Goal: Task Accomplishment & Management: Use online tool/utility

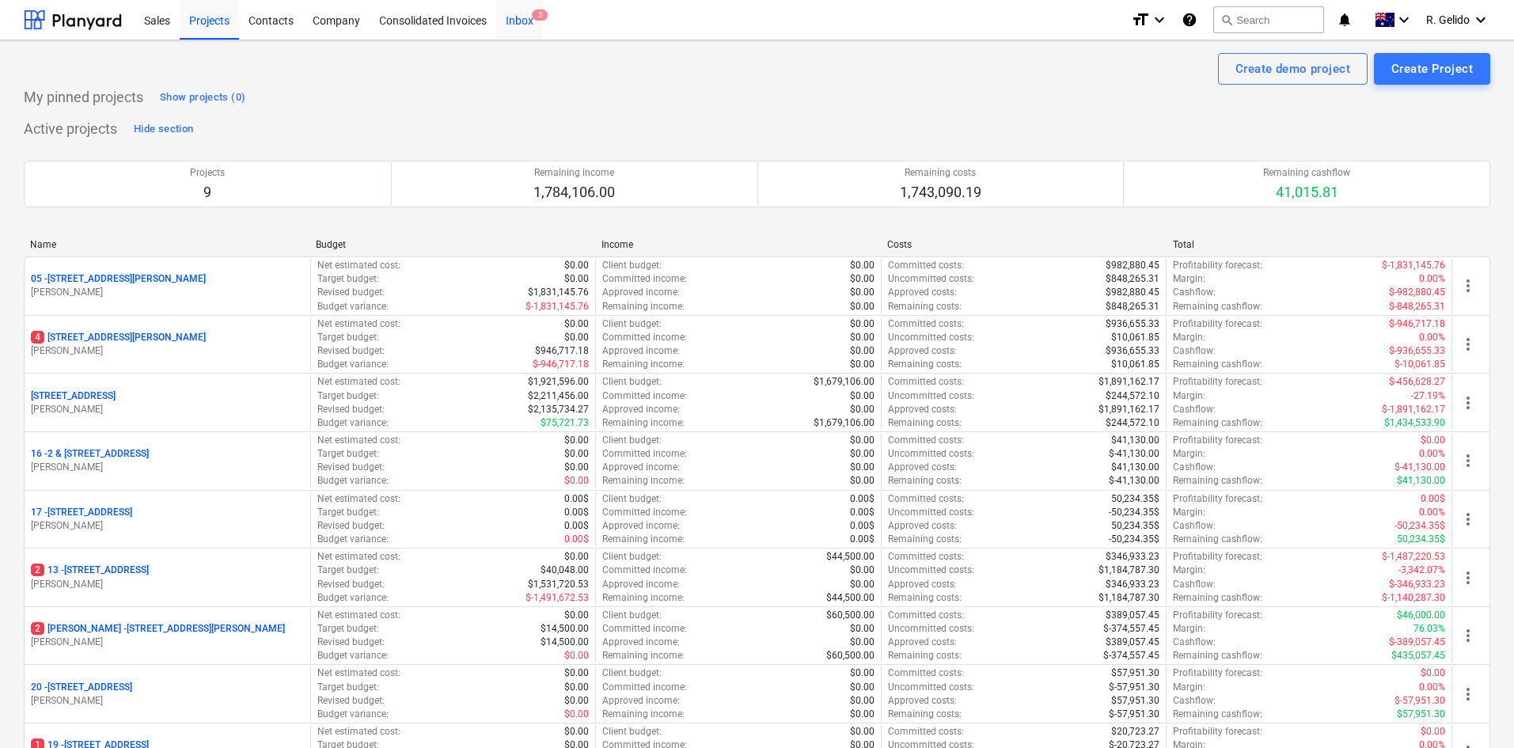
click at [526, 32] on div "Inbox 3" at bounding box center [519, 19] width 47 height 40
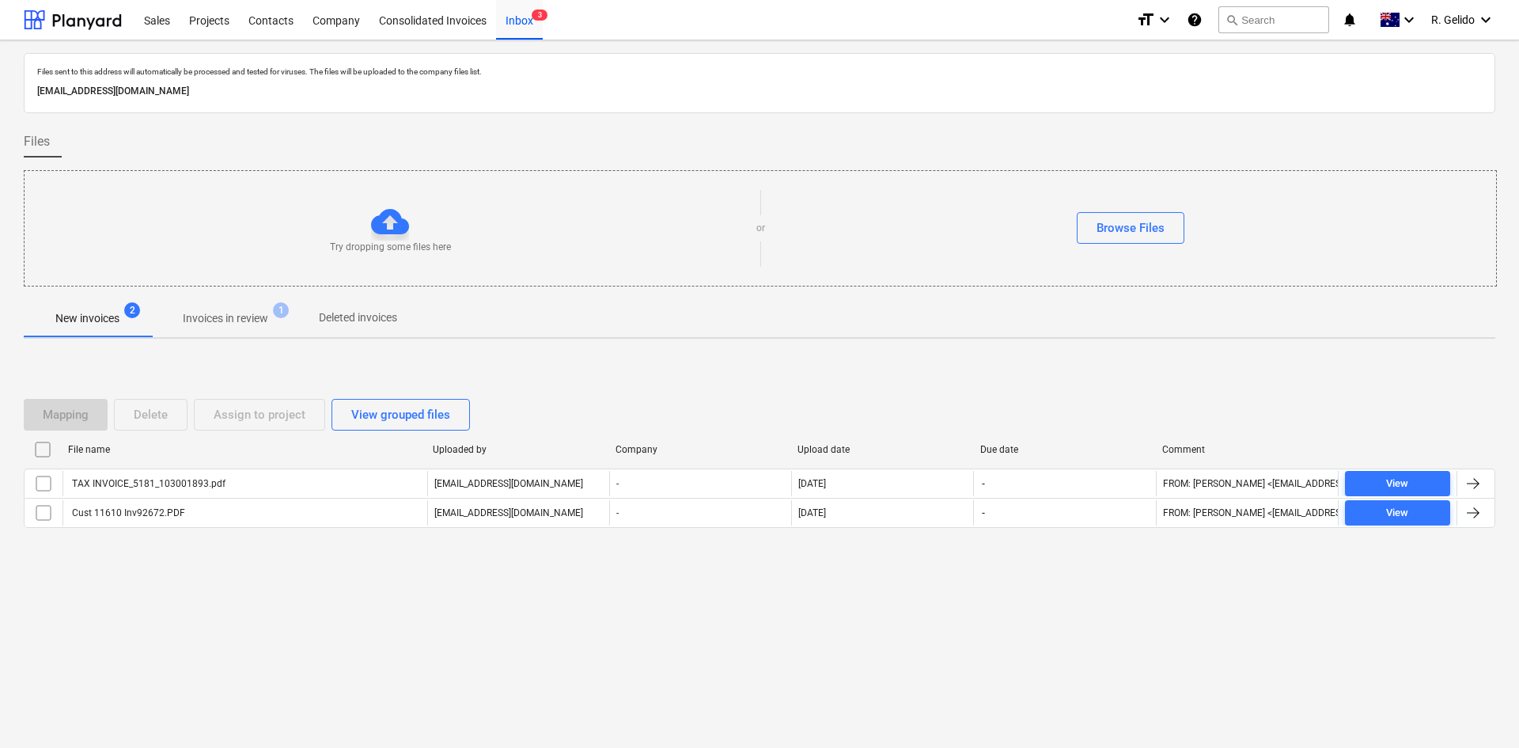
click at [523, 596] on div "Files sent to this address will automatically be processed and tested for virus…" at bounding box center [759, 393] width 1519 height 707
click at [1184, 713] on div "Files sent to this address will automatically be processed and tested for virus…" at bounding box center [759, 393] width 1519 height 707
click at [299, 85] on p "[EMAIL_ADDRESS][DOMAIN_NAME]" at bounding box center [759, 91] width 1445 height 17
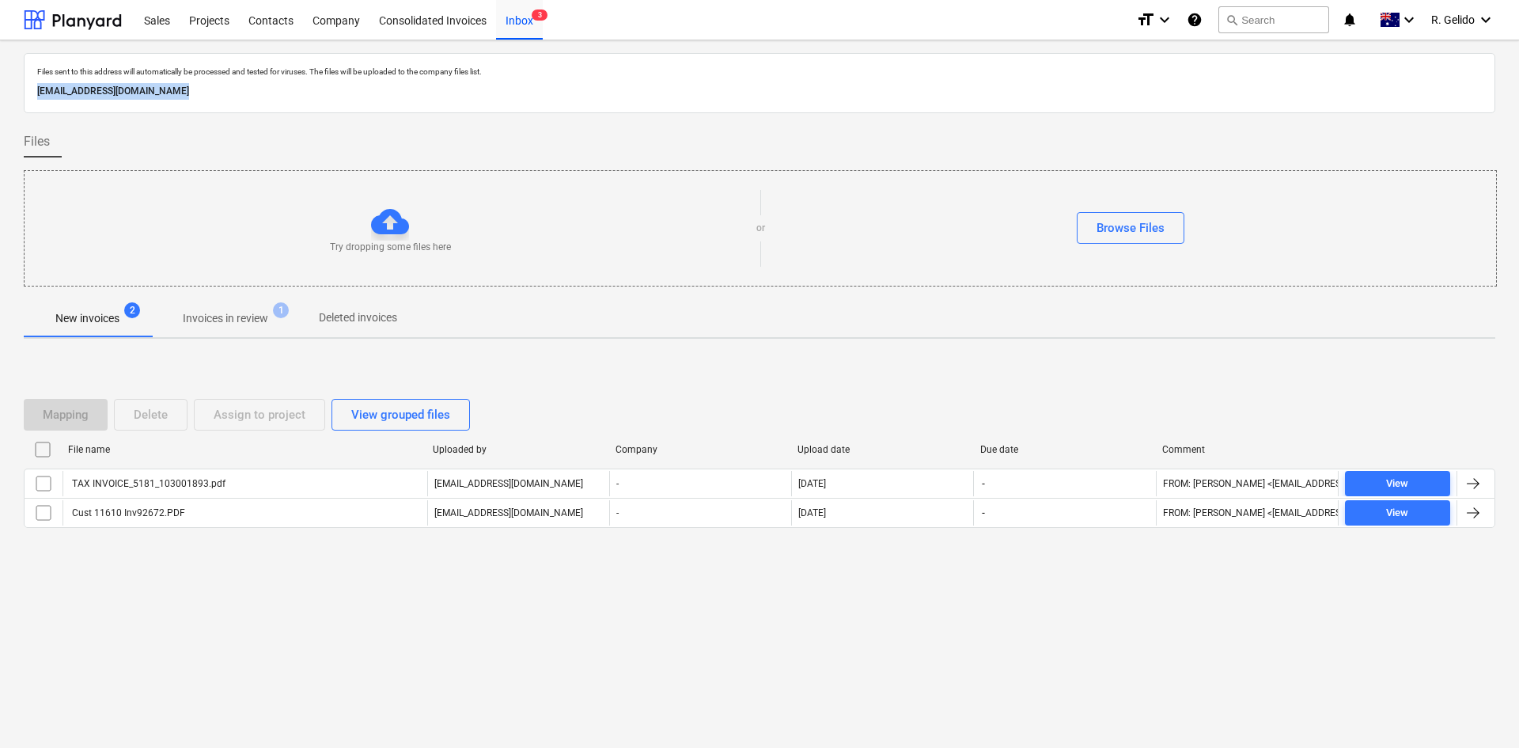
copy p "[EMAIL_ADDRESS][DOMAIN_NAME]"
click at [535, 19] on span "4" at bounding box center [540, 14] width 16 height 11
click at [428, 20] on div "Consolidated Invoices" at bounding box center [433, 19] width 127 height 40
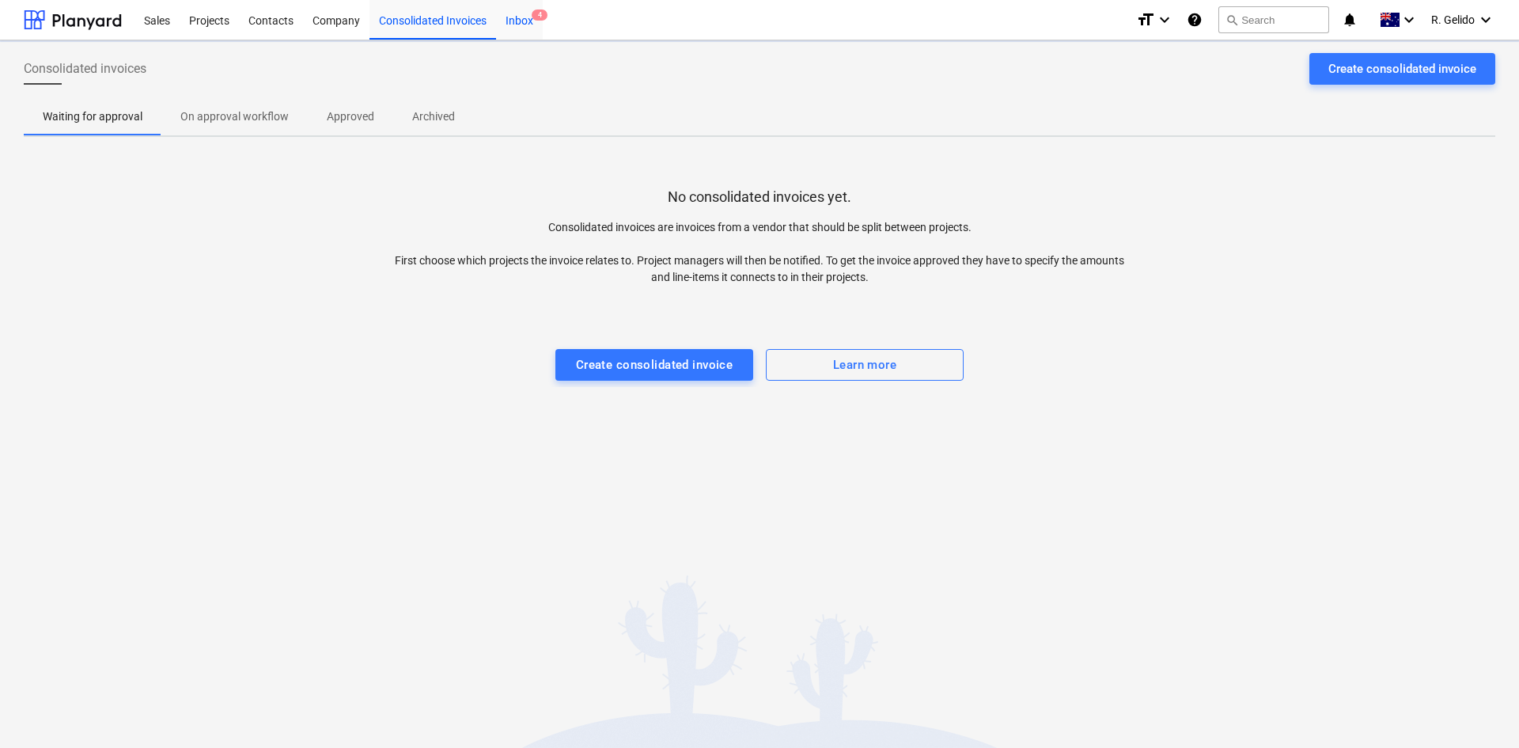
click at [530, 18] on div "Inbox 4" at bounding box center [519, 19] width 47 height 40
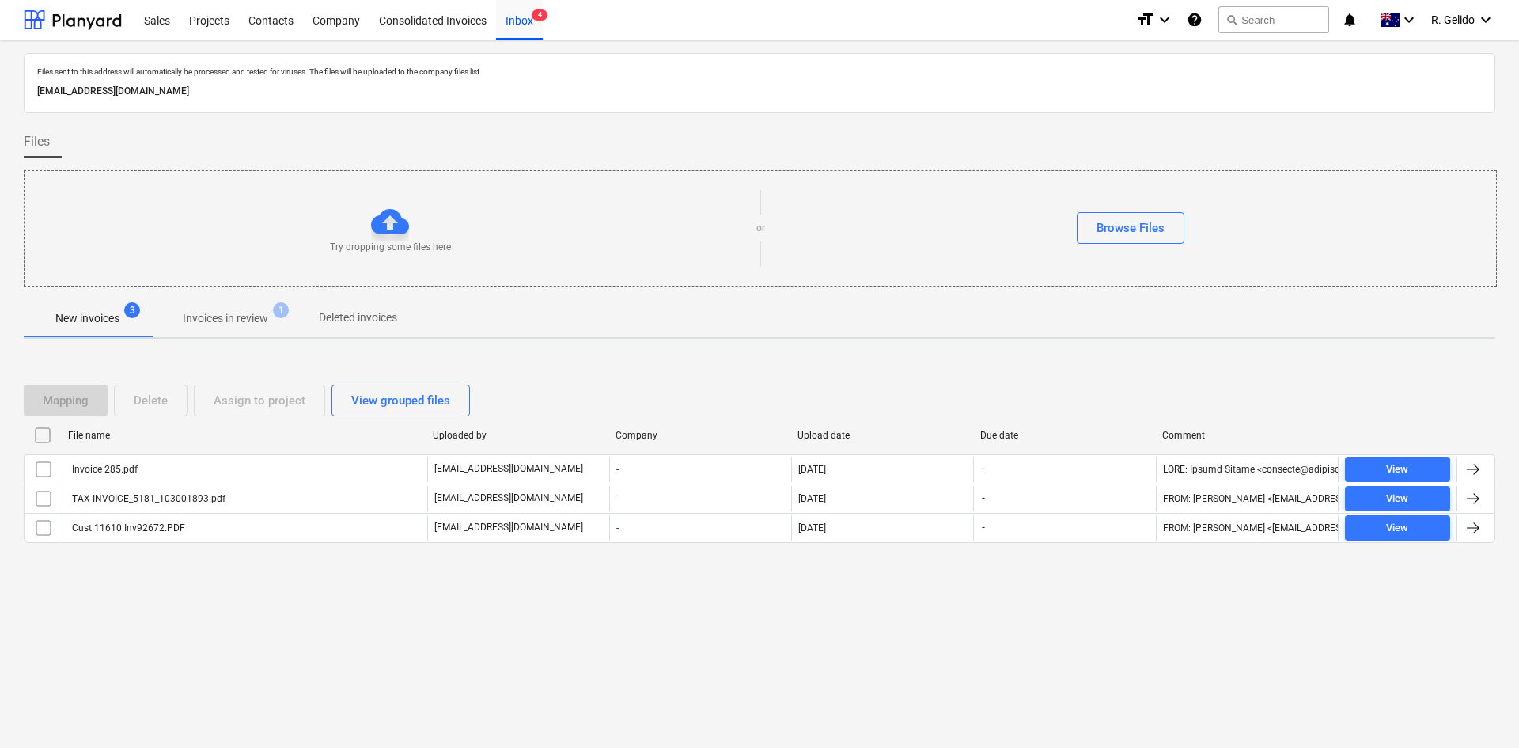
click at [471, 617] on div "Files sent to this address will automatically be processed and tested for virus…" at bounding box center [759, 393] width 1519 height 707
click at [192, 15] on div "Projects" at bounding box center [209, 19] width 59 height 40
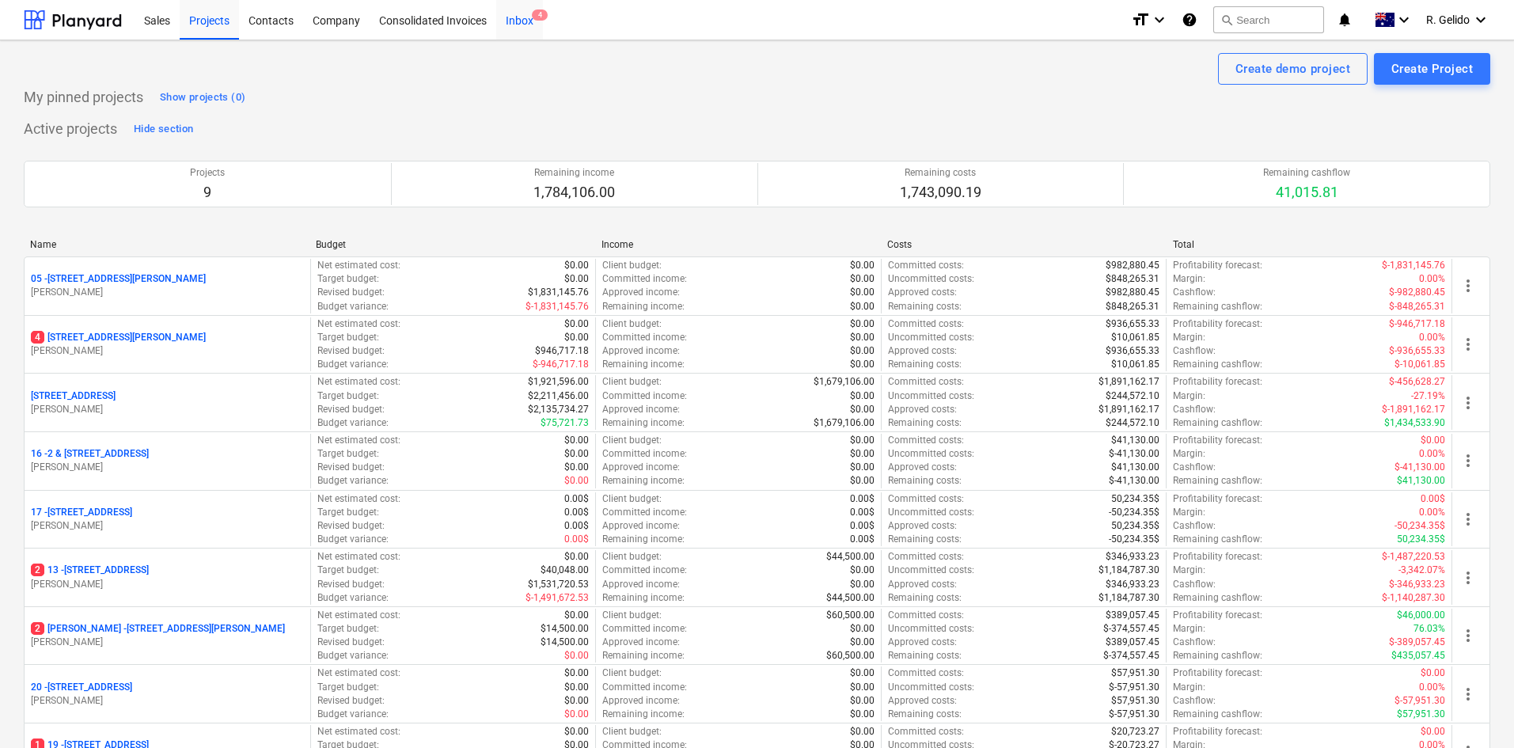
click at [528, 25] on div "Inbox 4" at bounding box center [519, 19] width 47 height 40
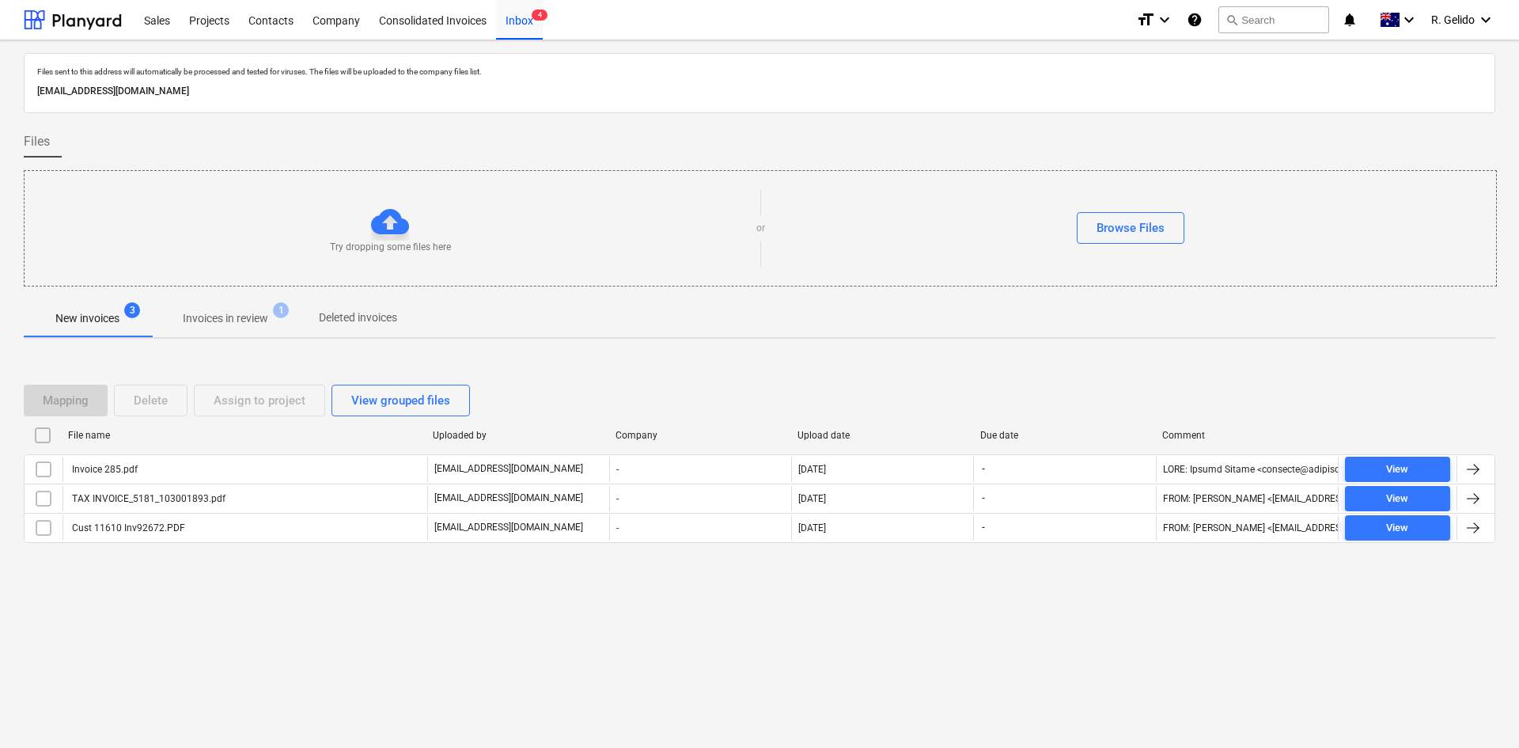
click at [276, 596] on div "Files sent to this address will automatically be processed and tested for virus…" at bounding box center [759, 393] width 1519 height 707
click at [212, 27] on div "Projects" at bounding box center [209, 19] width 59 height 40
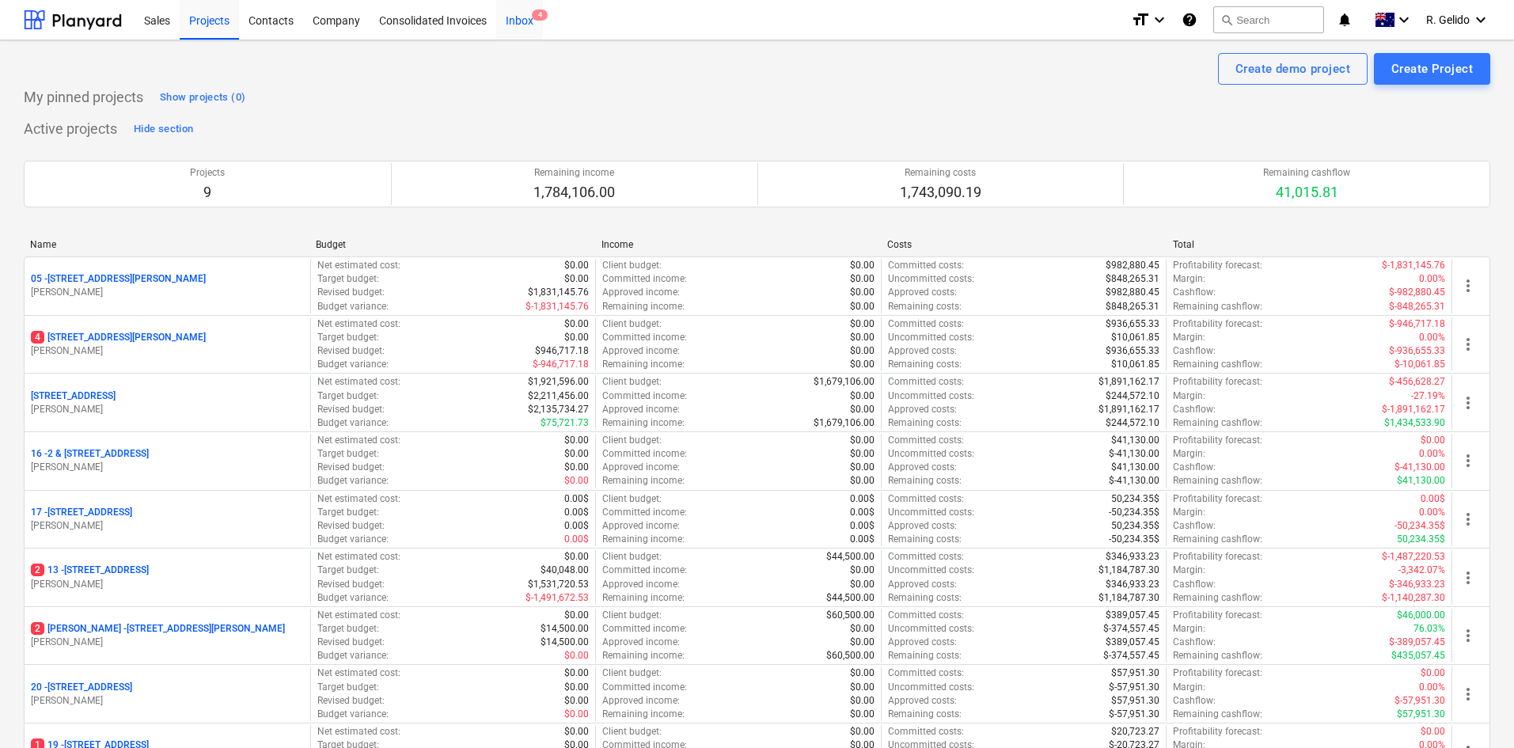
click at [529, 13] on div "Inbox 4" at bounding box center [519, 19] width 47 height 40
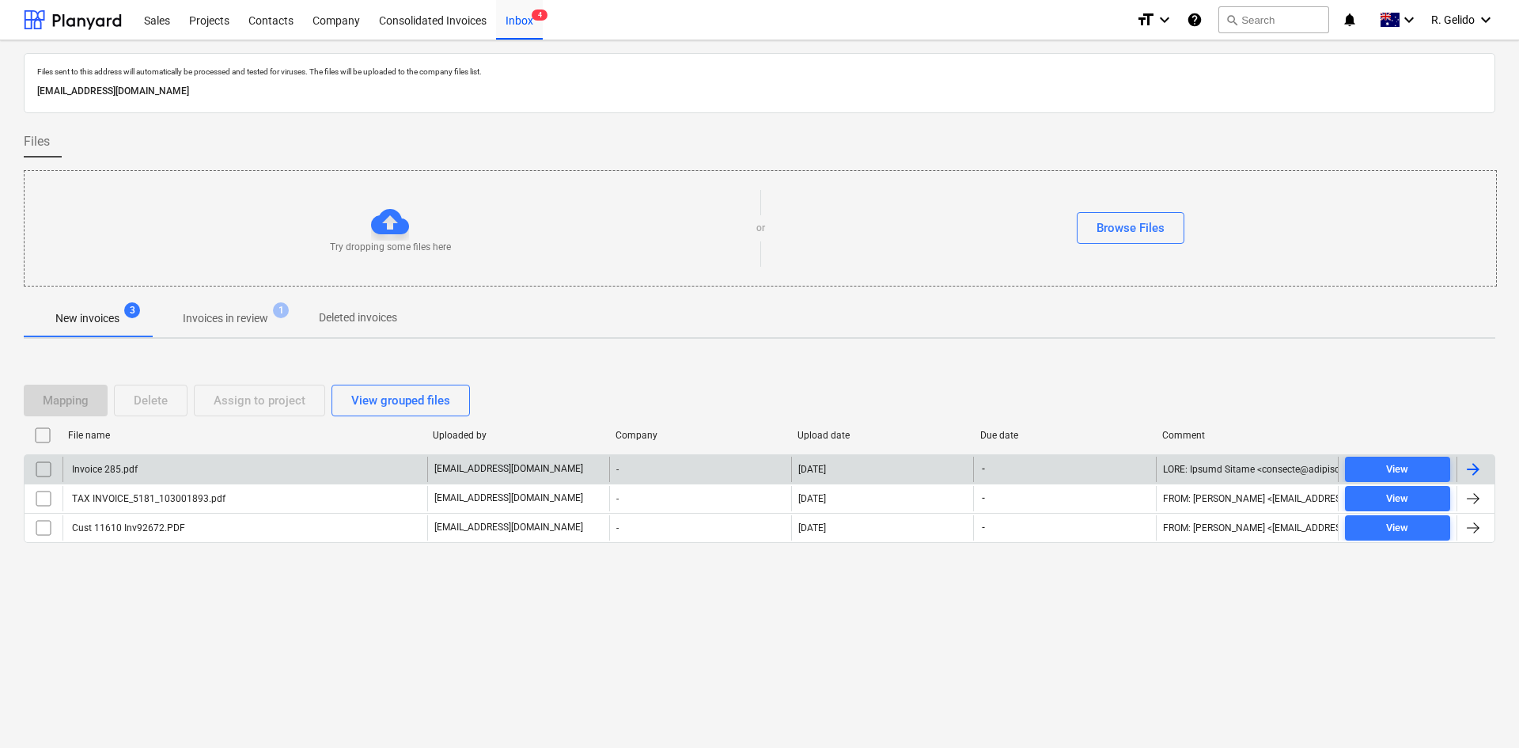
click at [140, 475] on div "Invoice 285.pdf" at bounding box center [245, 469] width 365 height 25
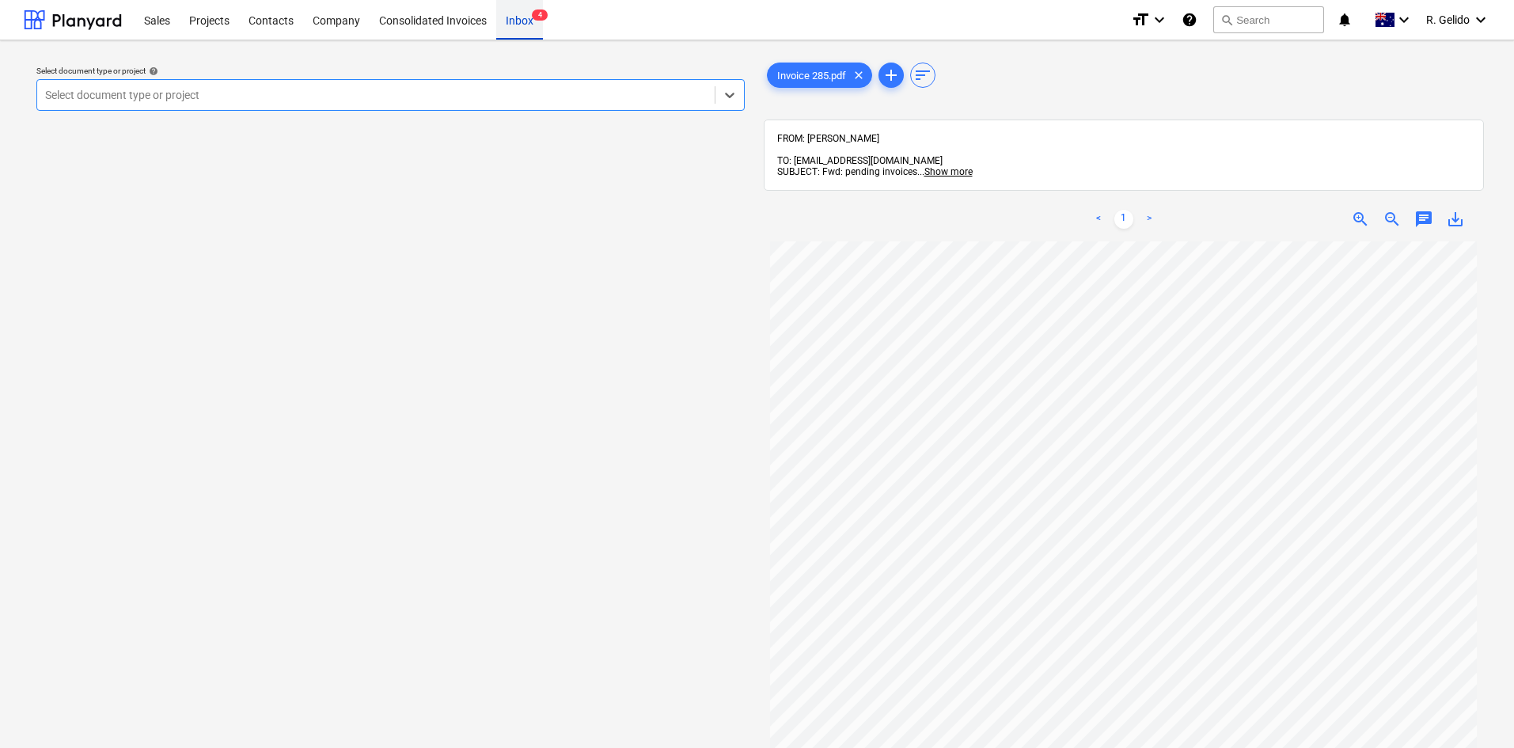
click at [520, 21] on div "Inbox 4" at bounding box center [519, 19] width 47 height 40
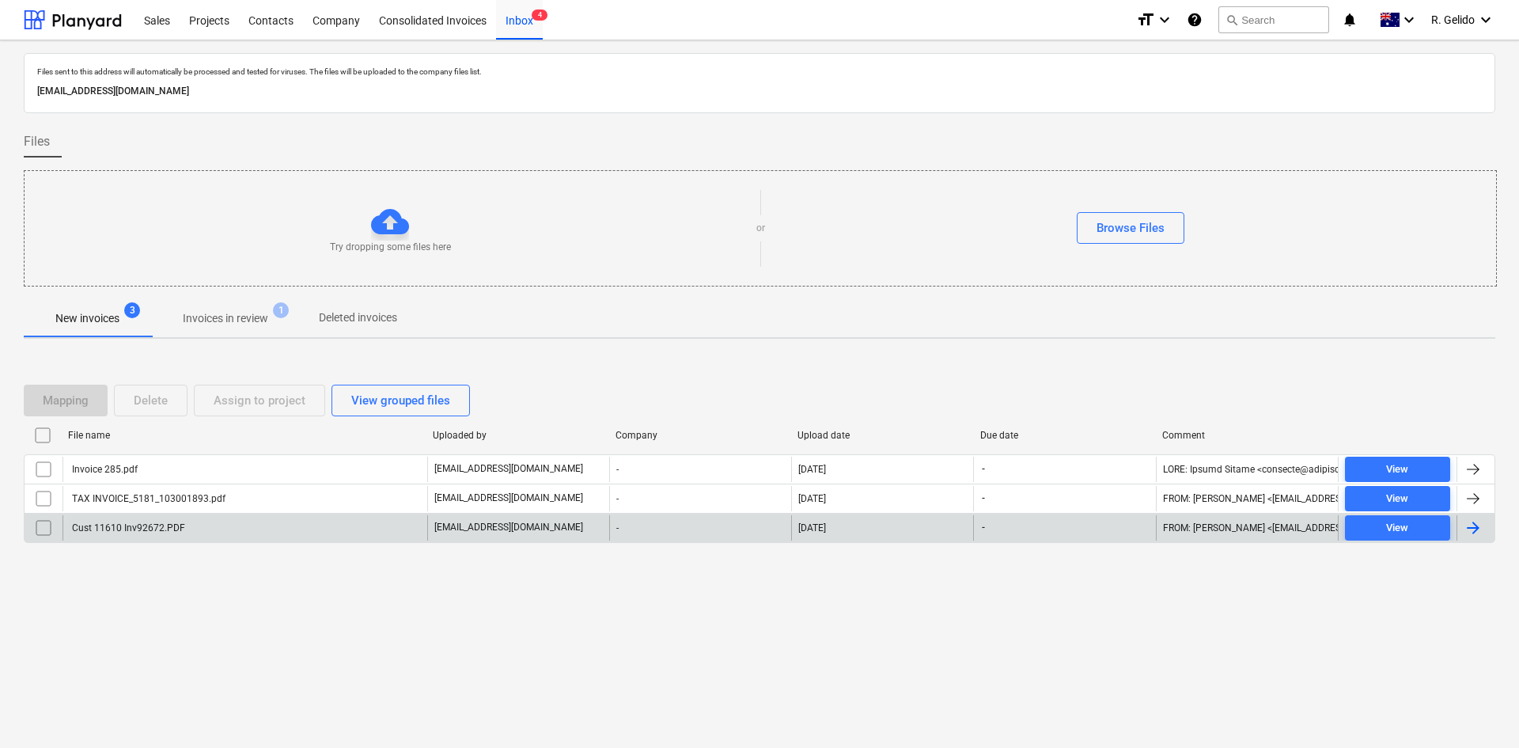
click at [199, 526] on div "Cust 11610 Inv92672.PDF" at bounding box center [245, 527] width 365 height 25
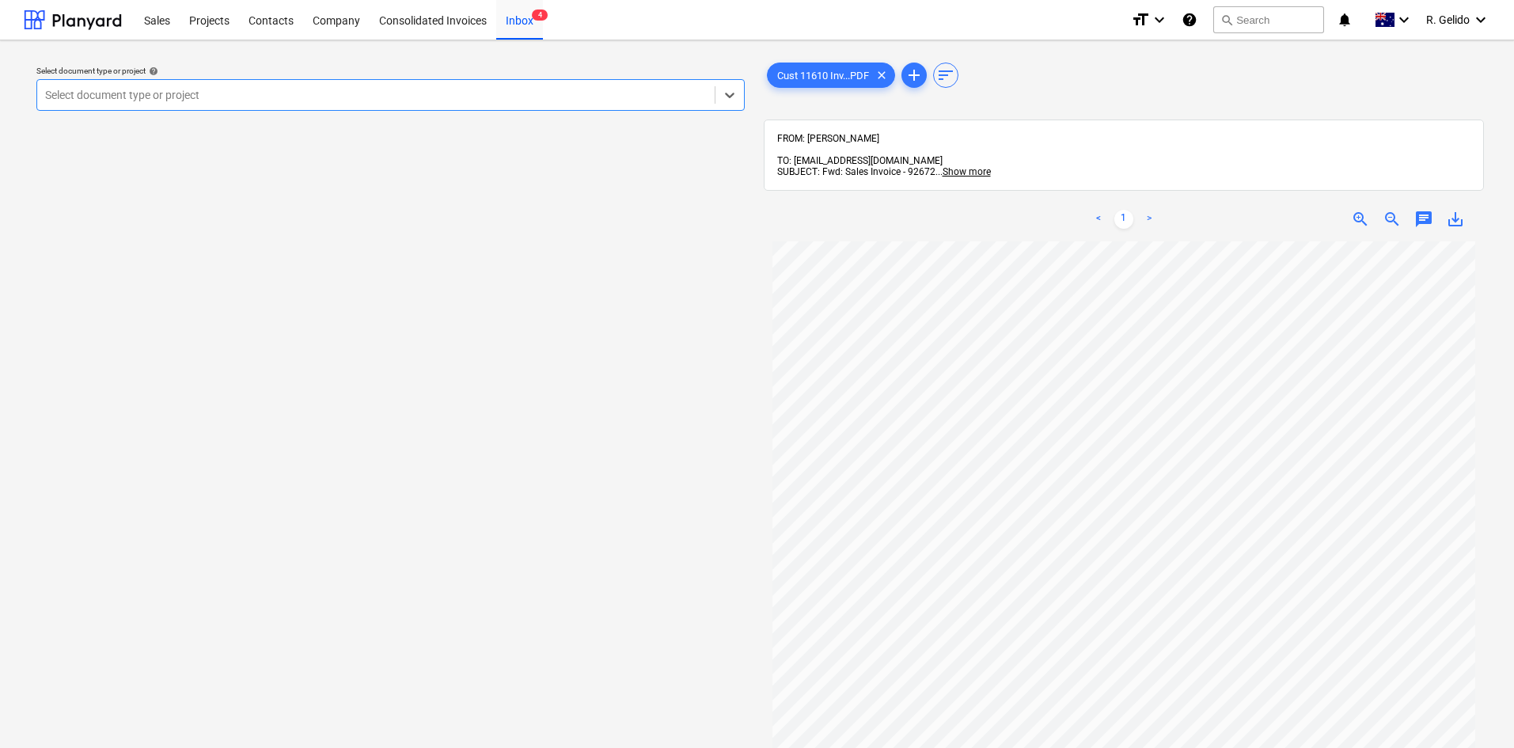
click at [306, 89] on div at bounding box center [376, 95] width 662 height 16
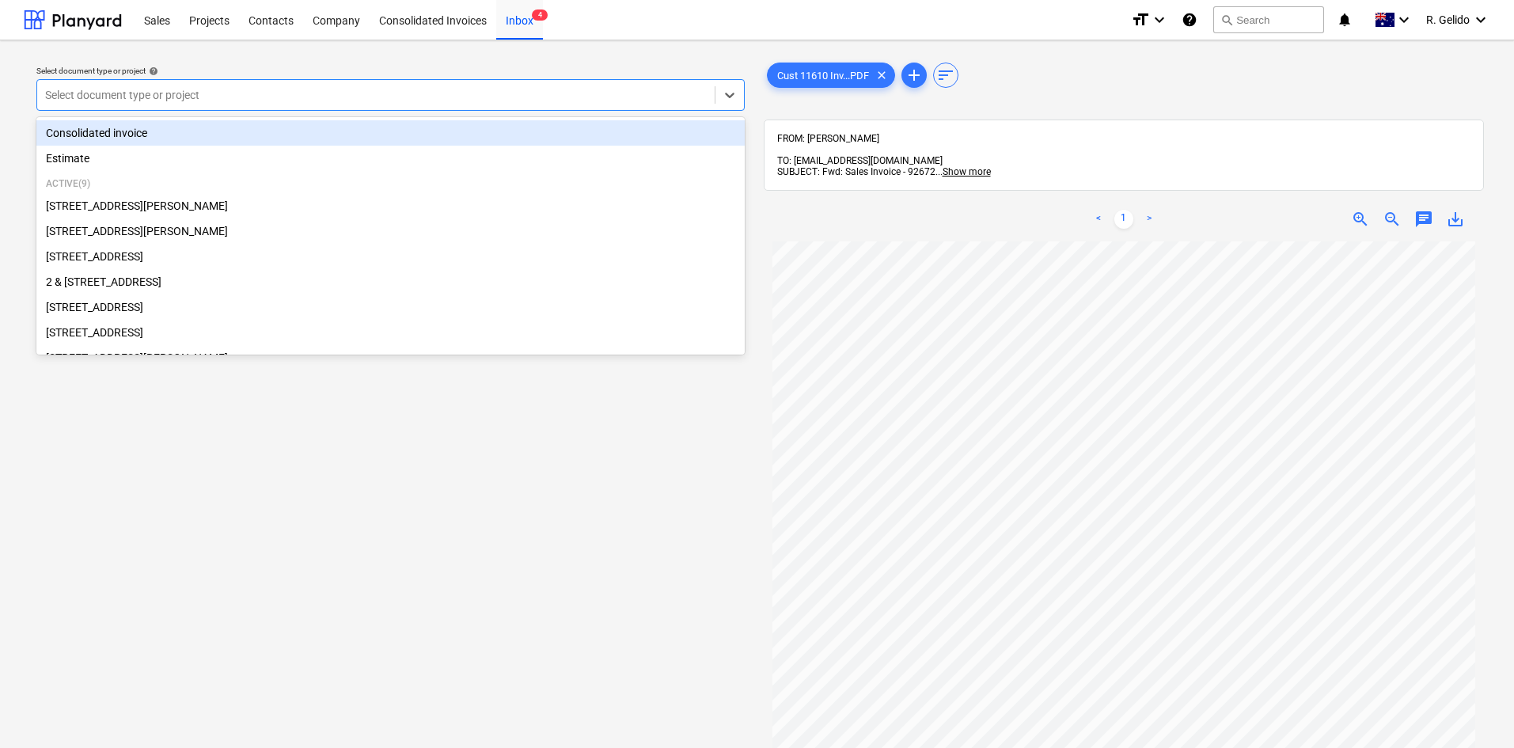
type input "f"
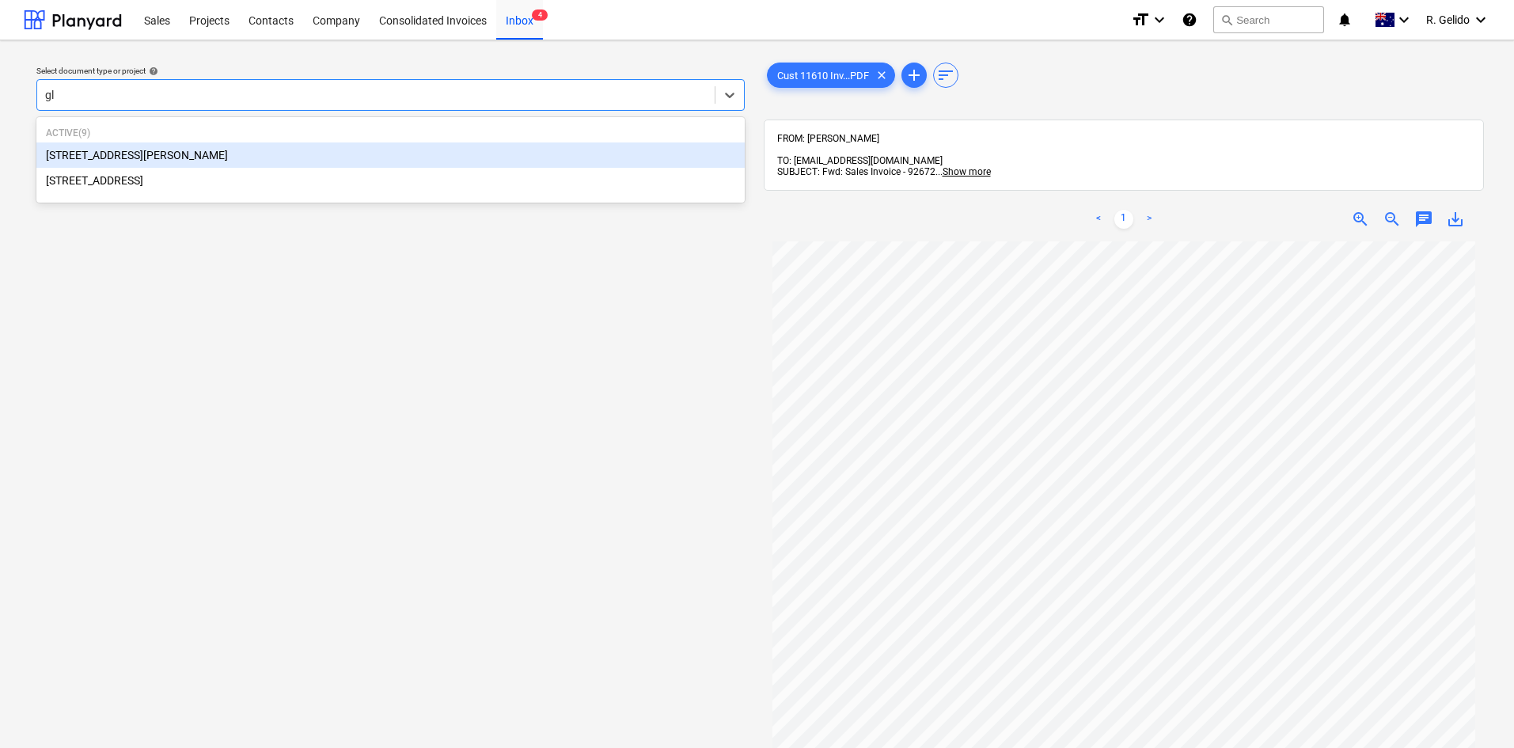
type input "gla"
click at [260, 155] on div "[STREET_ADDRESS][PERSON_NAME]" at bounding box center [390, 154] width 708 height 25
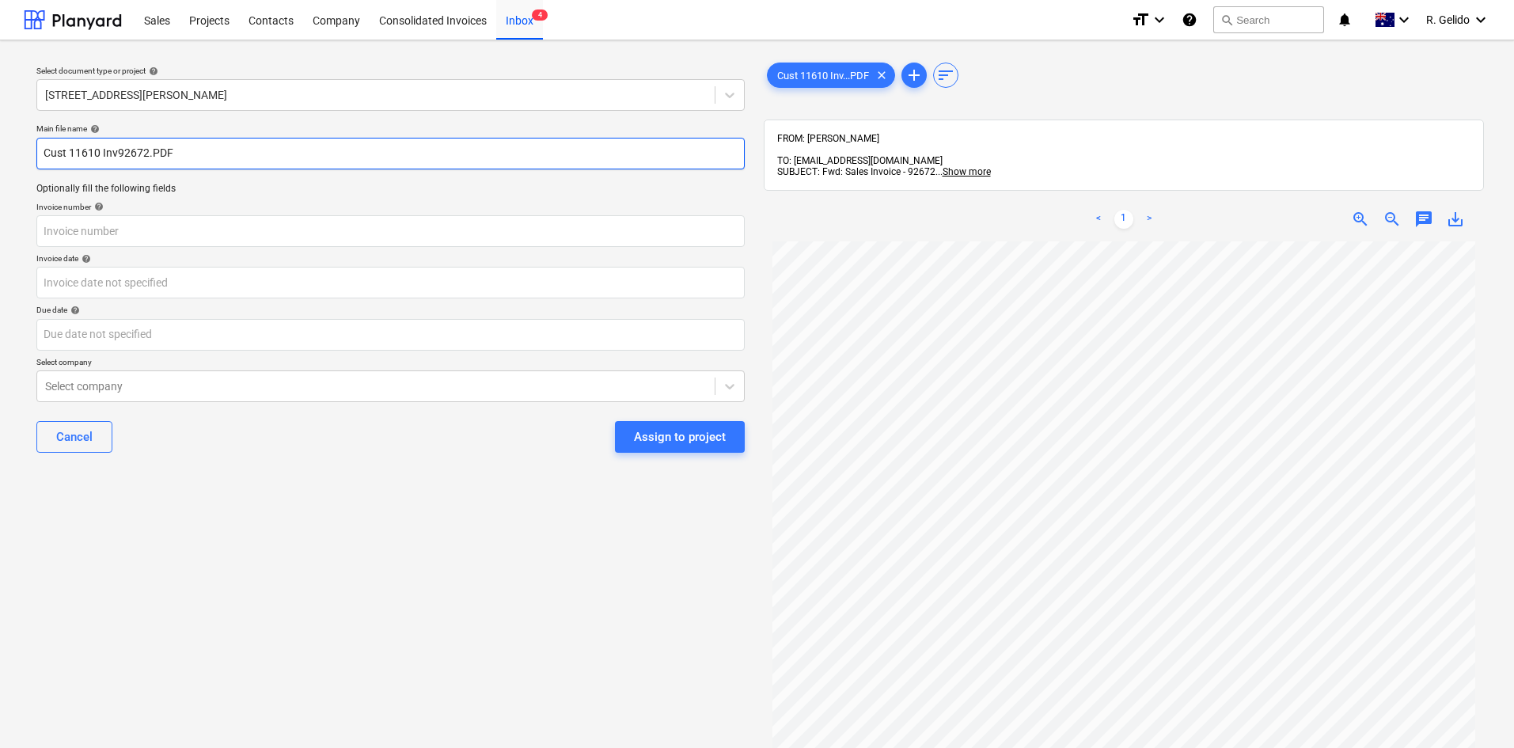
click at [47, 150] on input "Cust 11610 Inv92672.PDF" at bounding box center [390, 154] width 708 height 32
click at [211, 153] on input "[PERSON_NAME] Revesby Inv Cust 11610 Inv92672.PDF" at bounding box center [390, 154] width 708 height 32
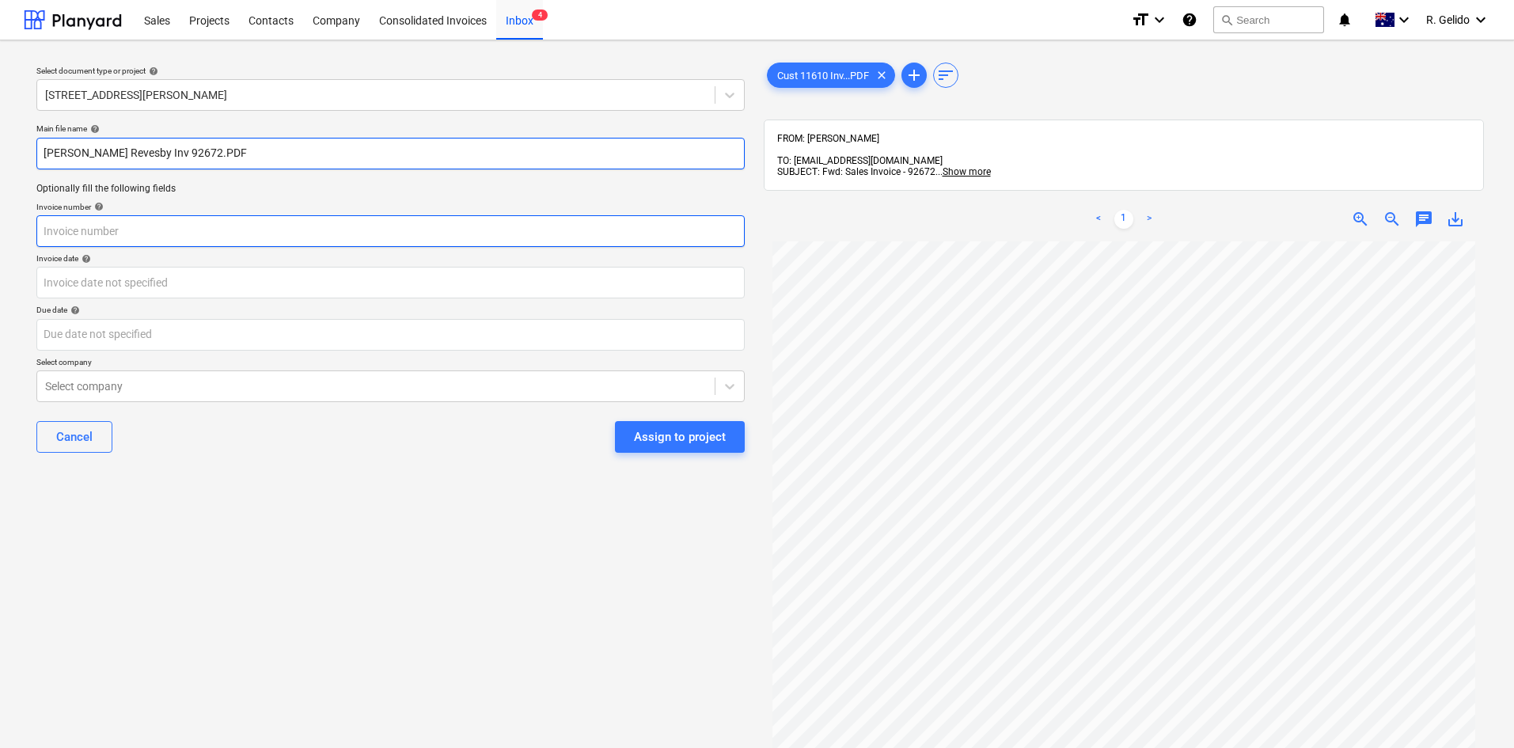
type input "[PERSON_NAME] Revesby Inv 92672.PDF"
click at [172, 222] on input "text" at bounding box center [390, 231] width 708 height 32
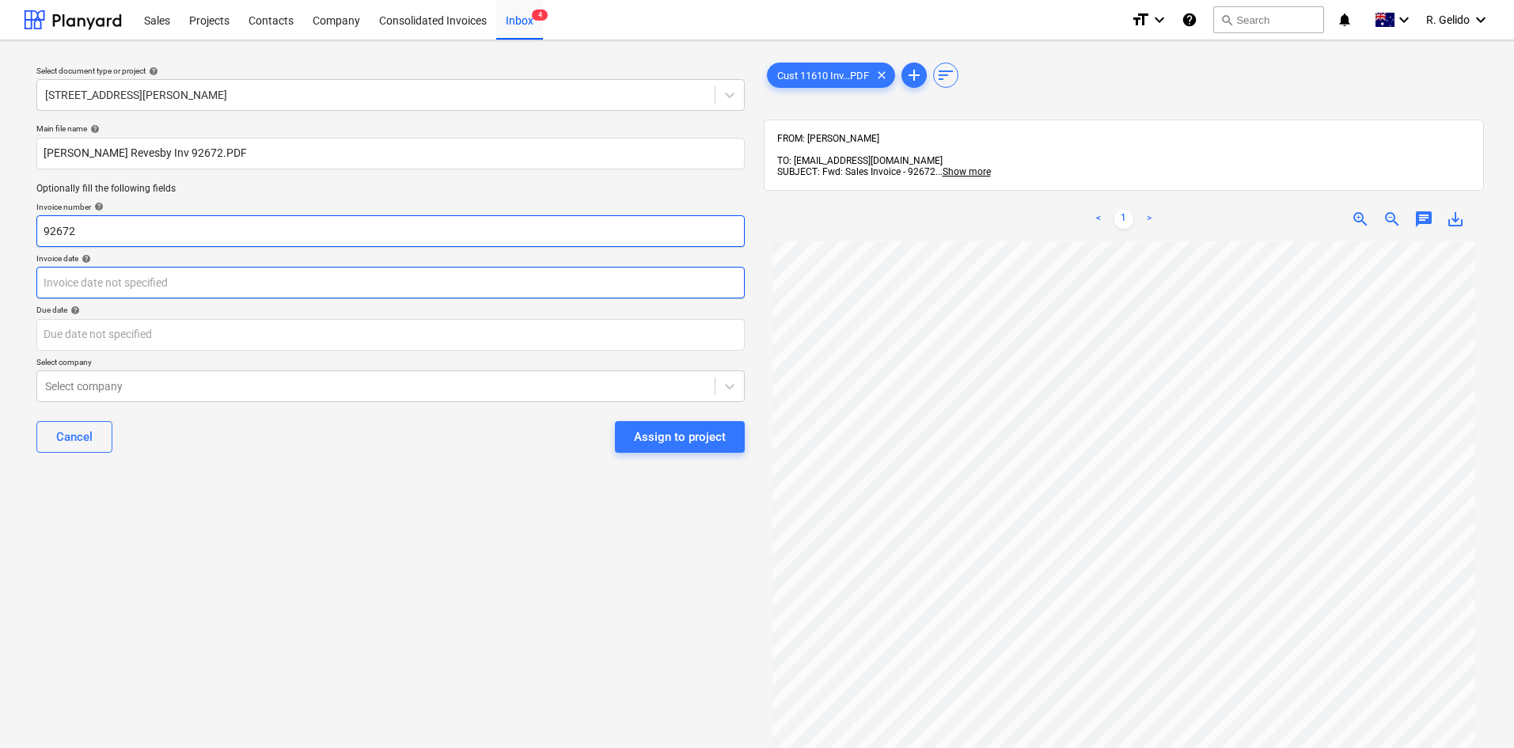
type input "92672"
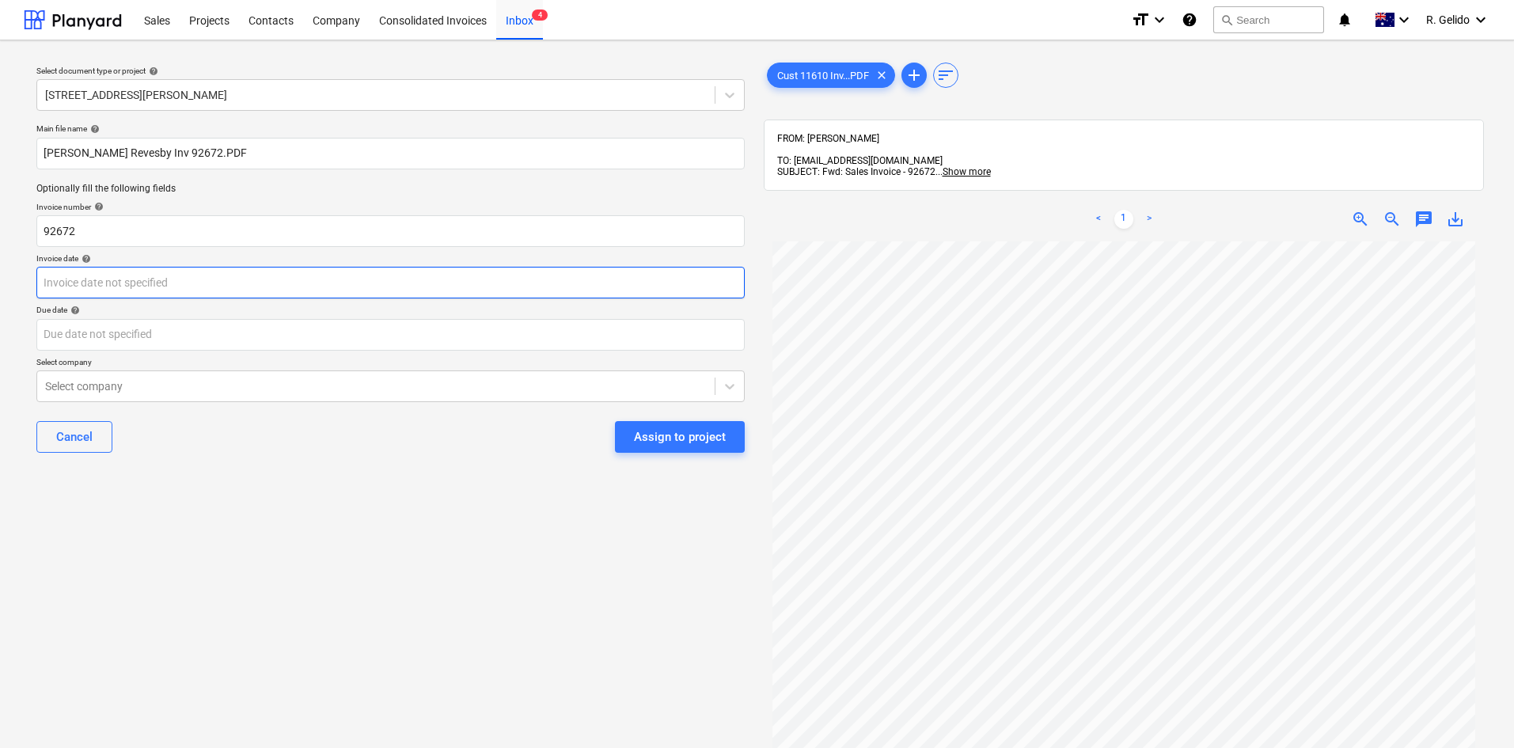
click at [168, 286] on body "Sales Projects Contacts Company Consolidated Invoices Inbox 4 format_size keybo…" at bounding box center [757, 374] width 1514 height 748
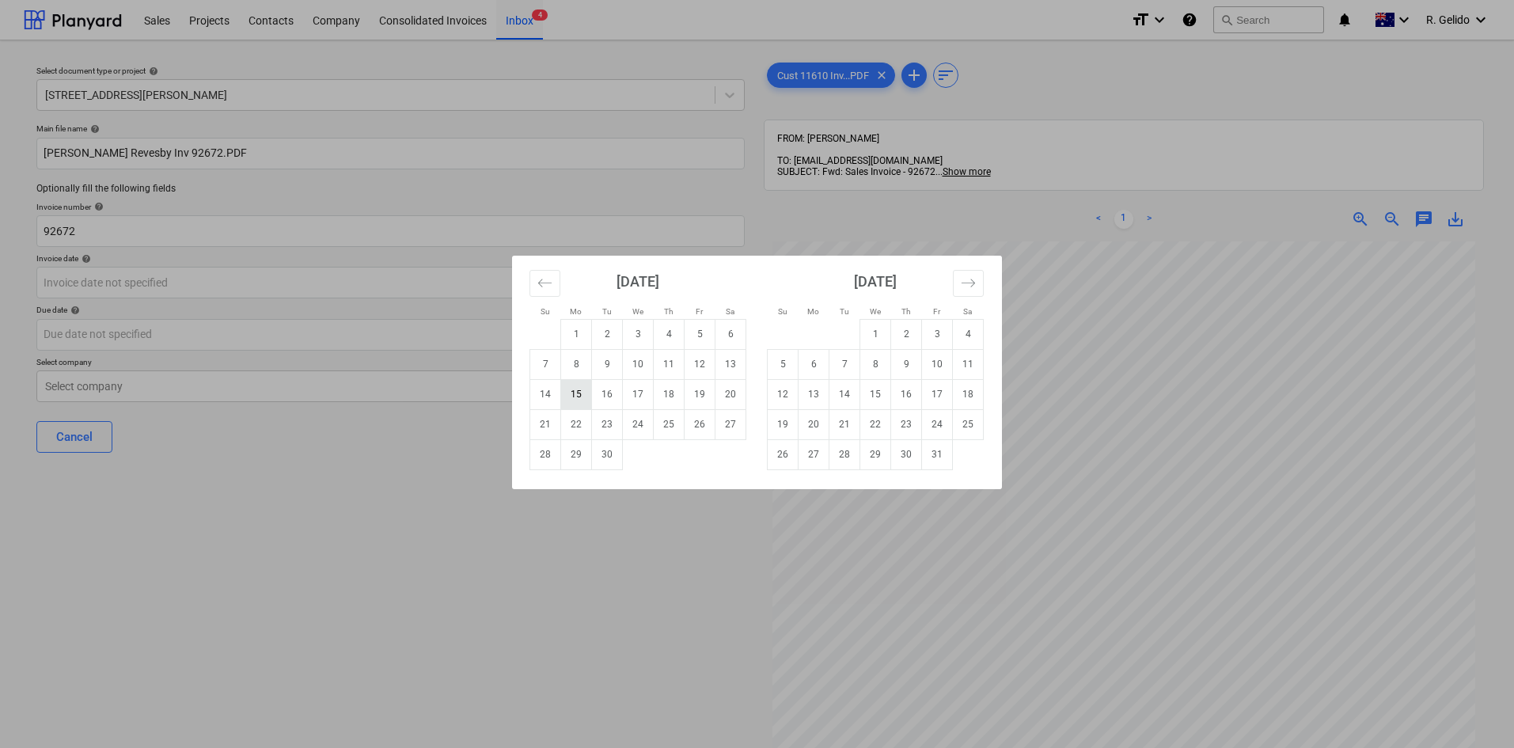
click at [579, 393] on td "15" at bounding box center [576, 394] width 31 height 30
type input "[DATE]"
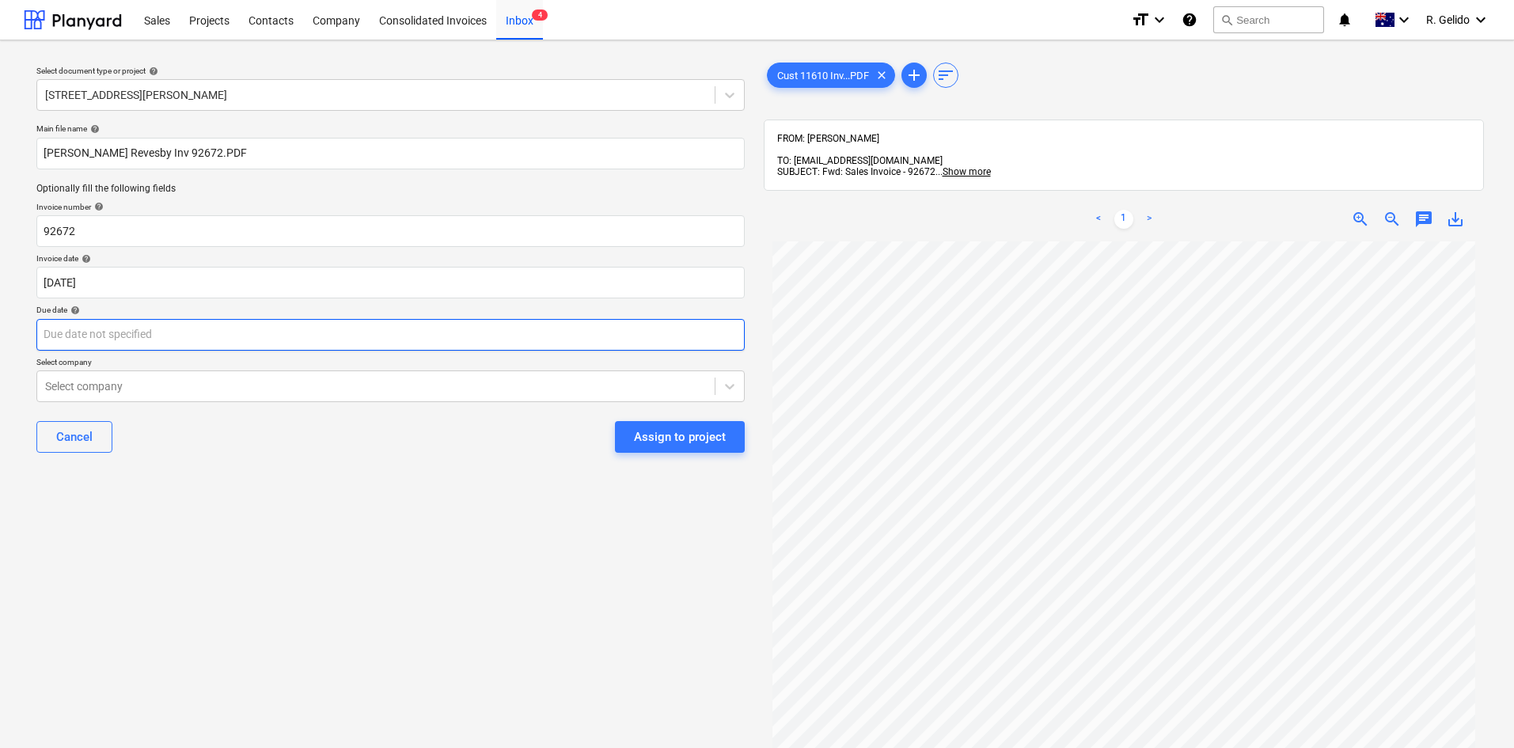
click at [123, 324] on body "Sales Projects Contacts Company Consolidated Invoices Inbox 4 format_size keybo…" at bounding box center [757, 374] width 1514 height 748
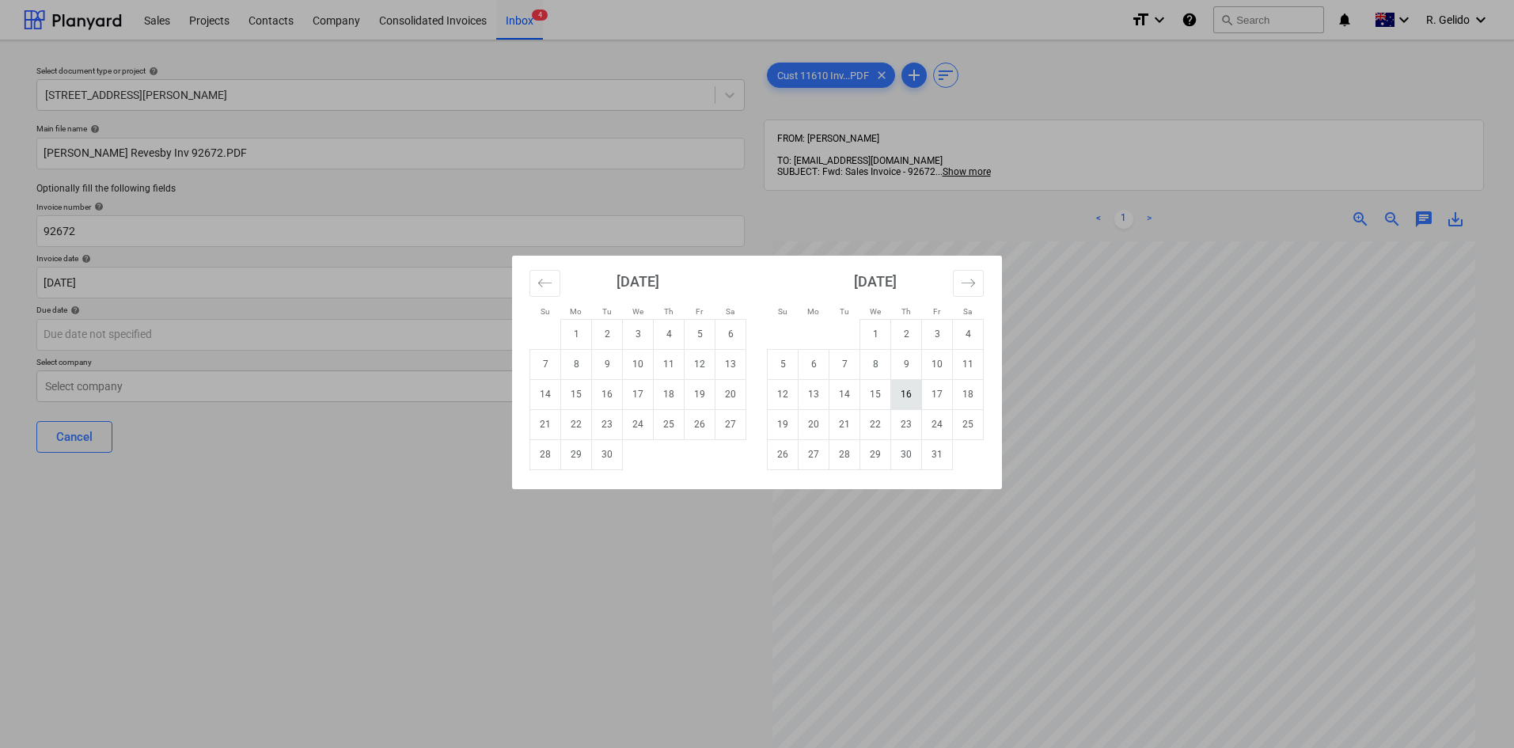
click at [904, 394] on td "16" at bounding box center [906, 394] width 31 height 30
type input "[DATE]"
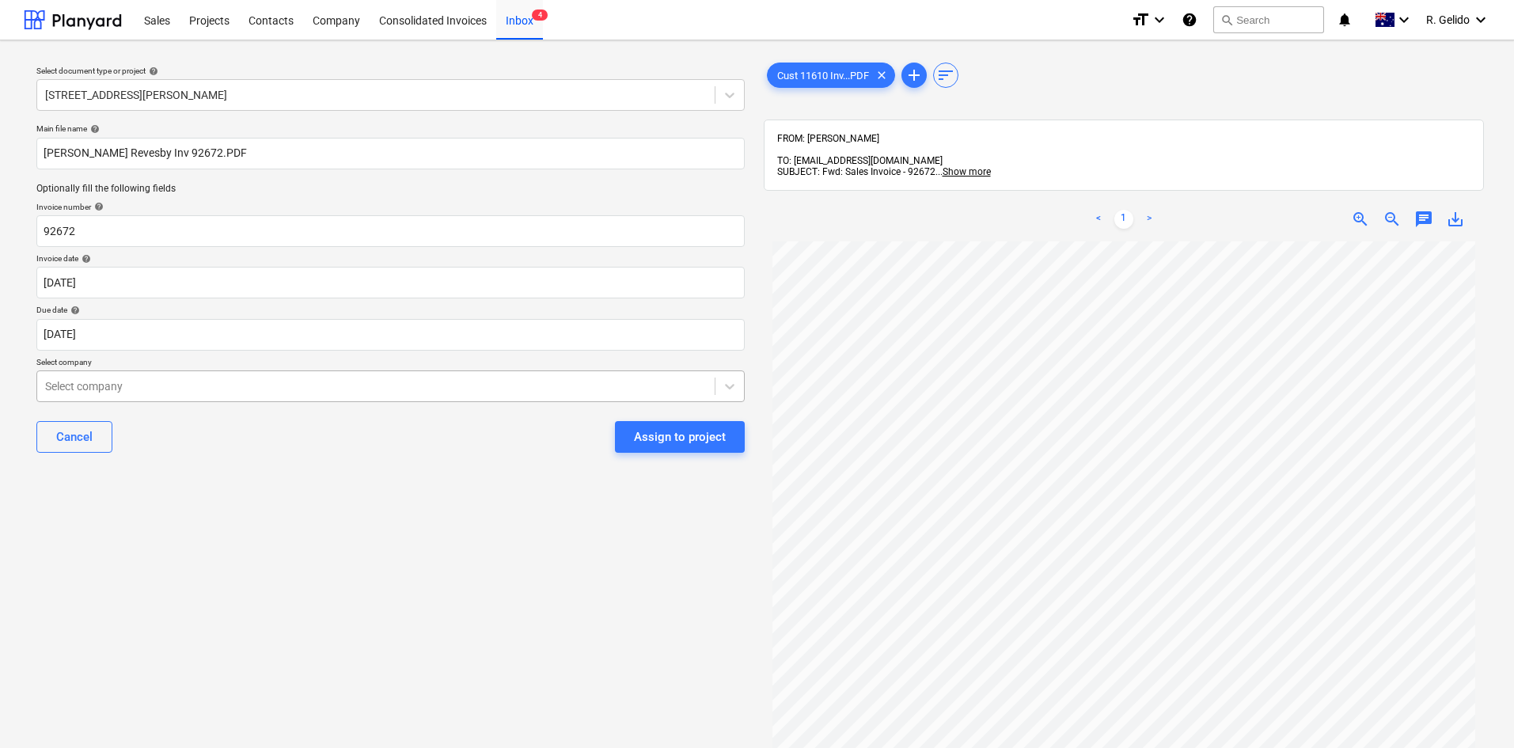
click at [232, 401] on div "Select company" at bounding box center [390, 386] width 708 height 32
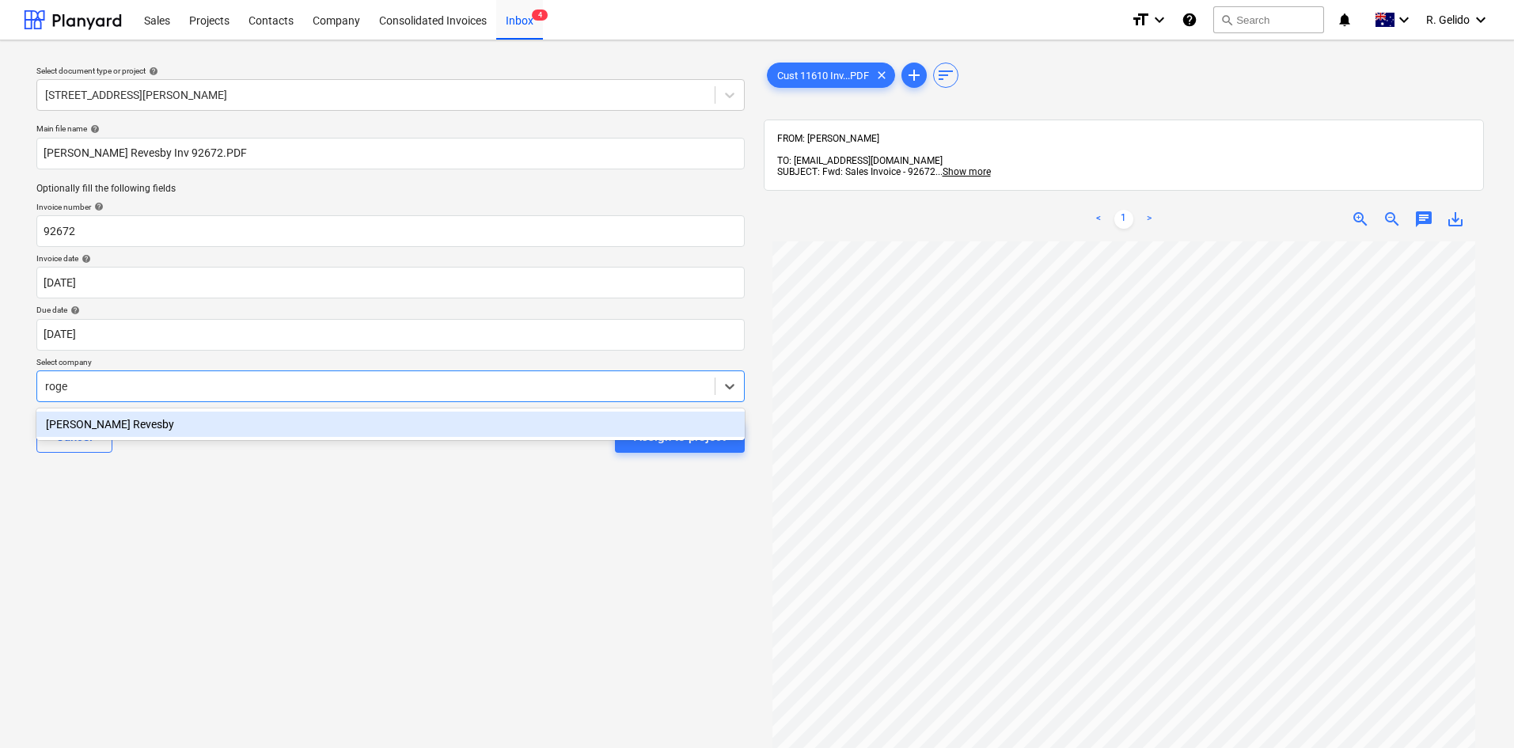
type input "[PERSON_NAME]"
click at [234, 420] on div "[PERSON_NAME] Revesby" at bounding box center [390, 424] width 708 height 25
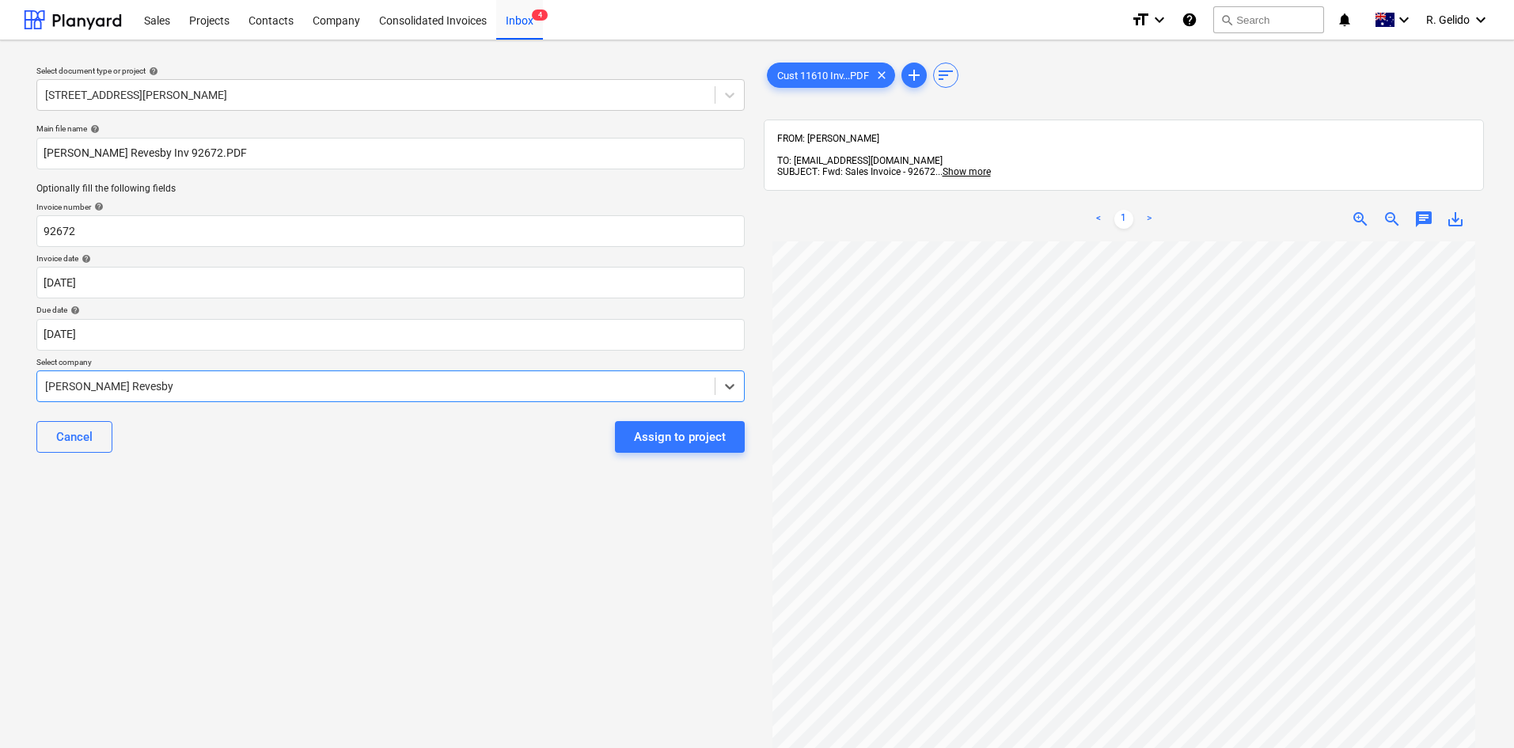
click at [430, 465] on div "Cancel Assign to project" at bounding box center [390, 436] width 708 height 57
click at [424, 510] on div "Select document type or project help [STREET_ADDRESS][PERSON_NAME] file name he…" at bounding box center [391, 502] width 734 height 898
click at [435, 481] on div "Select document type or project help [STREET_ADDRESS][PERSON_NAME] file name he…" at bounding box center [391, 502] width 734 height 898
click at [419, 472] on div "Select document type or project help [STREET_ADDRESS][PERSON_NAME] file name he…" at bounding box center [391, 502] width 734 height 898
click at [238, 419] on div "Cancel Assign to project" at bounding box center [390, 436] width 708 height 57
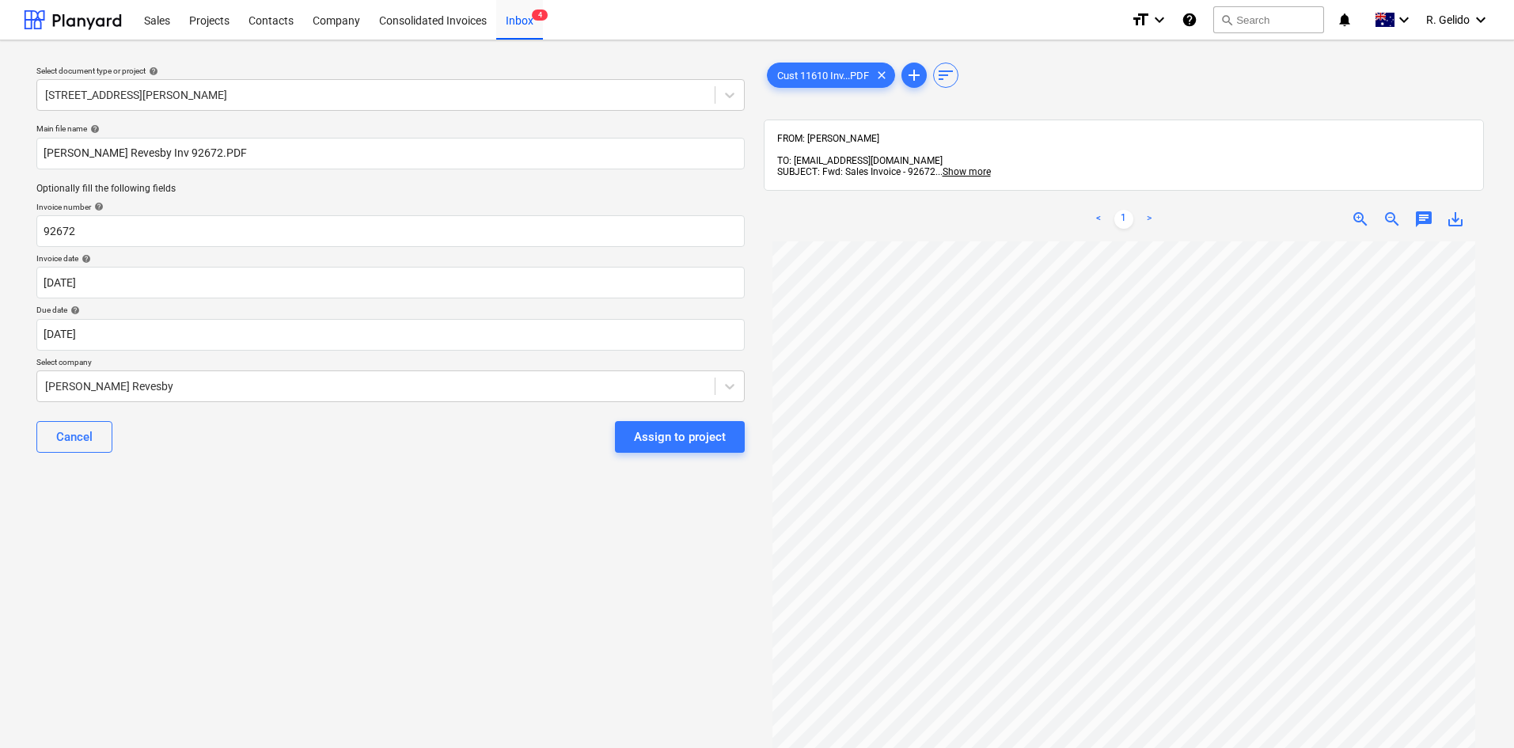
click at [358, 486] on div "Select document type or project help [STREET_ADDRESS][PERSON_NAME] file name he…" at bounding box center [391, 502] width 734 height 898
click at [216, 485] on div "Select document type or project help [STREET_ADDRESS][PERSON_NAME] file name he…" at bounding box center [391, 502] width 734 height 898
click at [469, 573] on div "Select document type or project help [STREET_ADDRESS][PERSON_NAME] file name he…" at bounding box center [391, 502] width 734 height 898
click at [665, 442] on div "Assign to project" at bounding box center [680, 437] width 92 height 21
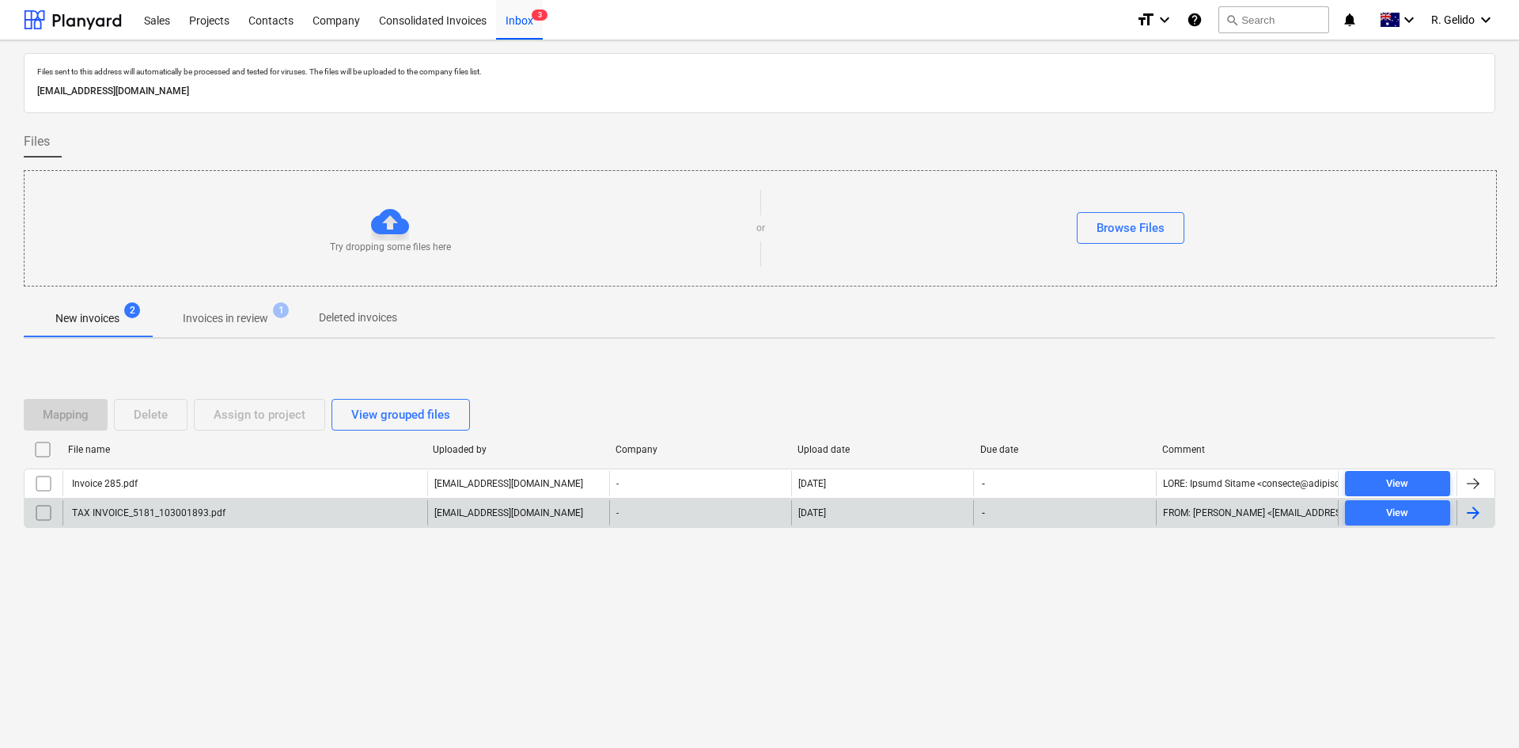
click at [237, 515] on div "TAX INVOICE_5181_103001893.pdf" at bounding box center [245, 512] width 365 height 25
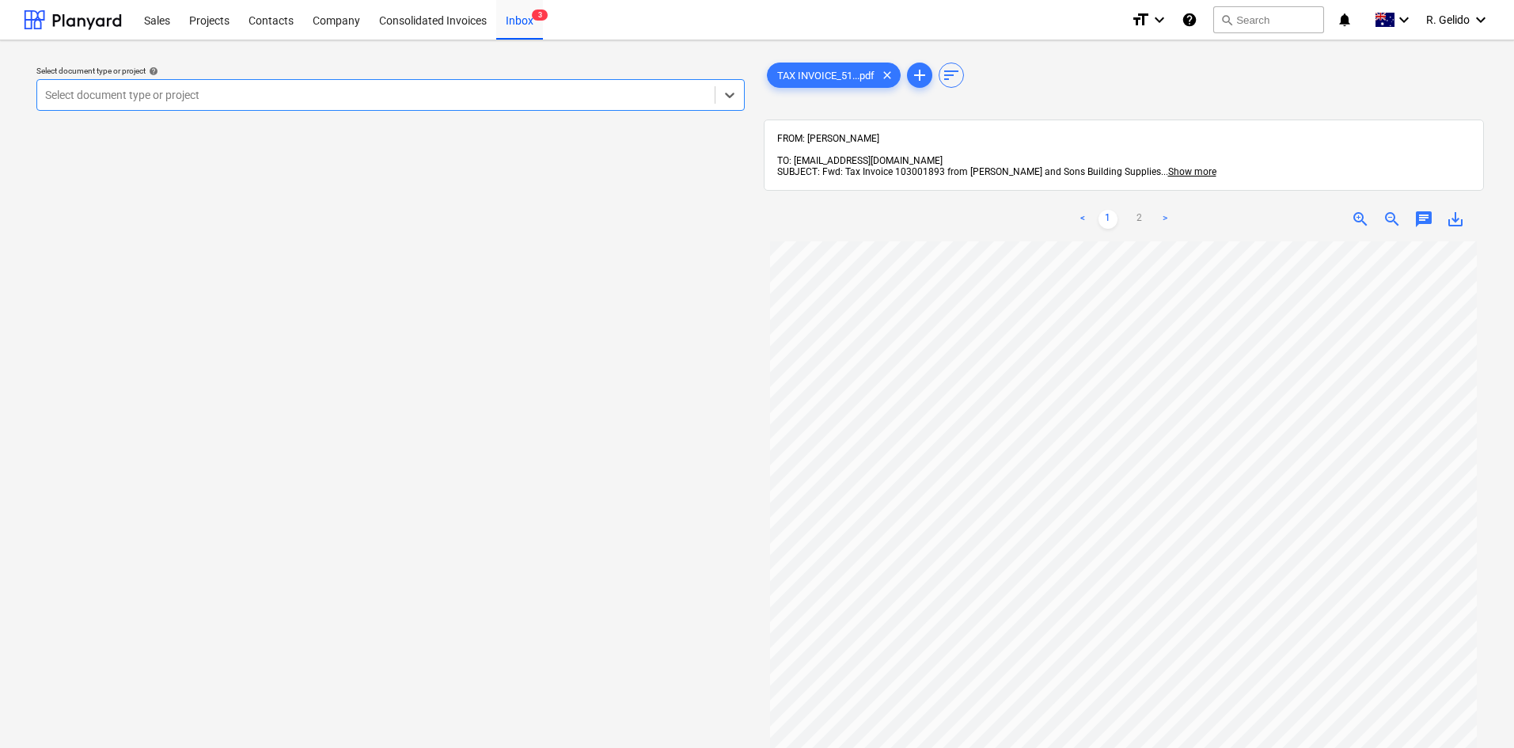
click at [460, 87] on div at bounding box center [376, 95] width 662 height 16
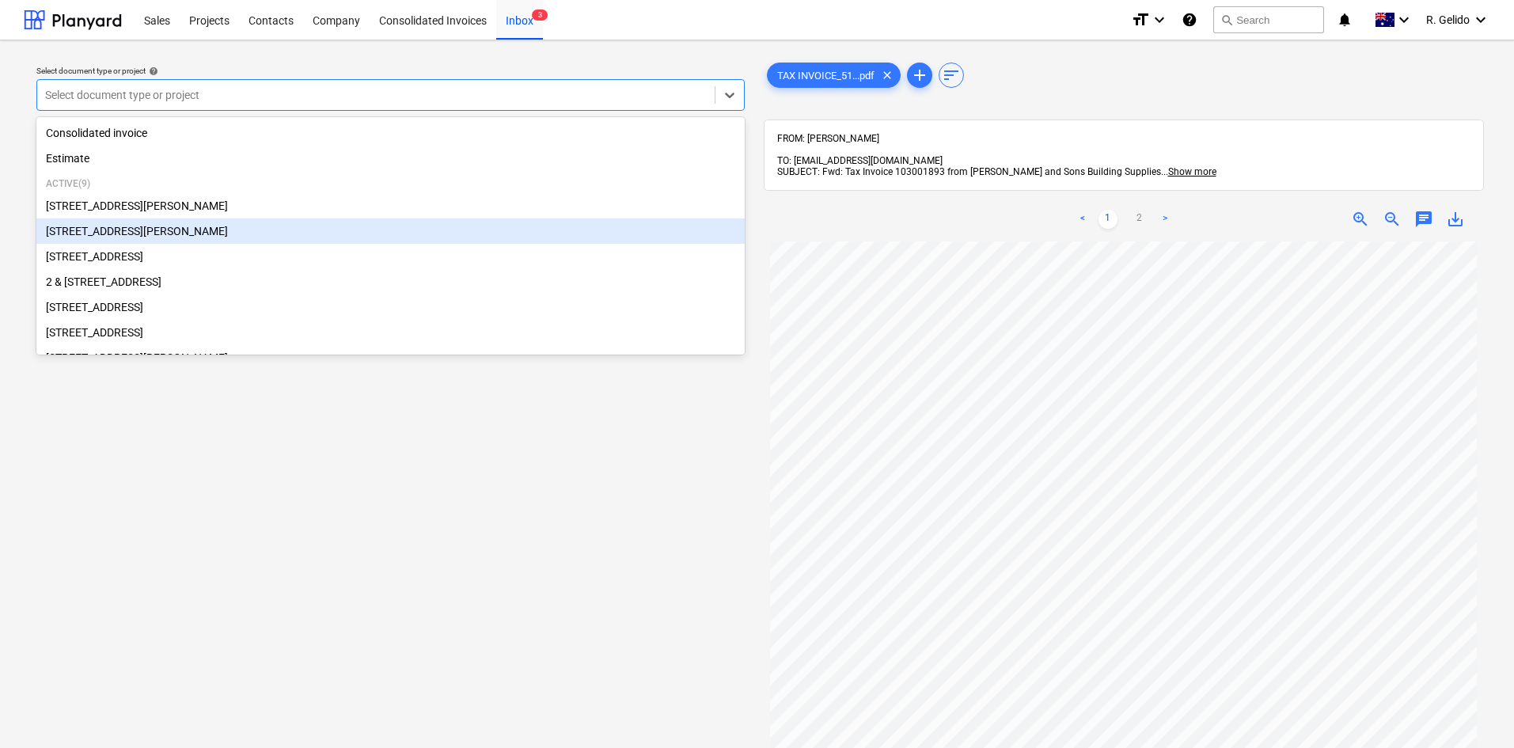
scroll to position [79, 0]
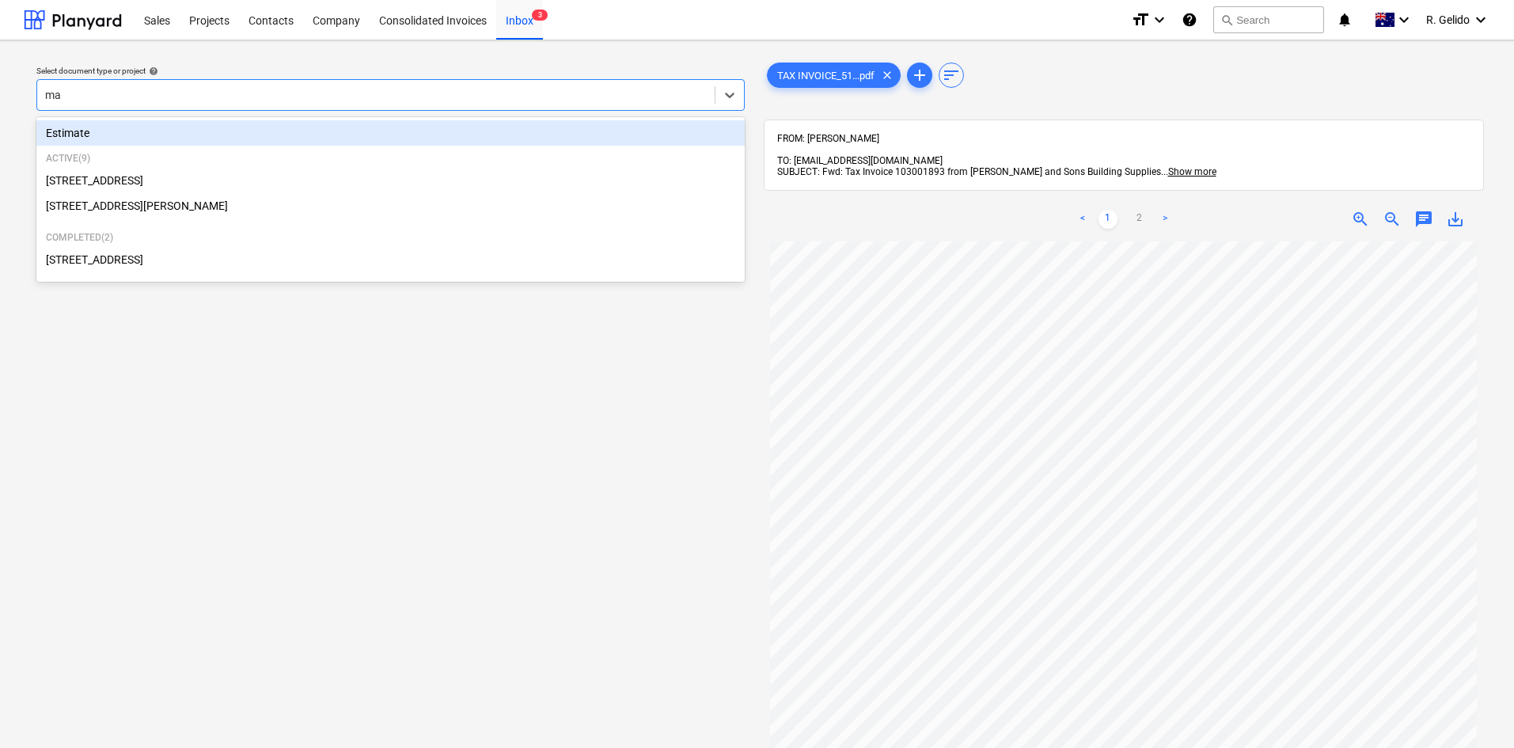
type input "mar"
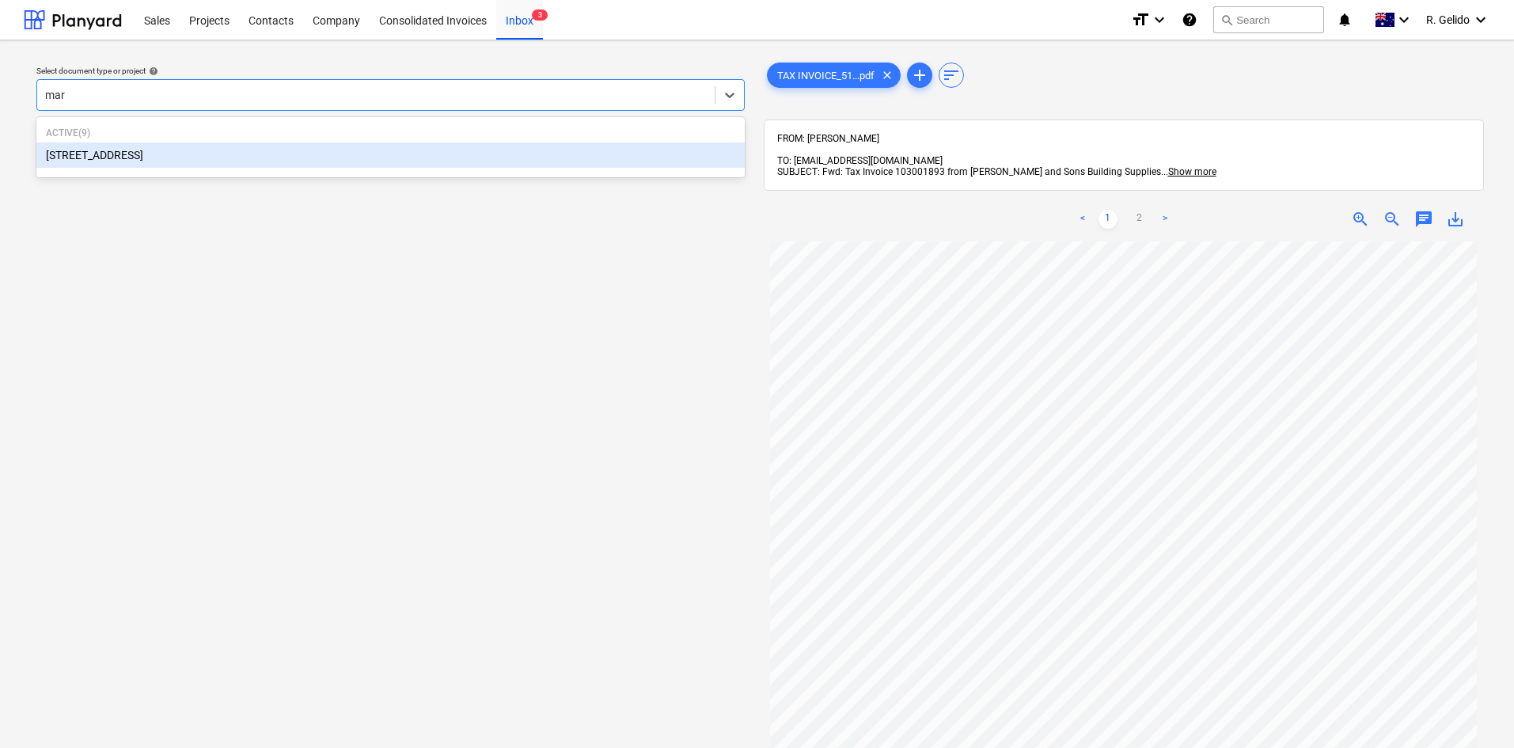
click at [279, 128] on p "Active ( 9 )" at bounding box center [390, 133] width 689 height 13
click at [281, 165] on div "[STREET_ADDRESS]" at bounding box center [390, 154] width 708 height 25
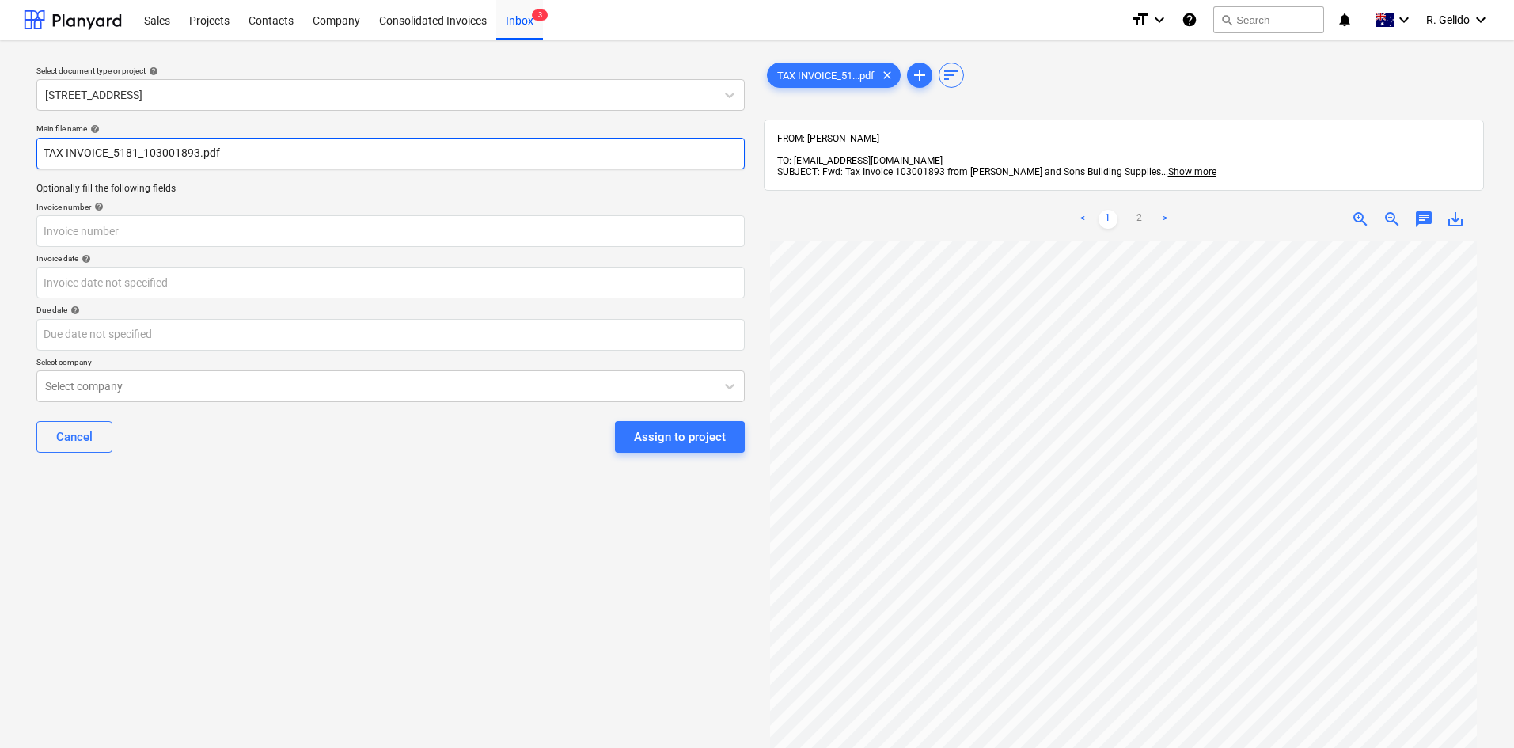
drag, startPoint x: 141, startPoint y: 151, endPoint x: 16, endPoint y: 161, distance: 125.5
click at [16, 161] on div "Select document type or project help [STREET_ADDRESS] Main file name help TAX I…" at bounding box center [757, 502] width 1514 height 924
click at [160, 149] on input "[PERSON_NAME] and Sons Inv 103001893.pdf" at bounding box center [390, 154] width 708 height 32
type input "[PERSON_NAME] and Sons Inv 103001893.pdf"
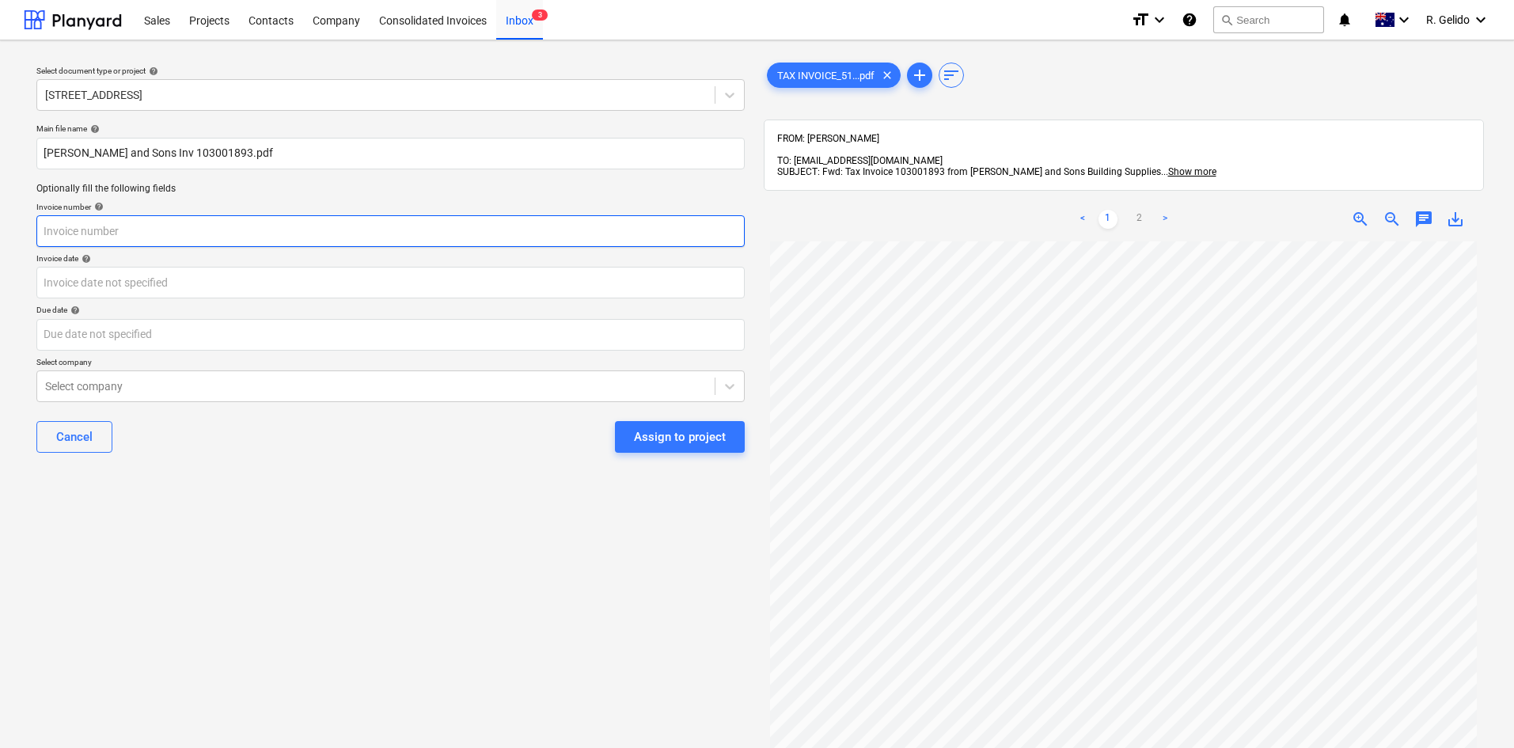
click at [181, 228] on input "text" at bounding box center [390, 231] width 708 height 32
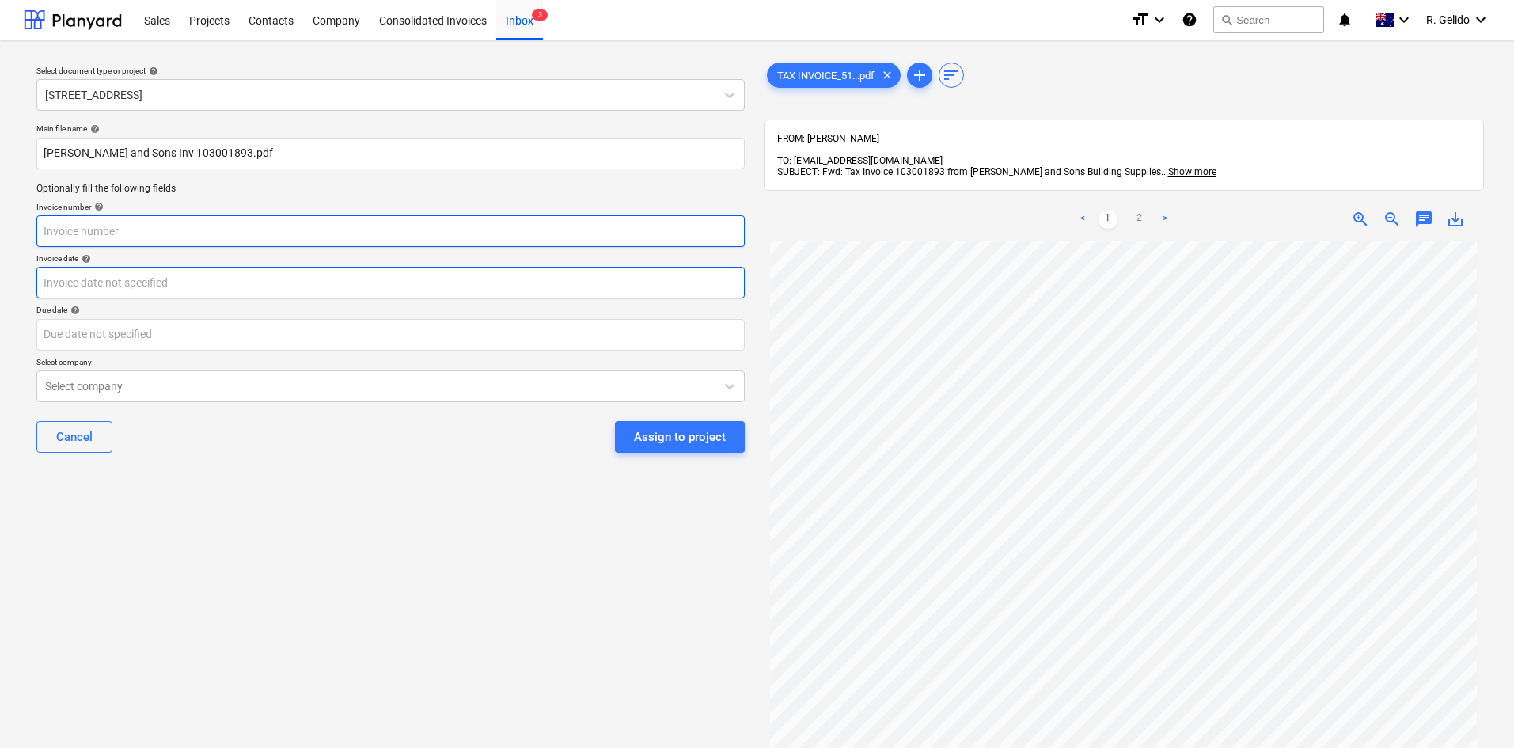
scroll to position [79, 0]
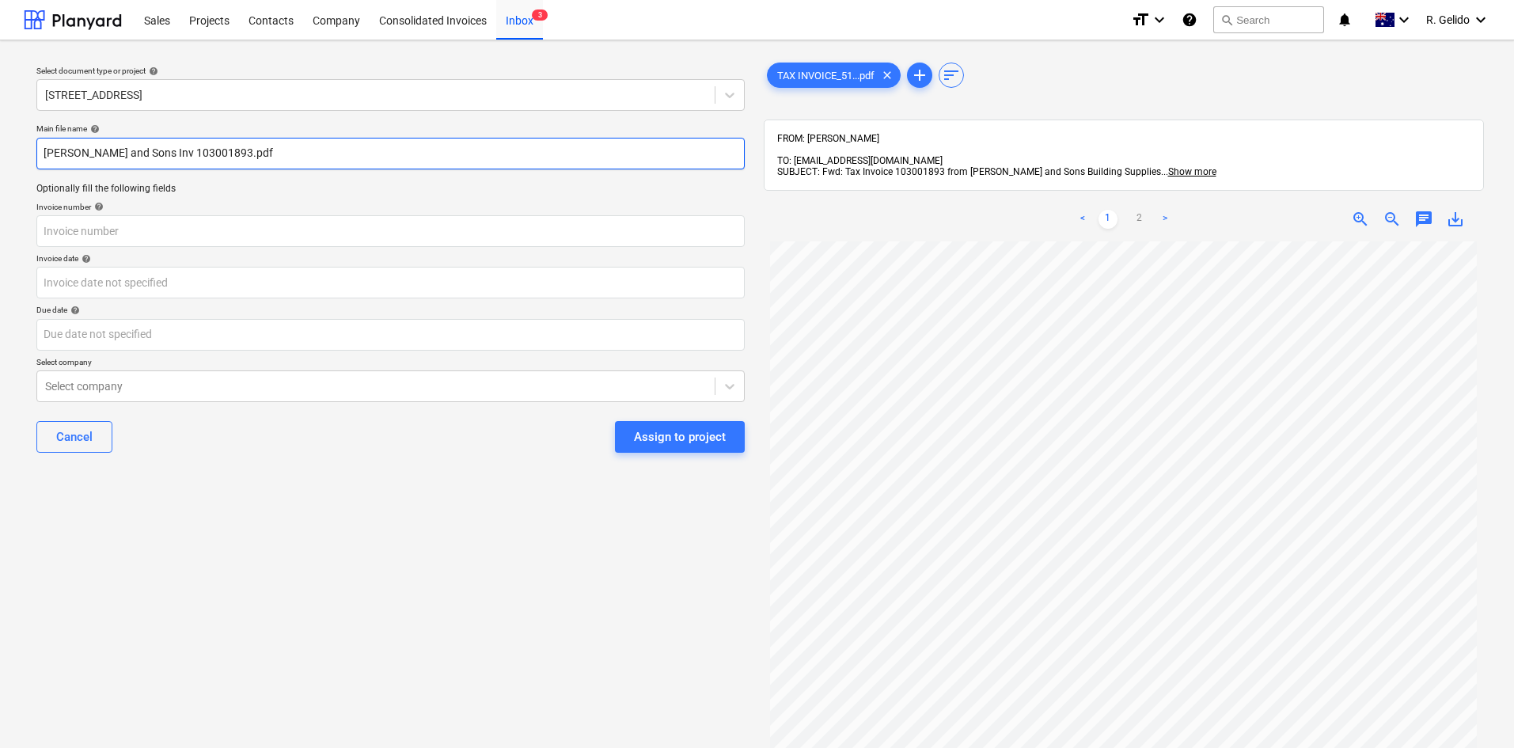
click at [169, 163] on input "[PERSON_NAME] and Sons Inv 103001893.pdf" at bounding box center [390, 154] width 708 height 32
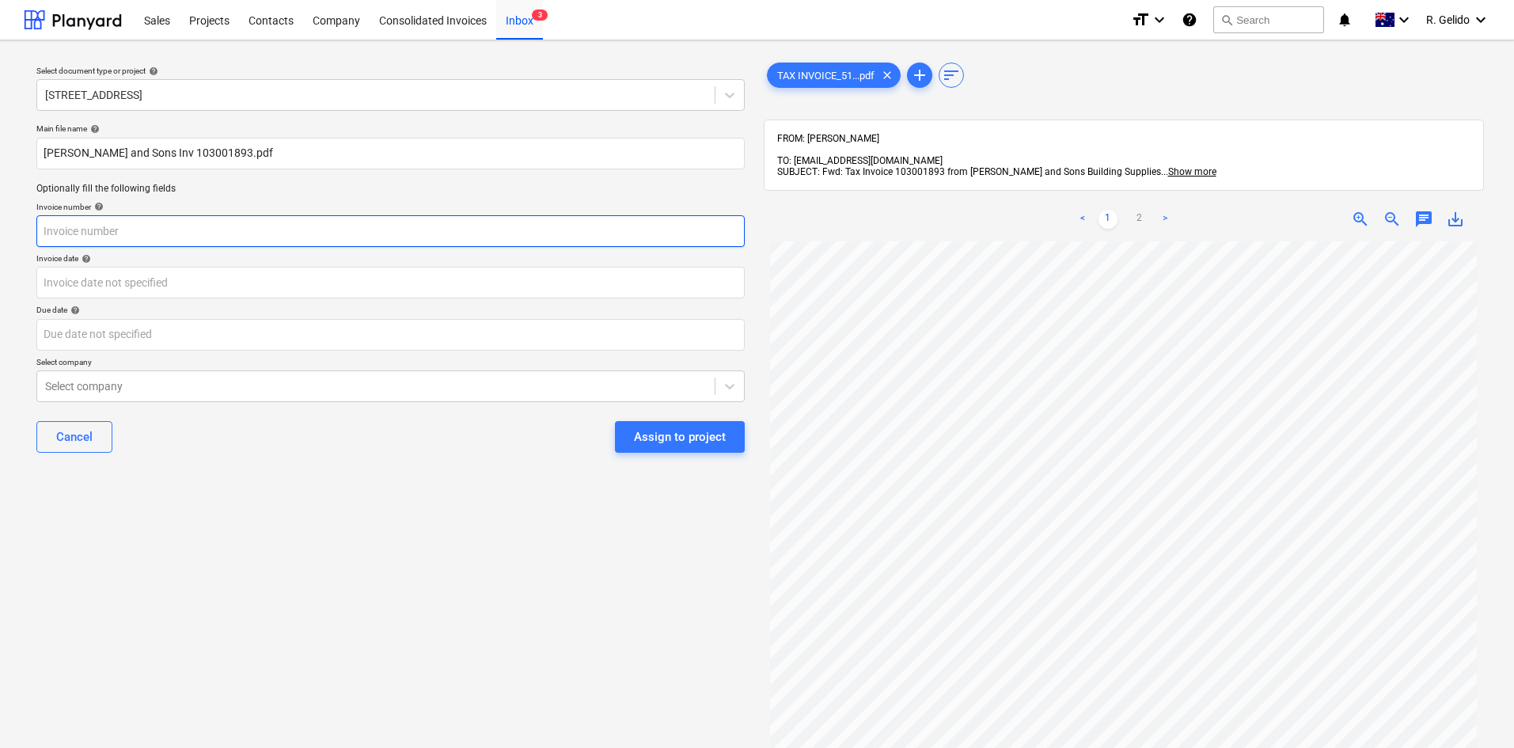
click at [101, 227] on input "text" at bounding box center [390, 231] width 708 height 32
paste input "103001893"
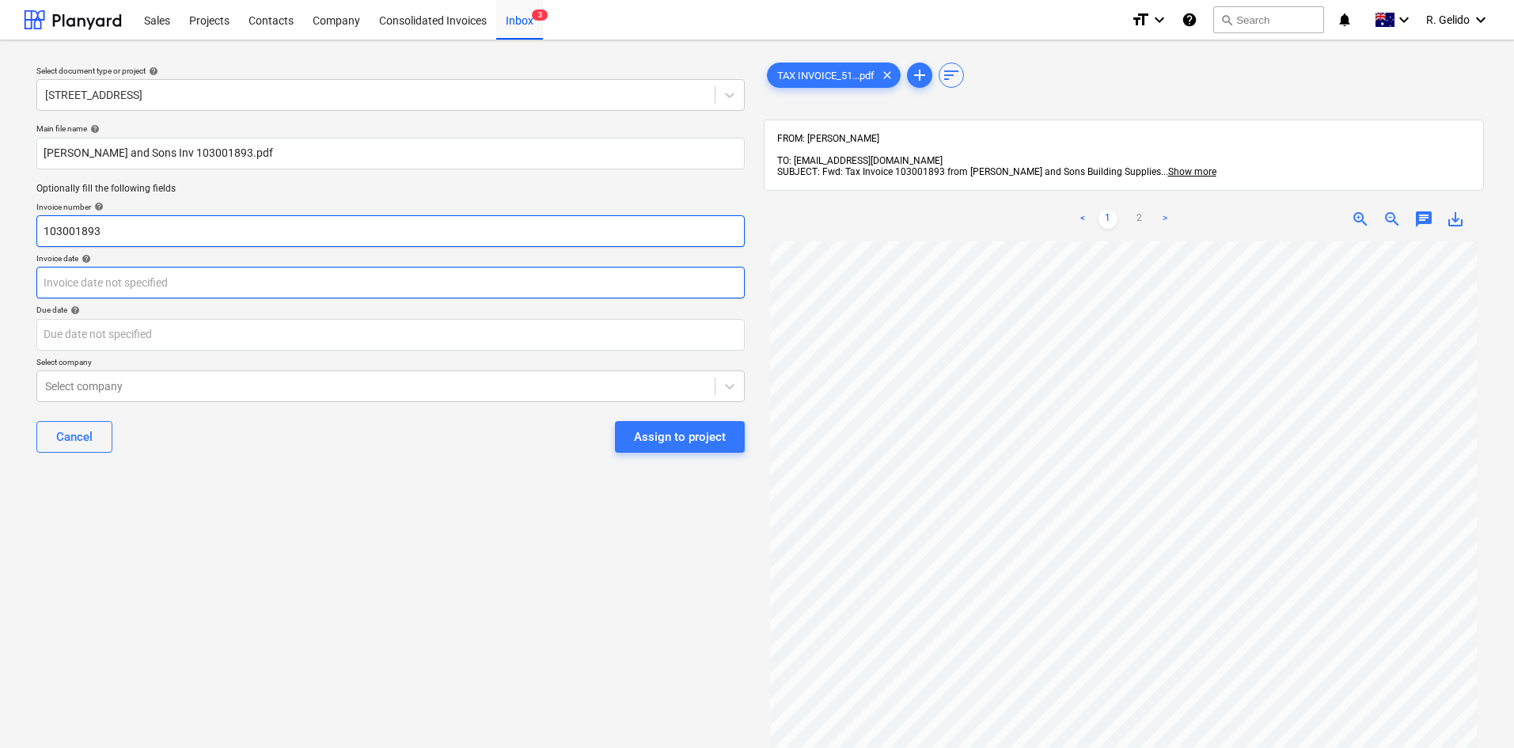
type input "103001893"
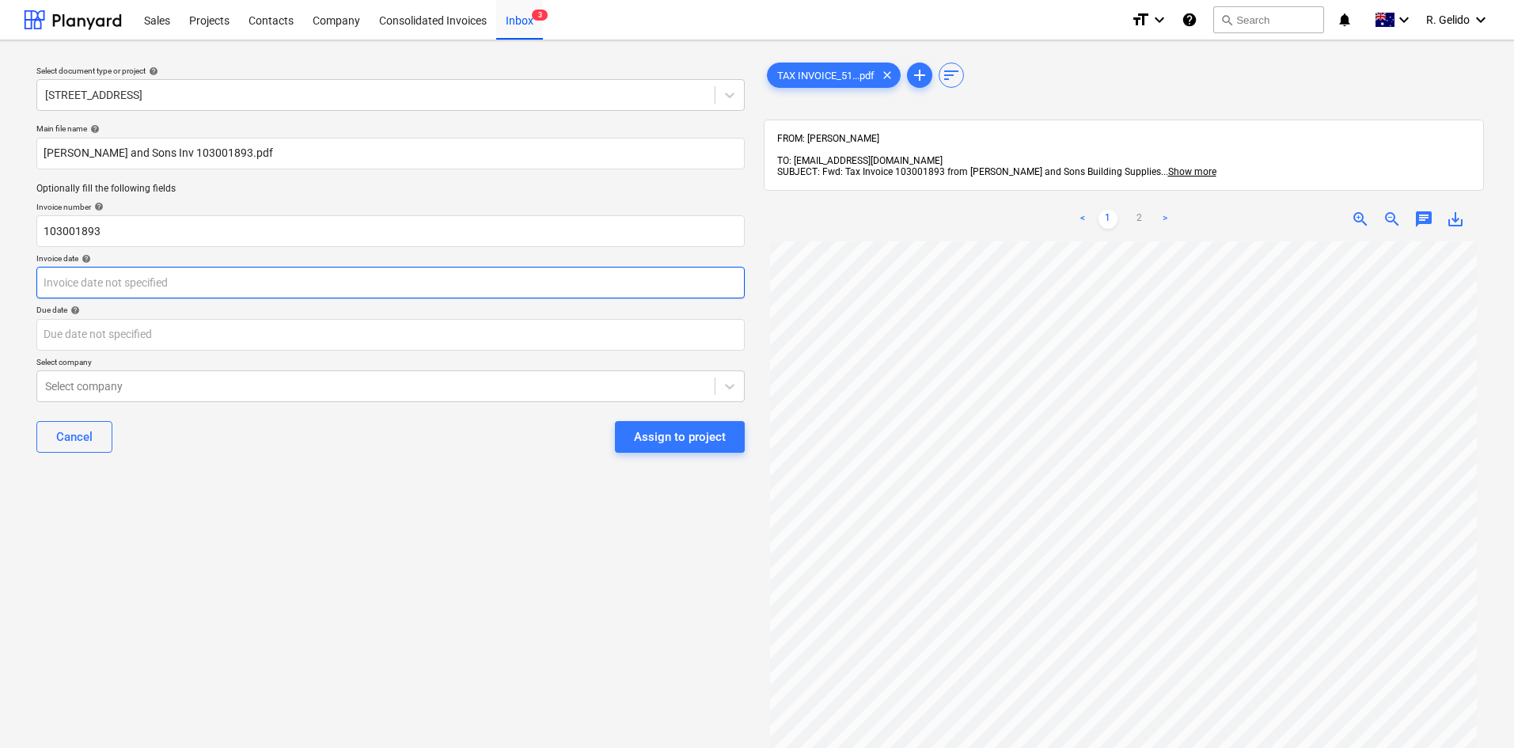
click at [120, 276] on body "Sales Projects Contacts Company Consolidated Invoices Inbox 3 format_size keybo…" at bounding box center [757, 374] width 1514 height 748
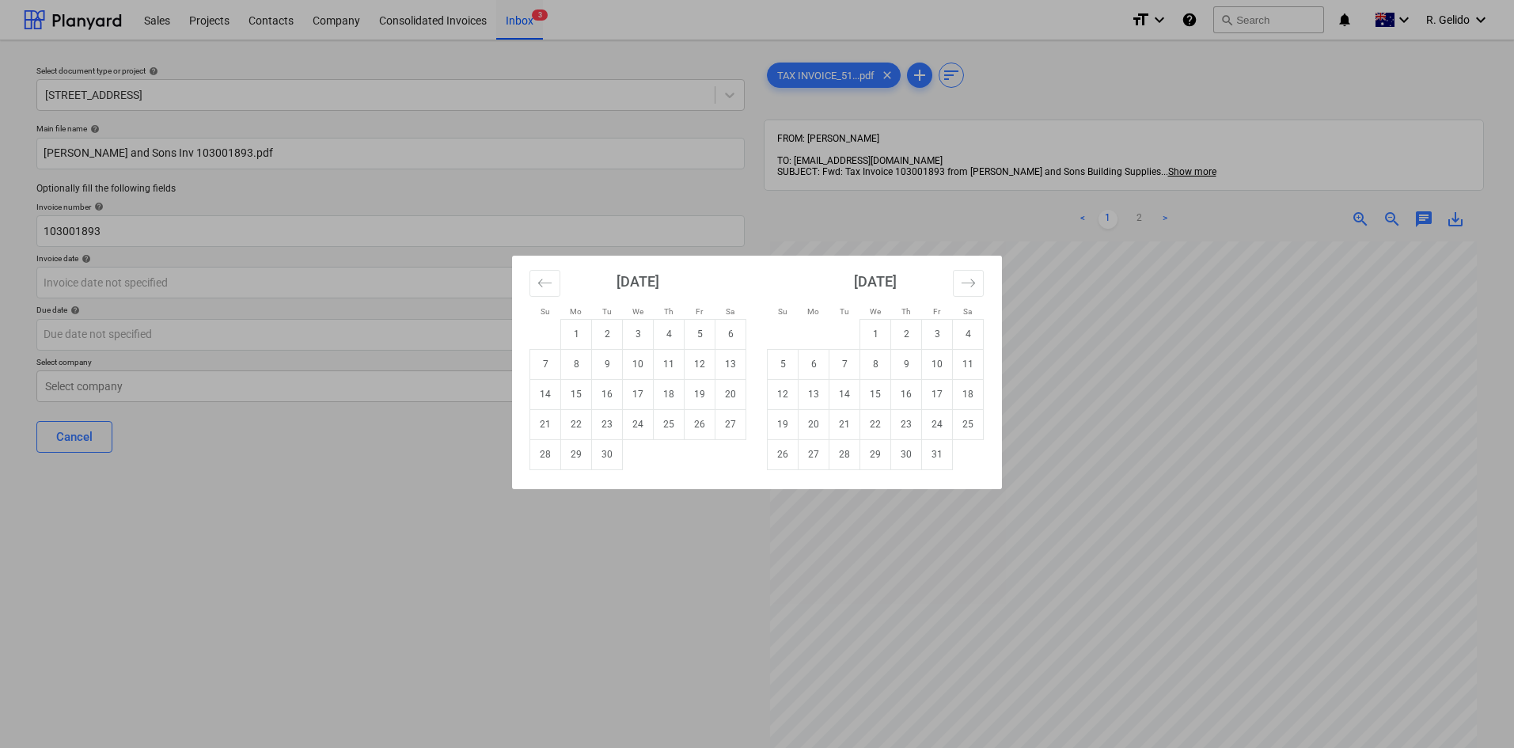
click at [620, 567] on div "Su Mo Tu We Th Fr Sa Su Mo Tu We Th Fr Sa [DATE] 1 2 3 4 5 6 7 8 9 10 11 12 13 …" at bounding box center [757, 374] width 1514 height 748
click at [85, 272] on body "Sales Projects Contacts Company Consolidated Invoices Inbox 3 format_size keybo…" at bounding box center [757, 374] width 1514 height 748
click at [605, 391] on td "16" at bounding box center [607, 394] width 31 height 30
type input "[DATE]"
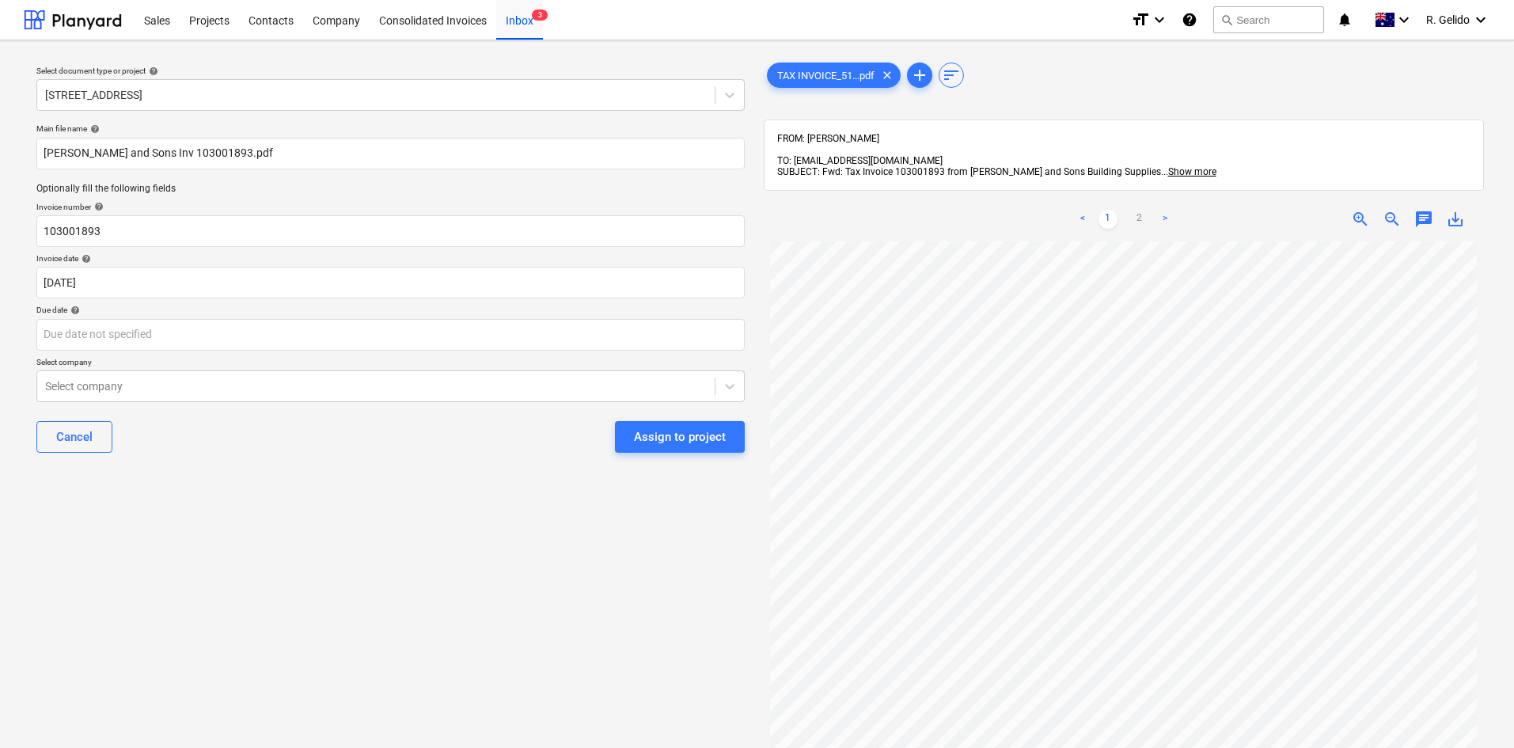
click at [312, 484] on div "Select document type or project help [STREET_ADDRESS] Main file name help [PERS…" at bounding box center [391, 502] width 734 height 898
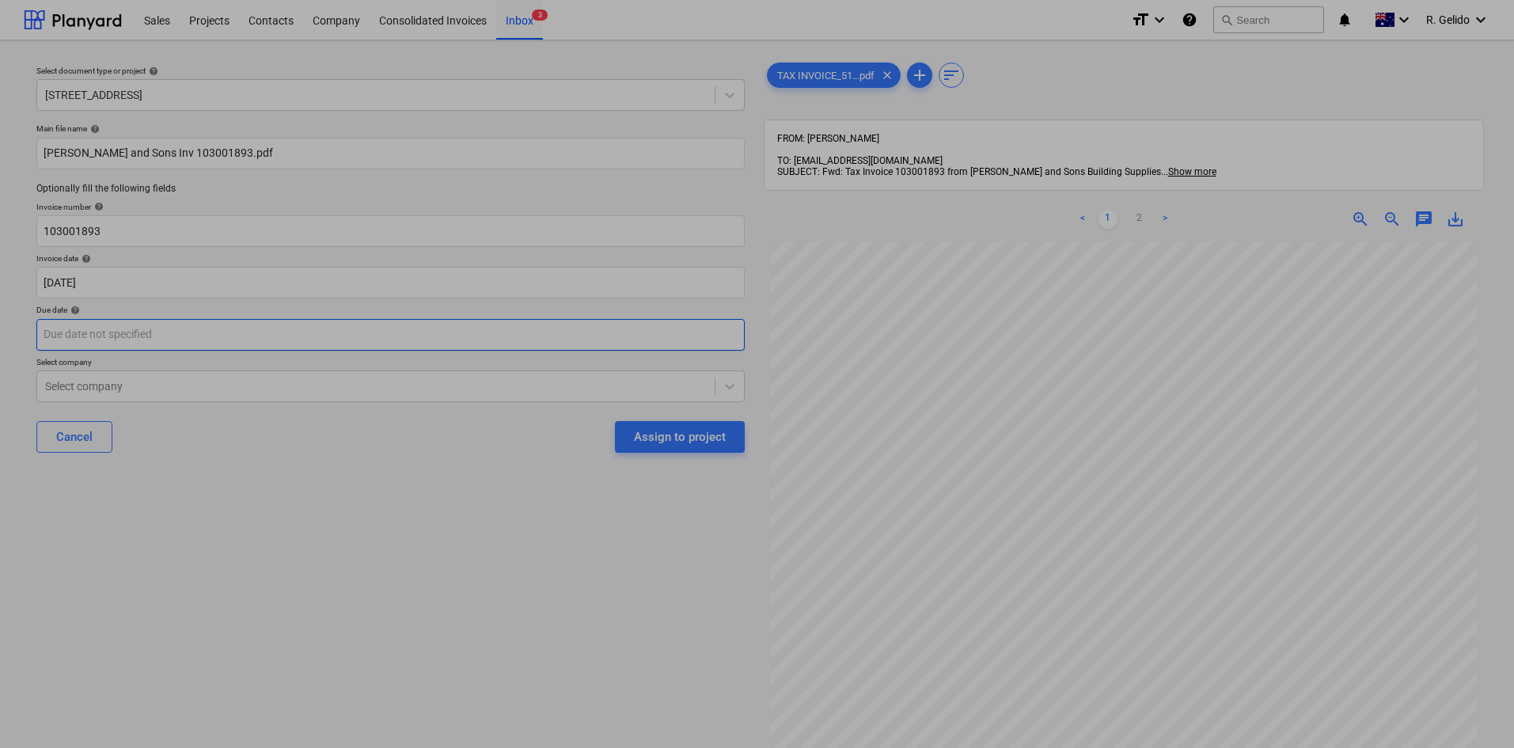
click at [271, 331] on body "Sales Projects Contacts Company Consolidated Invoices Inbox 3 format_size keybo…" at bounding box center [757, 374] width 1514 height 748
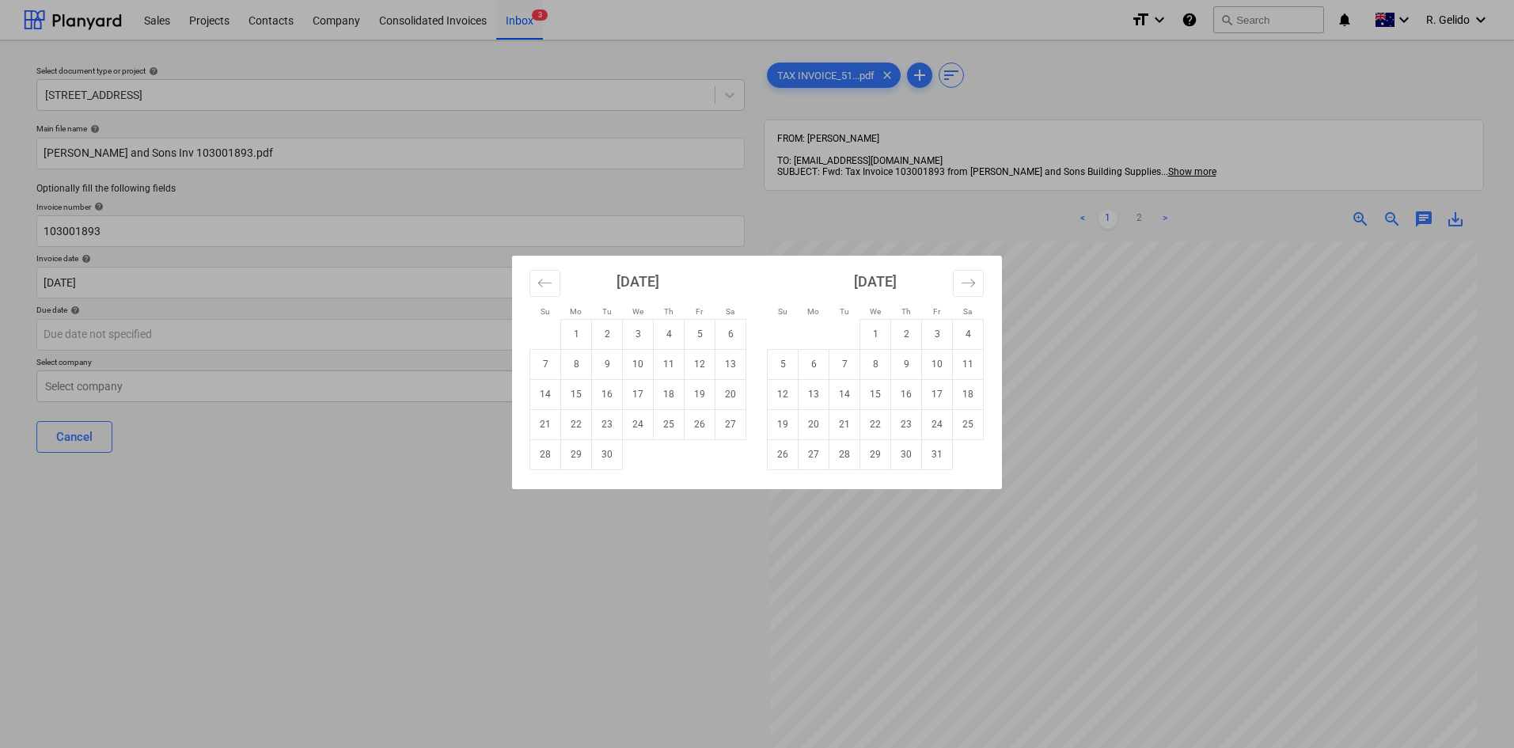
click at [603, 532] on div "Su Mo Tu We Th Fr Sa Su Mo Tu We Th Fr Sa [DATE] 1 2 3 4 5 6 7 8 9 10 11 12 13 …" at bounding box center [757, 374] width 1514 height 748
click at [282, 331] on body "Sales Projects Contacts Company Consolidated Invoices Inbox 3 format_size keybo…" at bounding box center [757, 374] width 1514 height 748
click at [934, 448] on td "31" at bounding box center [937, 454] width 31 height 30
type input "[DATE]"
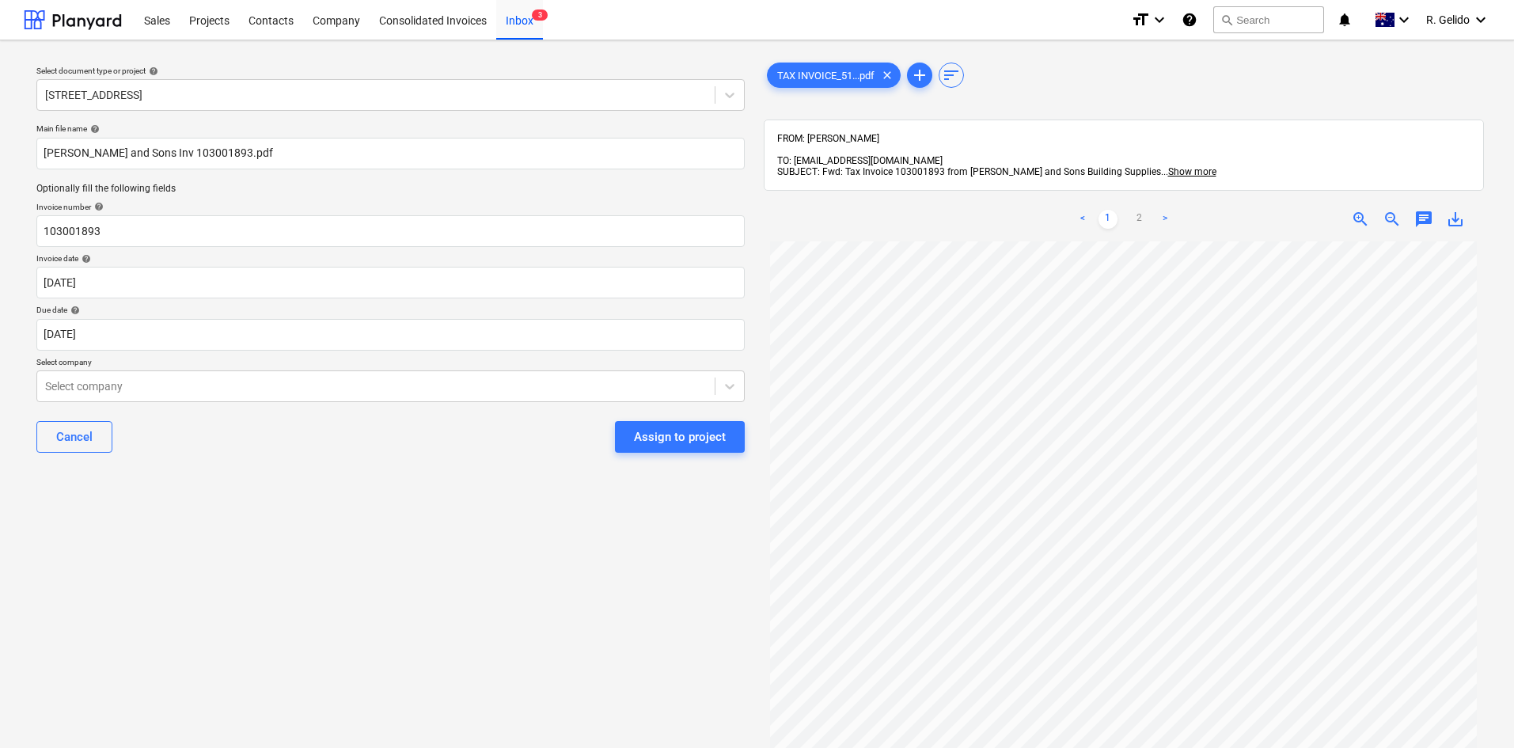
click at [499, 559] on div "Select document type or project help [STREET_ADDRESS] Main file name help [PERS…" at bounding box center [391, 502] width 734 height 898
click at [248, 385] on div at bounding box center [376, 386] width 662 height 16
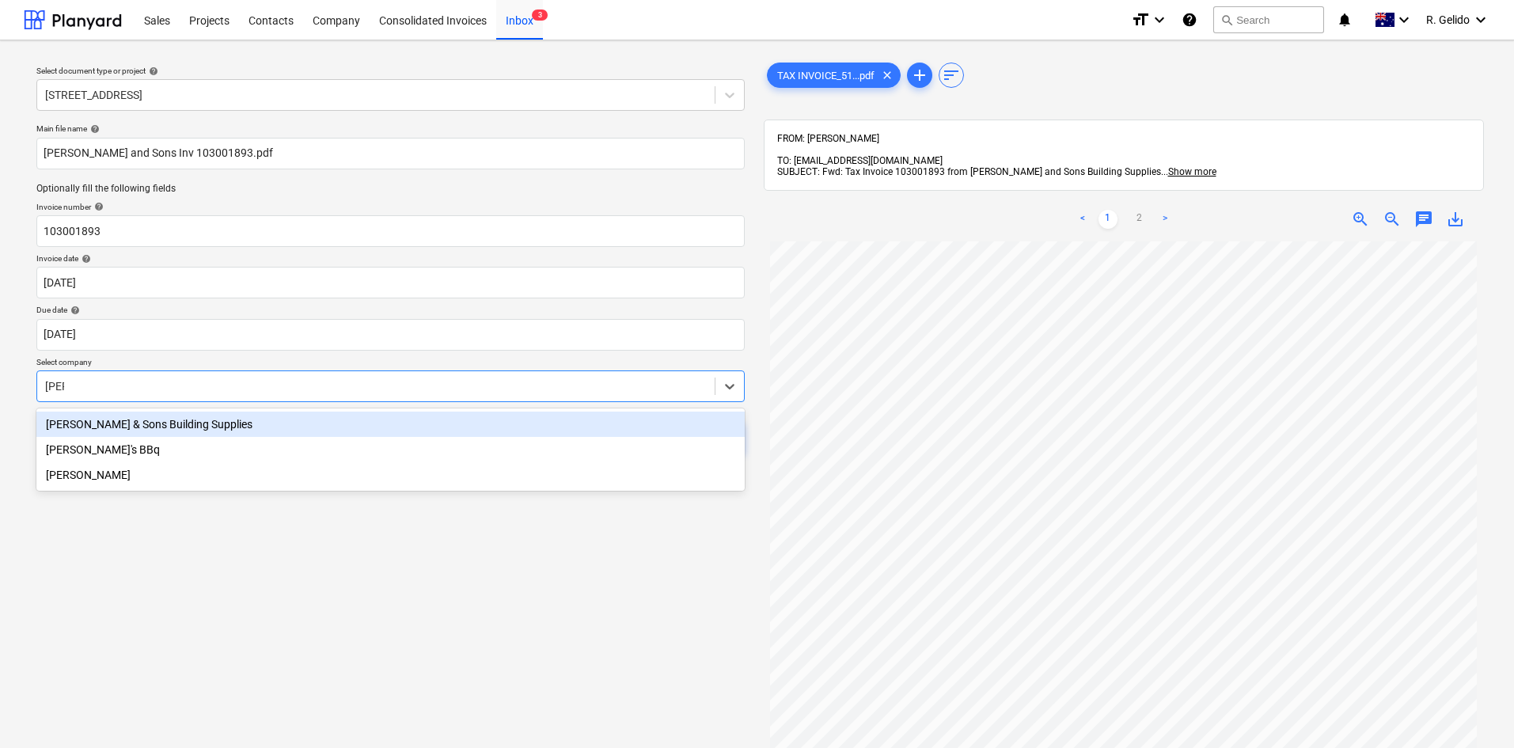
type input "[PERSON_NAME]"
click at [248, 415] on div "[PERSON_NAME] & Sons Building Supplies" at bounding box center [390, 424] width 708 height 25
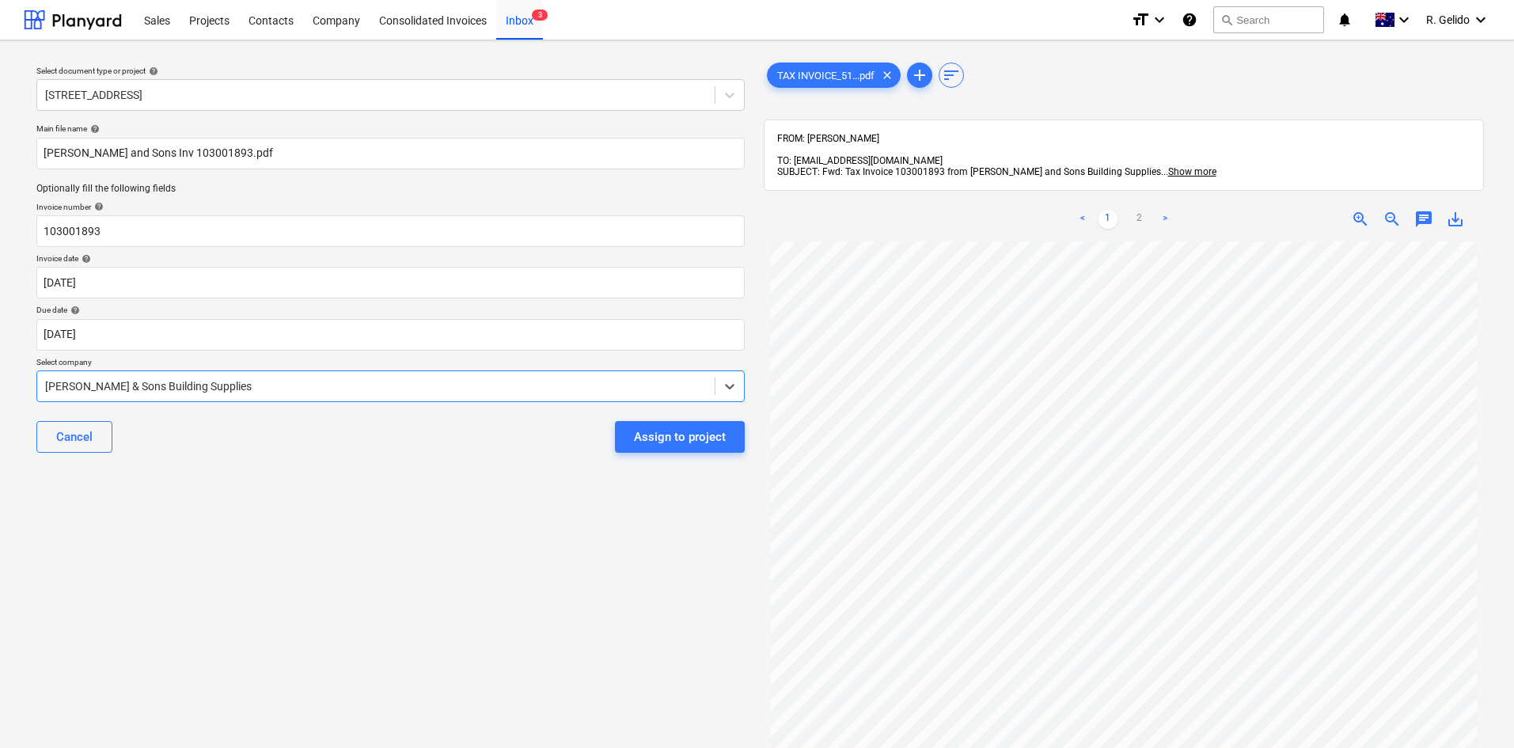
click at [337, 457] on div "Cancel Assign to project" at bounding box center [390, 436] width 708 height 57
click at [688, 444] on div "Assign to project" at bounding box center [680, 437] width 92 height 21
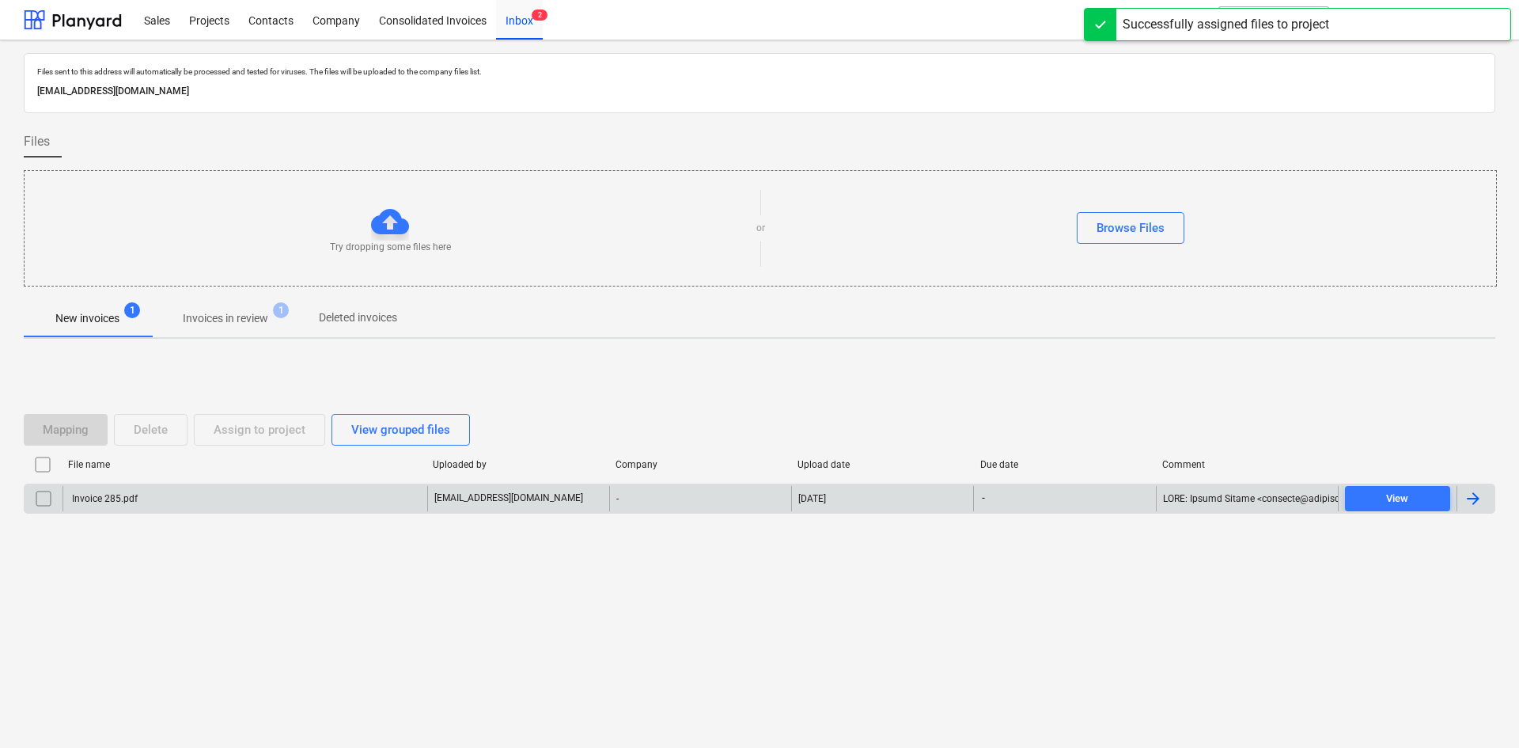
click at [224, 499] on div "Invoice 285.pdf" at bounding box center [245, 498] width 365 height 25
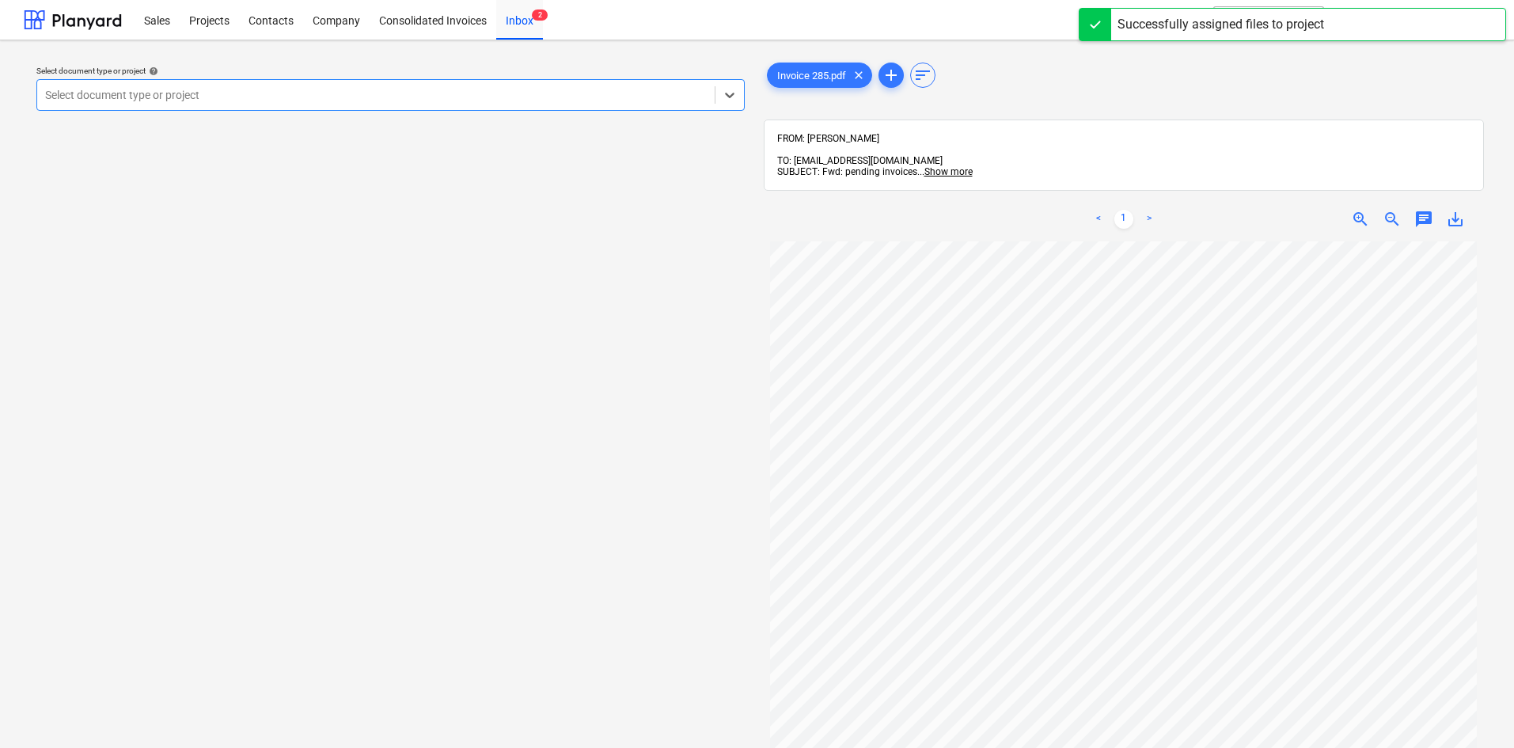
click at [476, 88] on div at bounding box center [376, 95] width 662 height 16
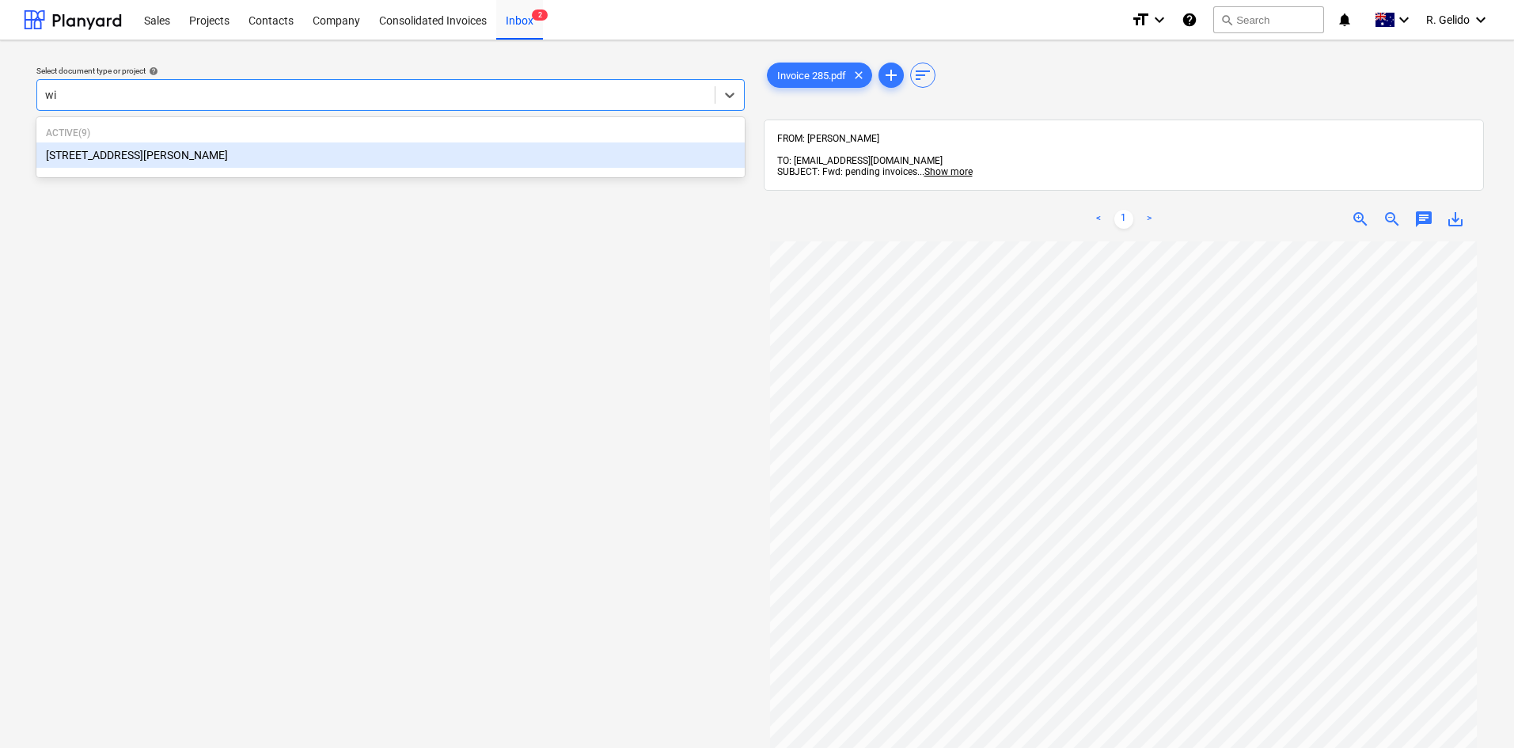
type input "wil"
click at [205, 131] on p "Active ( 9 )" at bounding box center [390, 133] width 689 height 13
click at [209, 150] on div "[STREET_ADDRESS][PERSON_NAME]" at bounding box center [390, 154] width 708 height 25
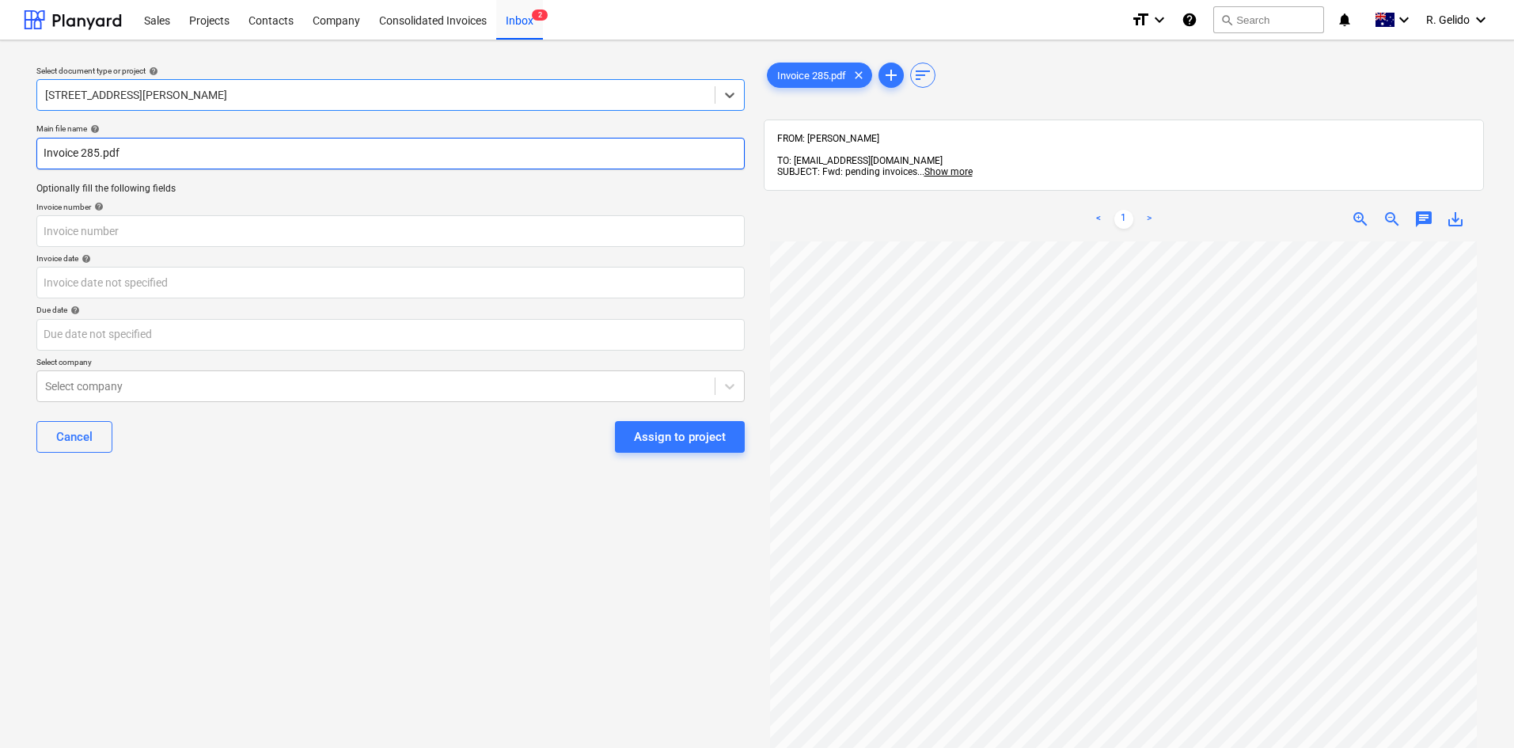
click at [49, 147] on input "Invoice 285.pdf" at bounding box center [390, 154] width 708 height 32
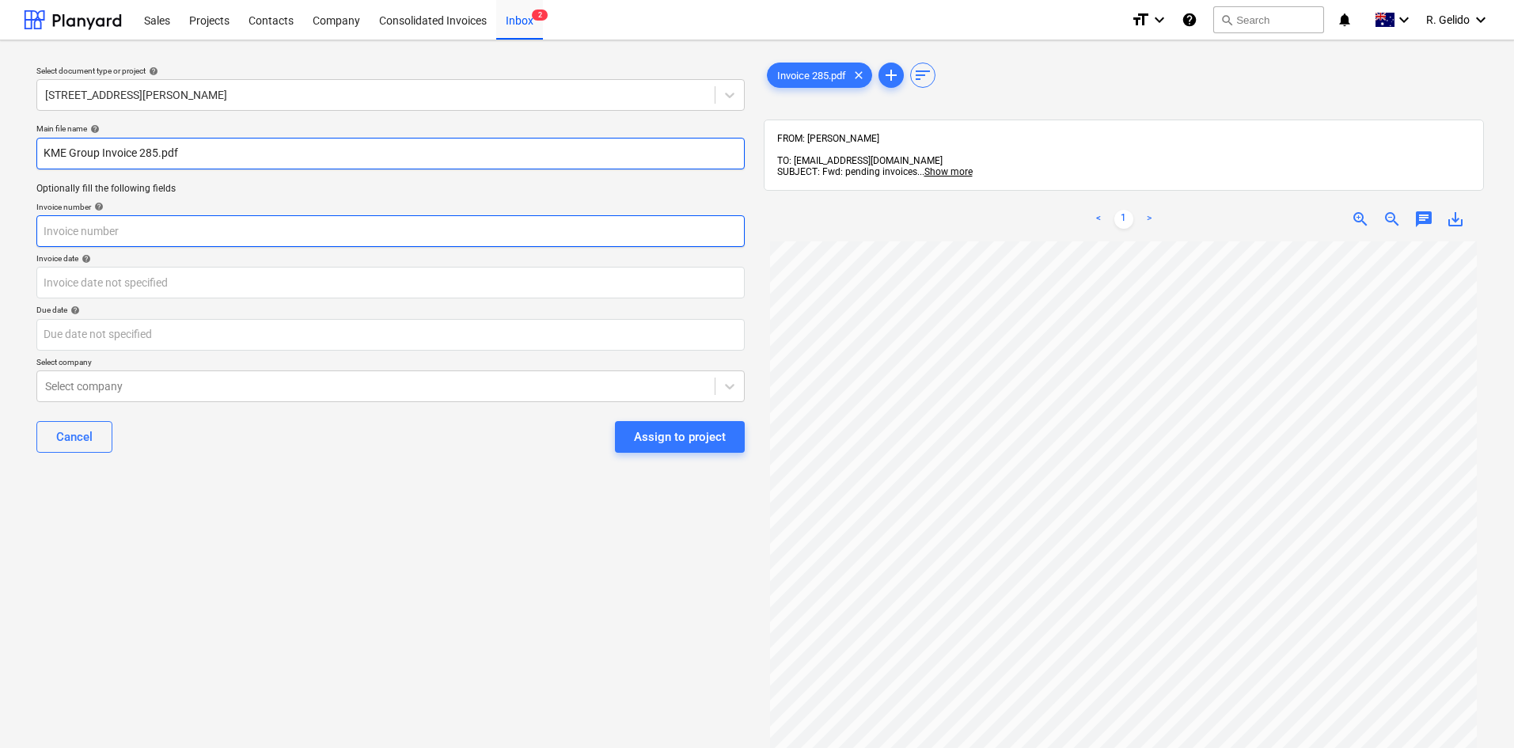
type input "KME Group Invoice 285.pdf"
click at [115, 227] on input "text" at bounding box center [390, 231] width 708 height 32
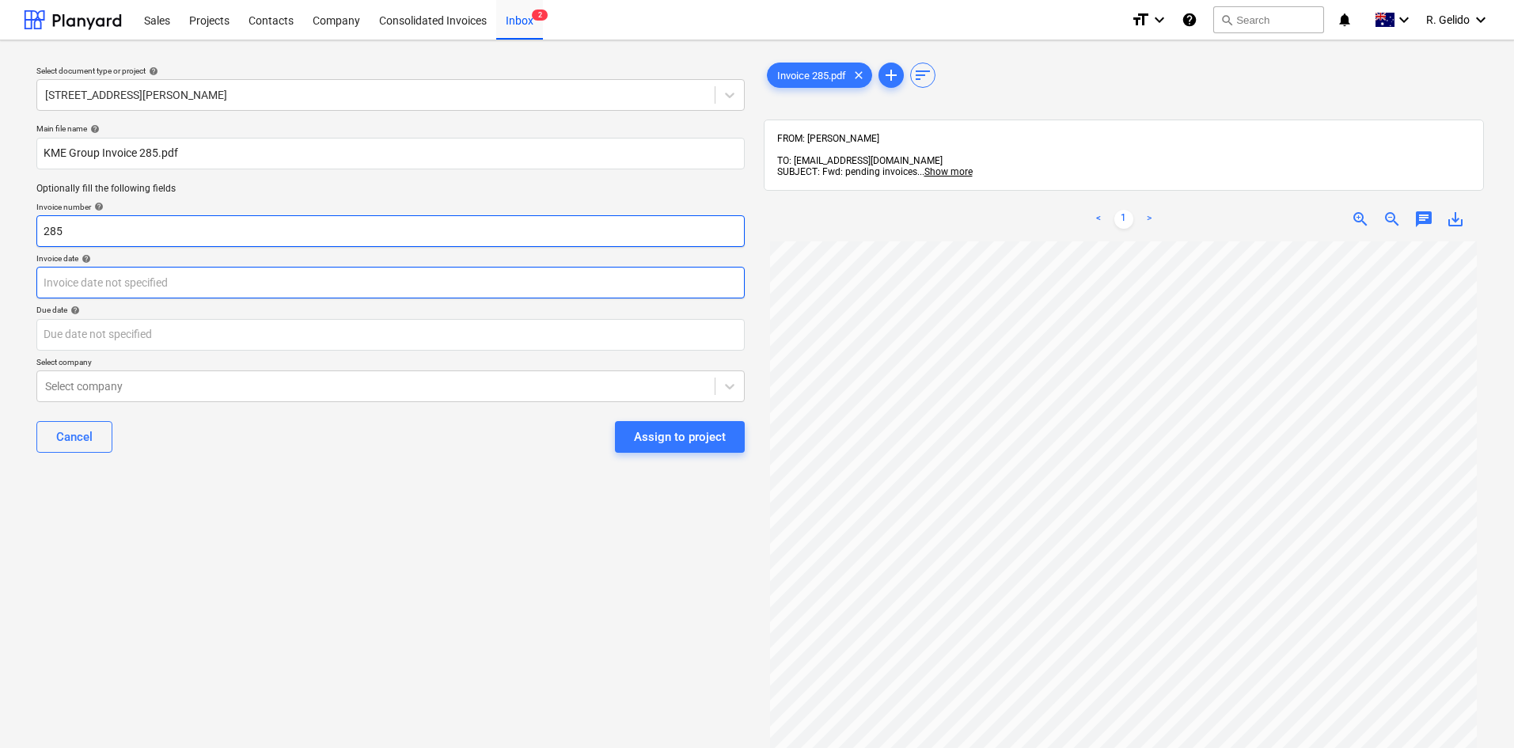
type input "285"
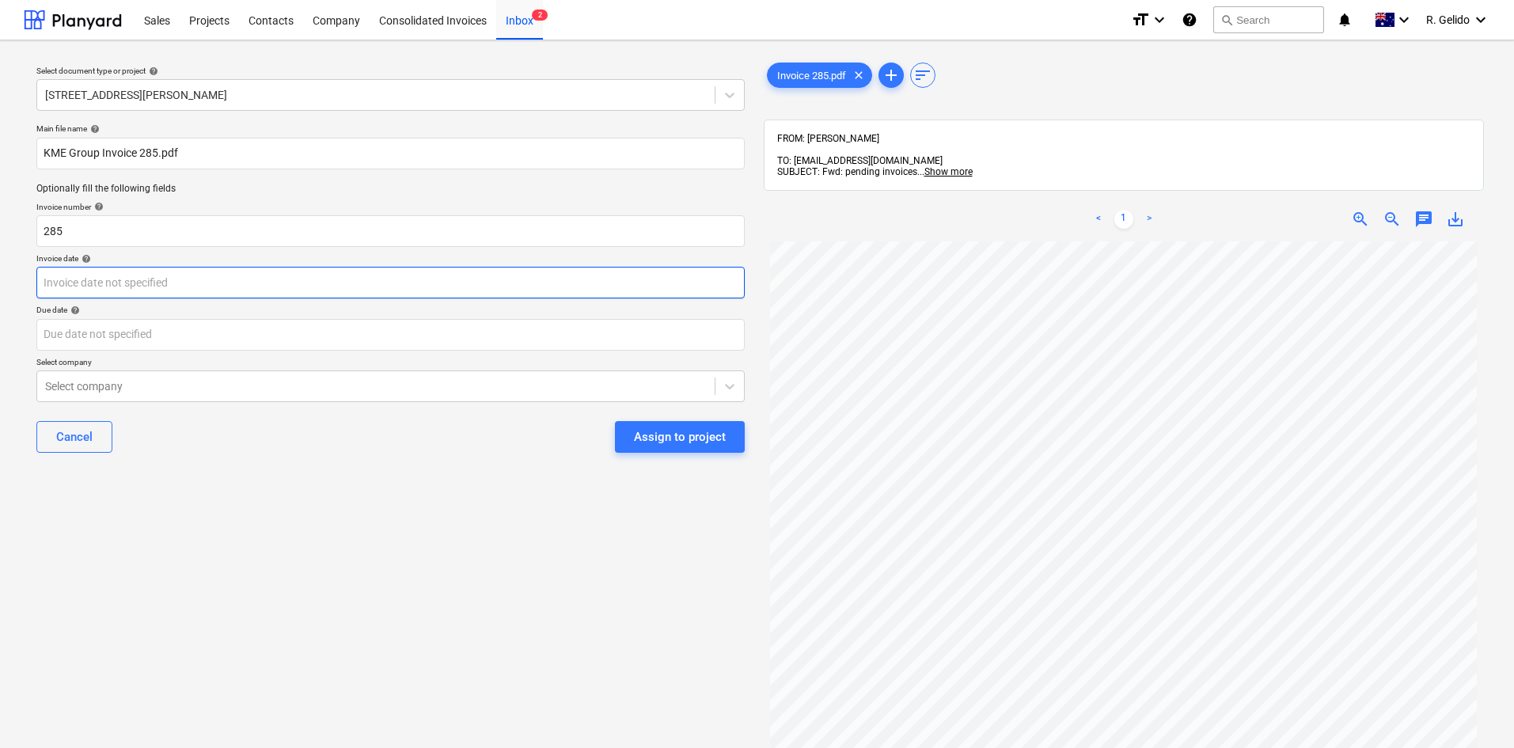
click at [132, 275] on body "Sales Projects Contacts Company Consolidated Invoices Inbox 2 format_size keybo…" at bounding box center [757, 374] width 1514 height 748
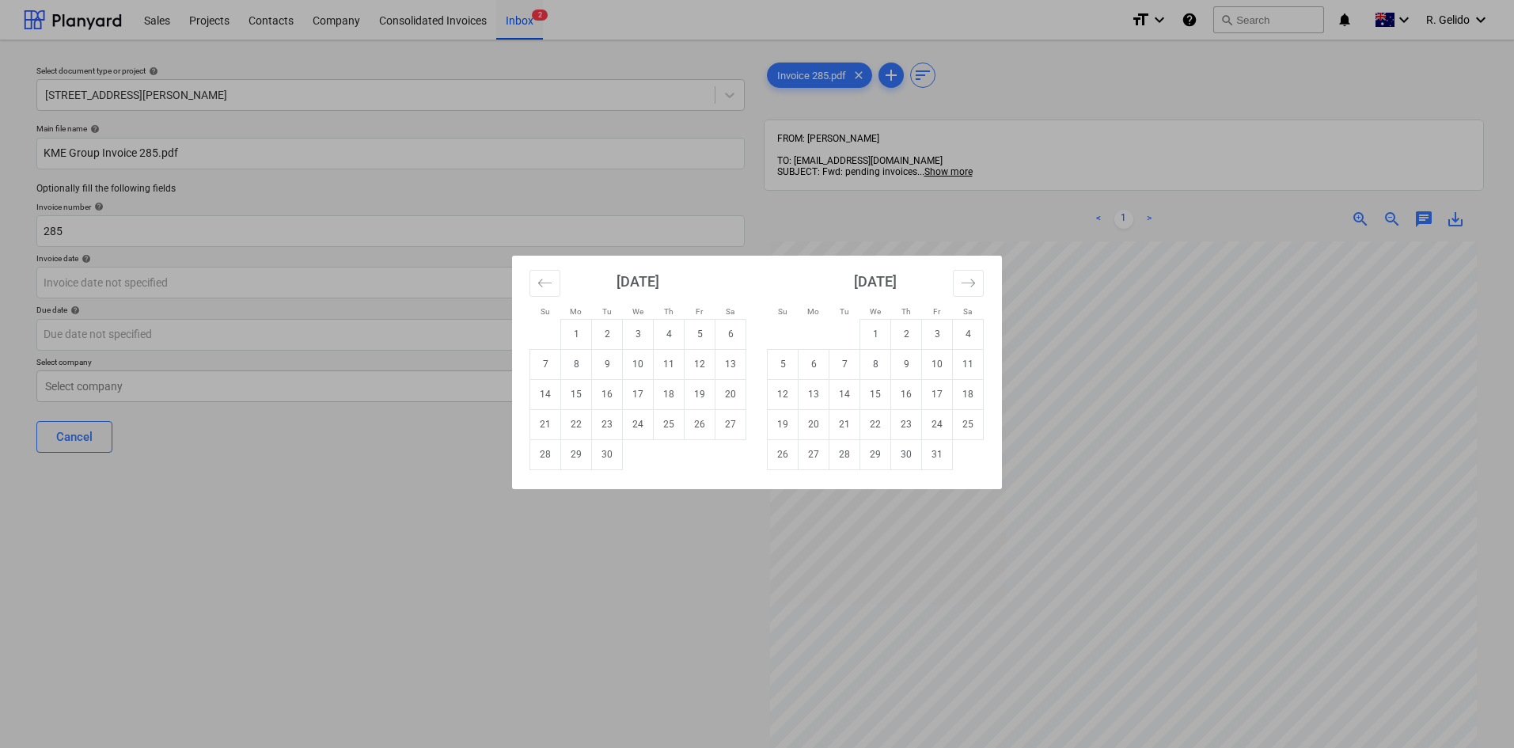
click at [605, 590] on div "Su Mo Tu We Th Fr Sa Su Mo Tu We Th Fr Sa [DATE] 1 2 3 4 5 6 7 8 9 10 11 12 13 …" at bounding box center [757, 374] width 1514 height 748
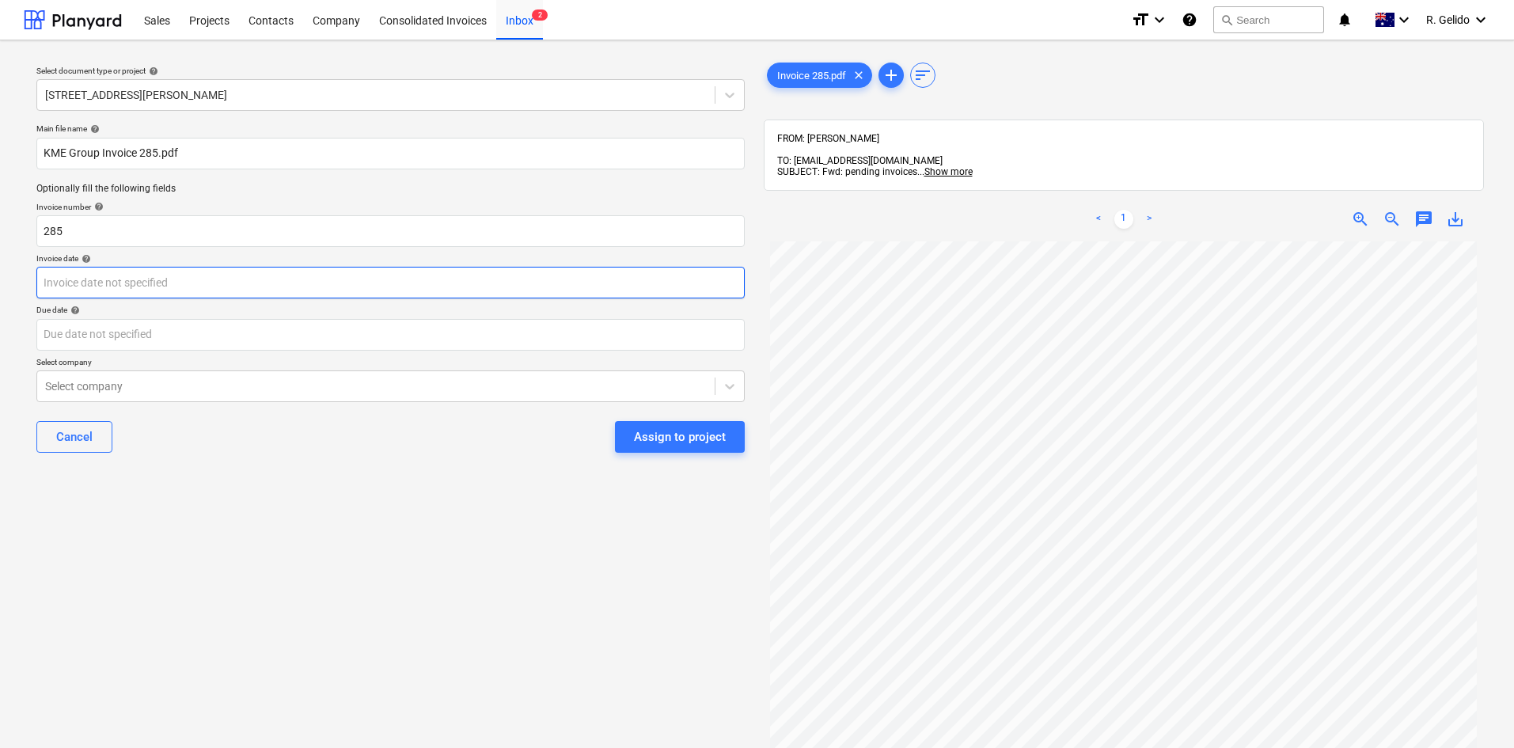
click at [133, 275] on body "Sales Projects Contacts Company Consolidated Invoices Inbox 2 format_size keybo…" at bounding box center [757, 374] width 1514 height 748
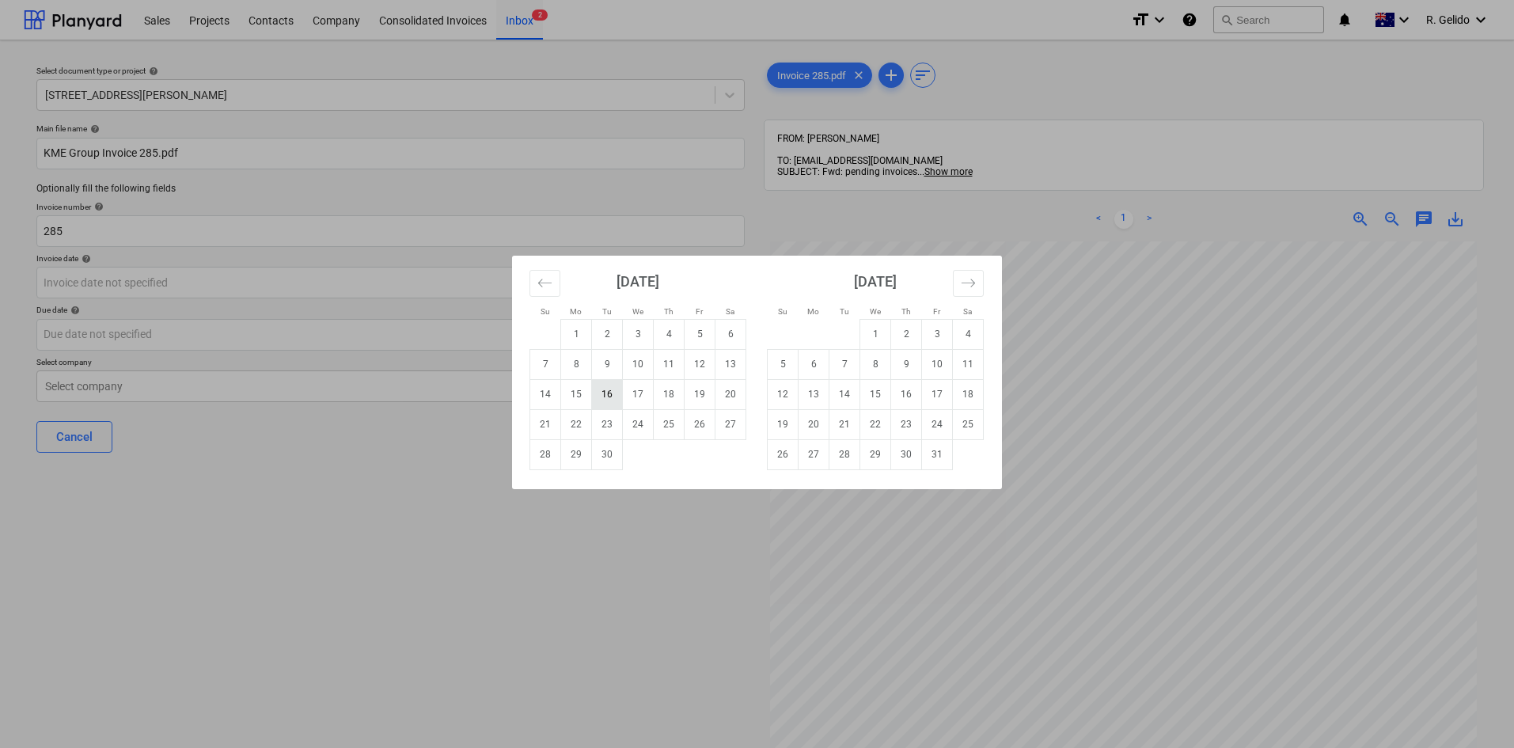
click at [613, 394] on td "16" at bounding box center [607, 394] width 31 height 30
type input "[DATE]"
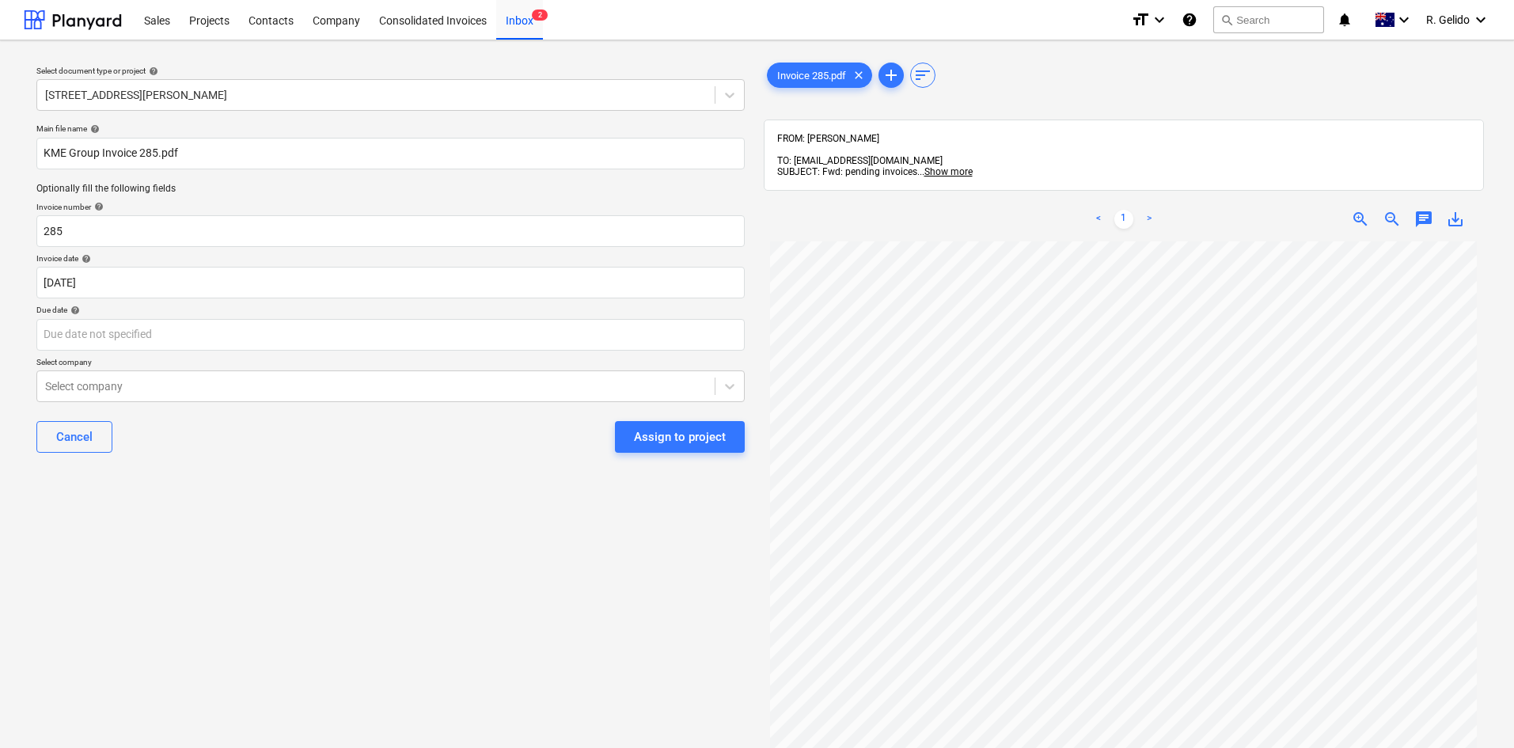
click at [511, 503] on div "Select document type or project help [STREET_ADDRESS][PERSON_NAME] file name he…" at bounding box center [391, 502] width 734 height 898
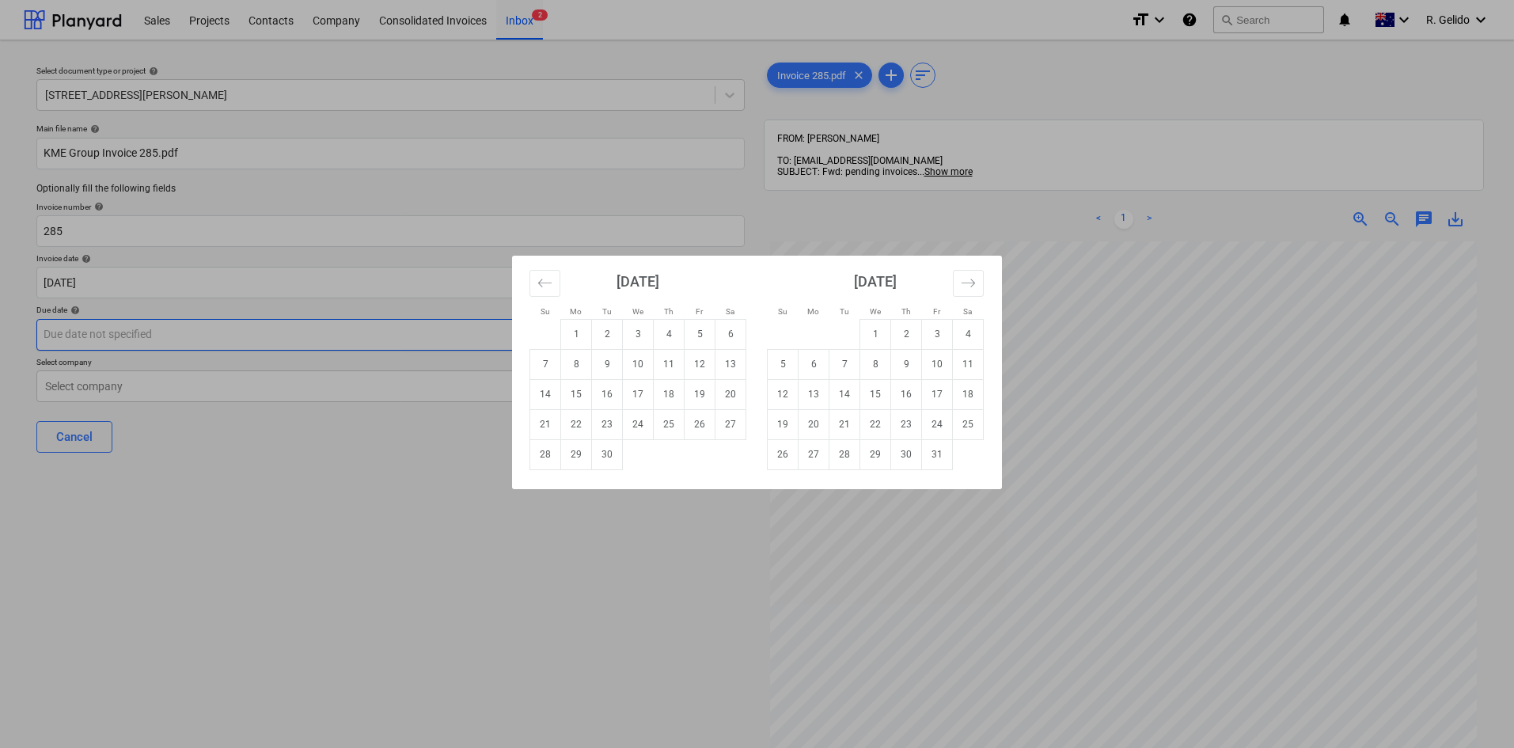
click at [313, 318] on body "Sales Projects Contacts Company Consolidated Invoices Inbox 2 format_size keybo…" at bounding box center [757, 374] width 1514 height 748
click at [513, 554] on div "Su Mo Tu We Th Fr Sa Su Mo Tu We Th Fr Sa [DATE] 1 2 3 4 5 6 7 8 9 10 11 12 13 …" at bounding box center [757, 374] width 1514 height 748
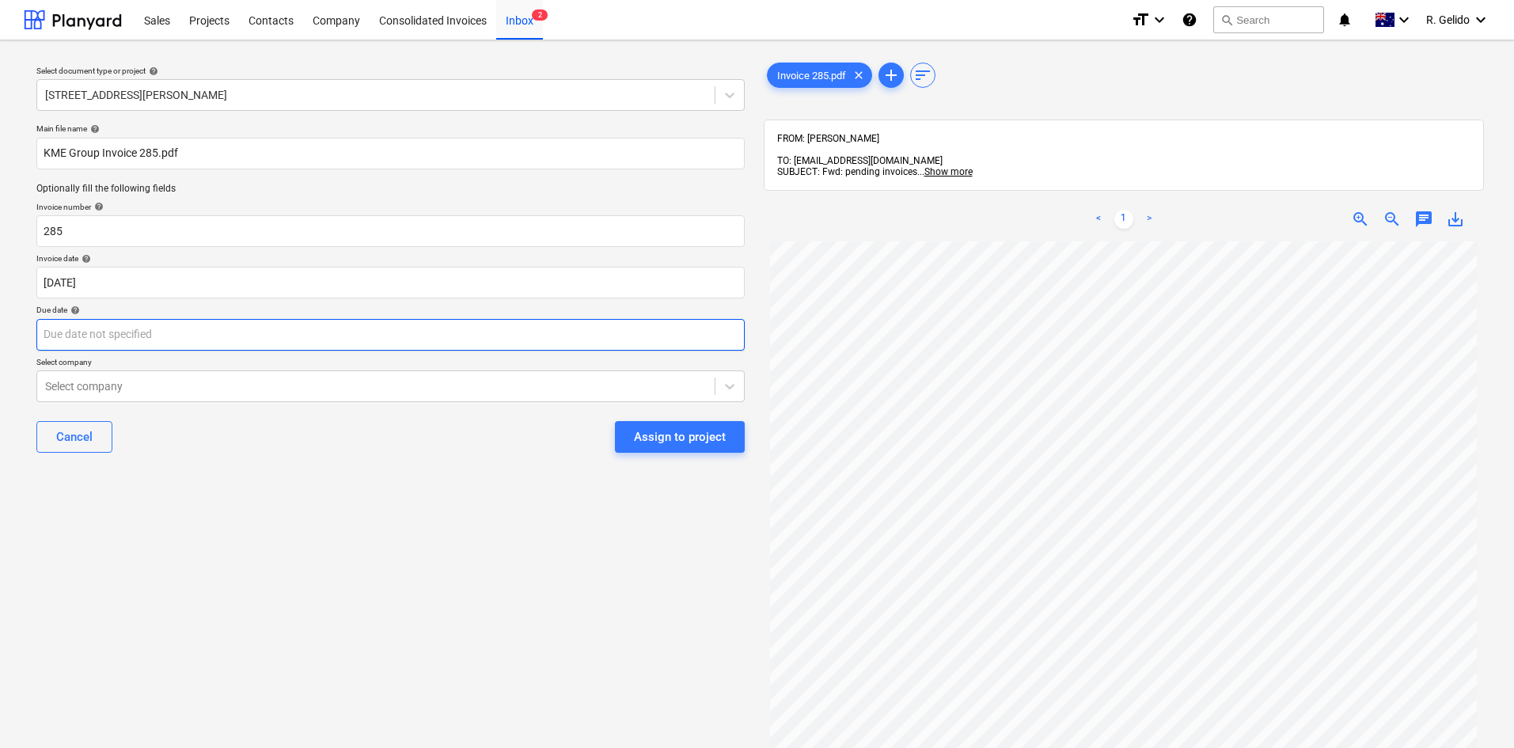
click at [323, 342] on body "Sales Projects Contacts Company Consolidated Invoices Inbox 2 format_size keybo…" at bounding box center [757, 374] width 1514 height 748
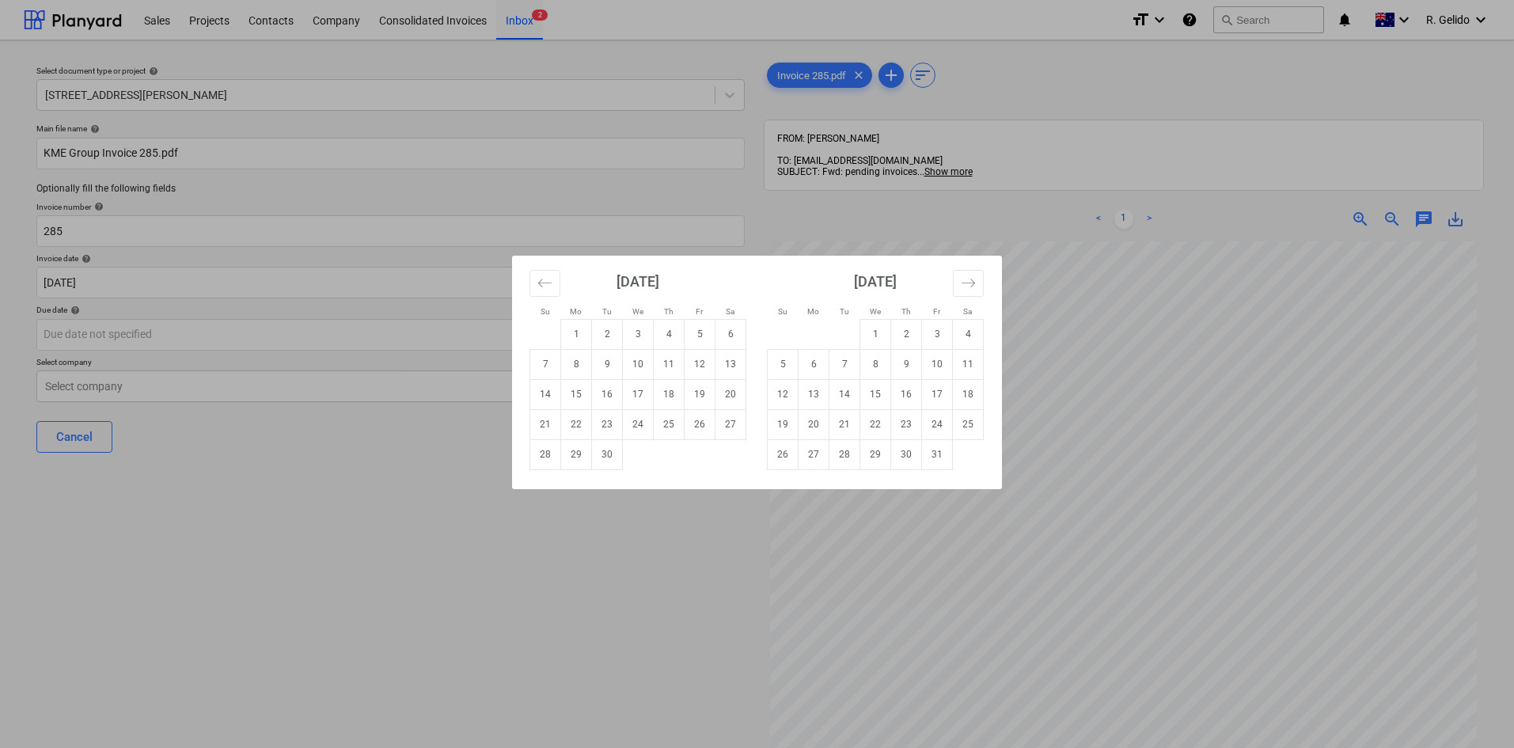
click at [451, 577] on div "Su Mo Tu We Th Fr Sa Su Mo Tu We Th Fr Sa [DATE] 1 2 3 4 5 6 7 8 9 10 11 12 13 …" at bounding box center [757, 374] width 1514 height 748
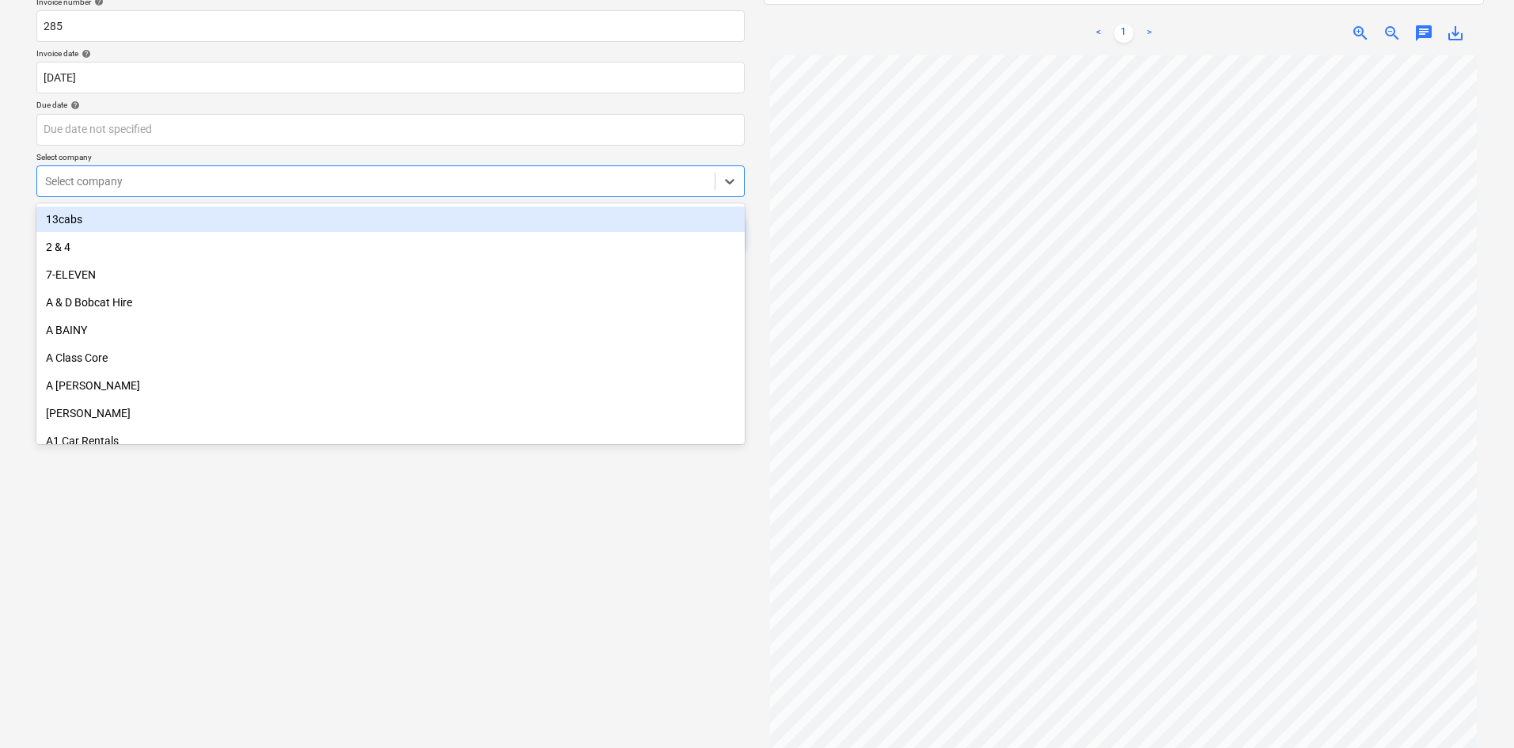
click at [308, 186] on div at bounding box center [376, 181] width 662 height 16
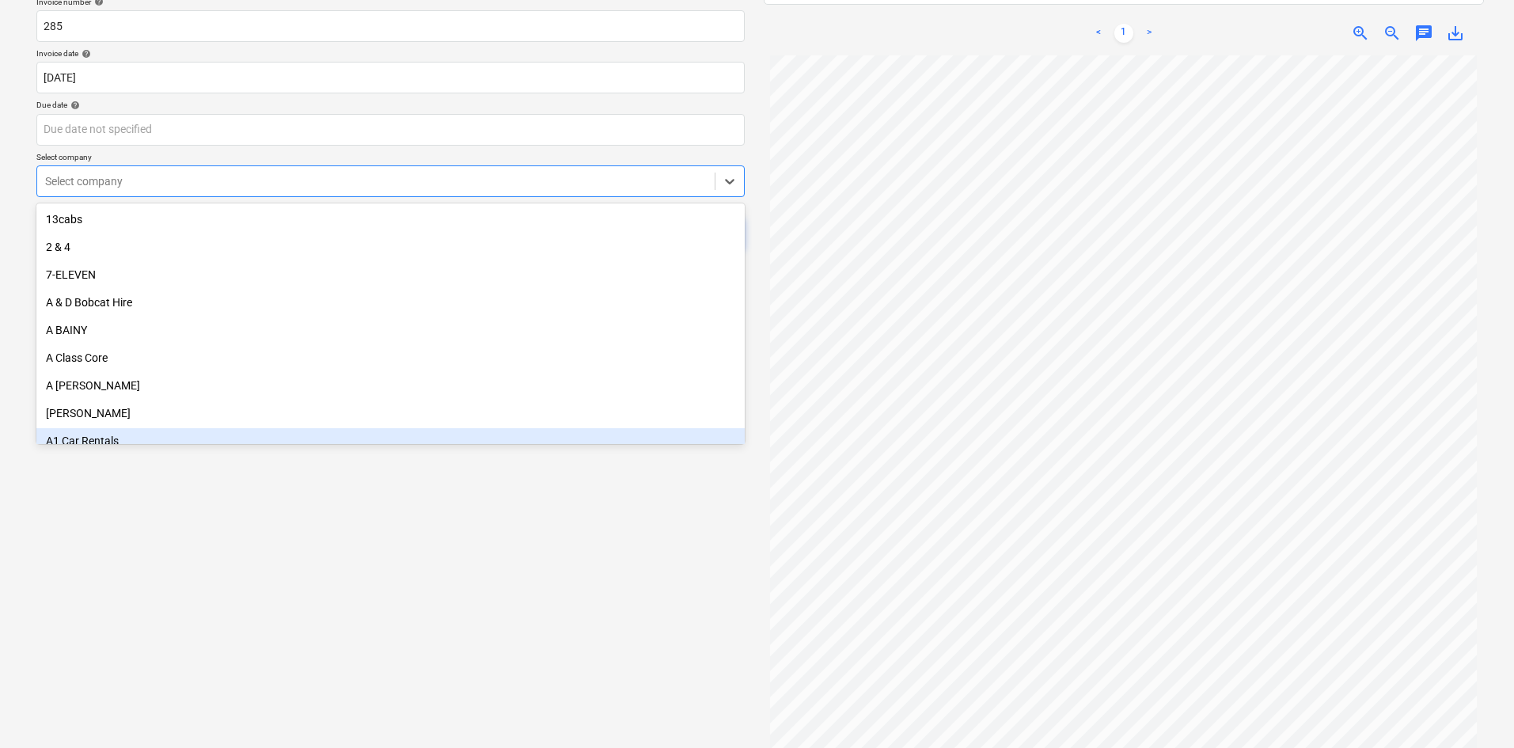
click at [263, 597] on div "Select document type or project help [STREET_ADDRESS][PERSON_NAME] file name he…" at bounding box center [391, 291] width 734 height 887
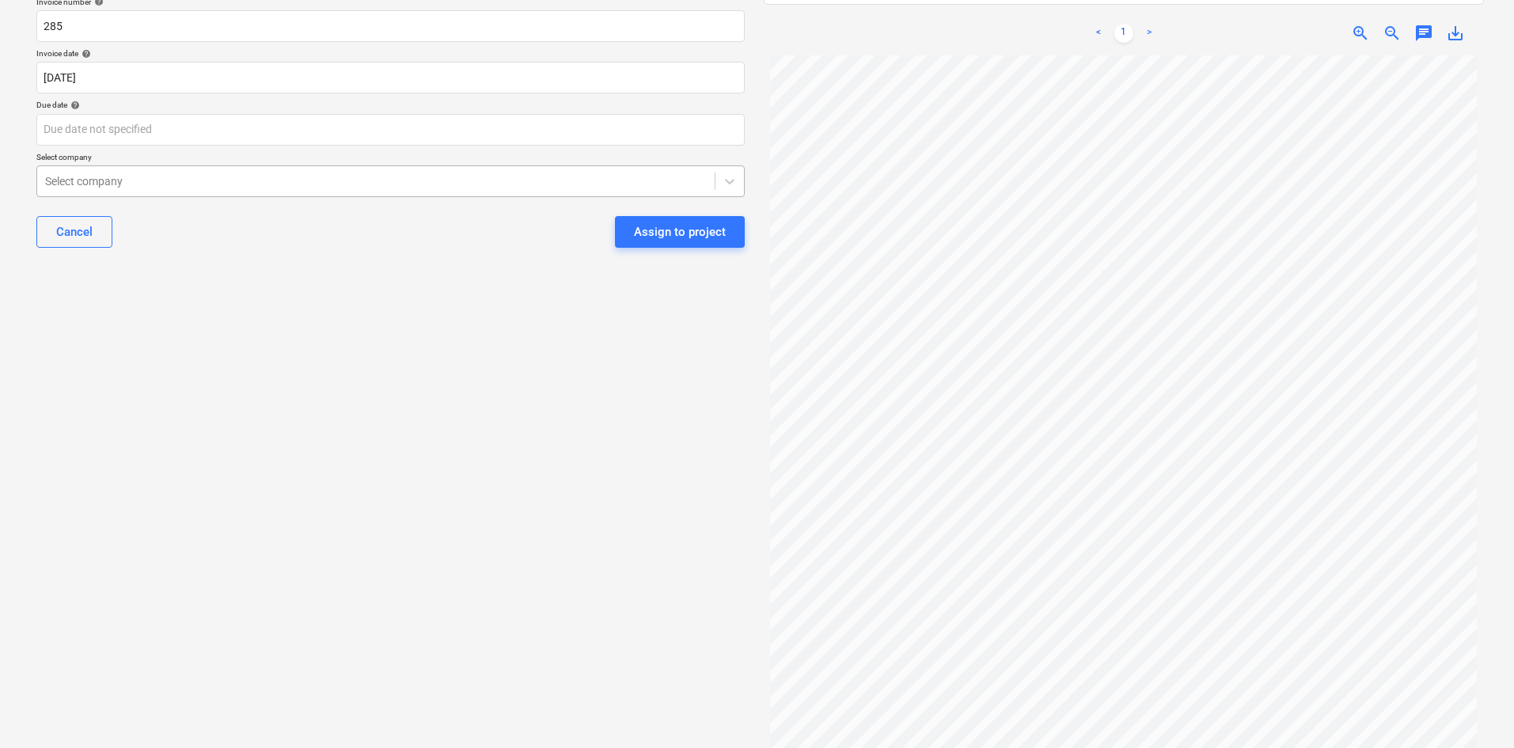
click at [627, 182] on div at bounding box center [376, 181] width 662 height 16
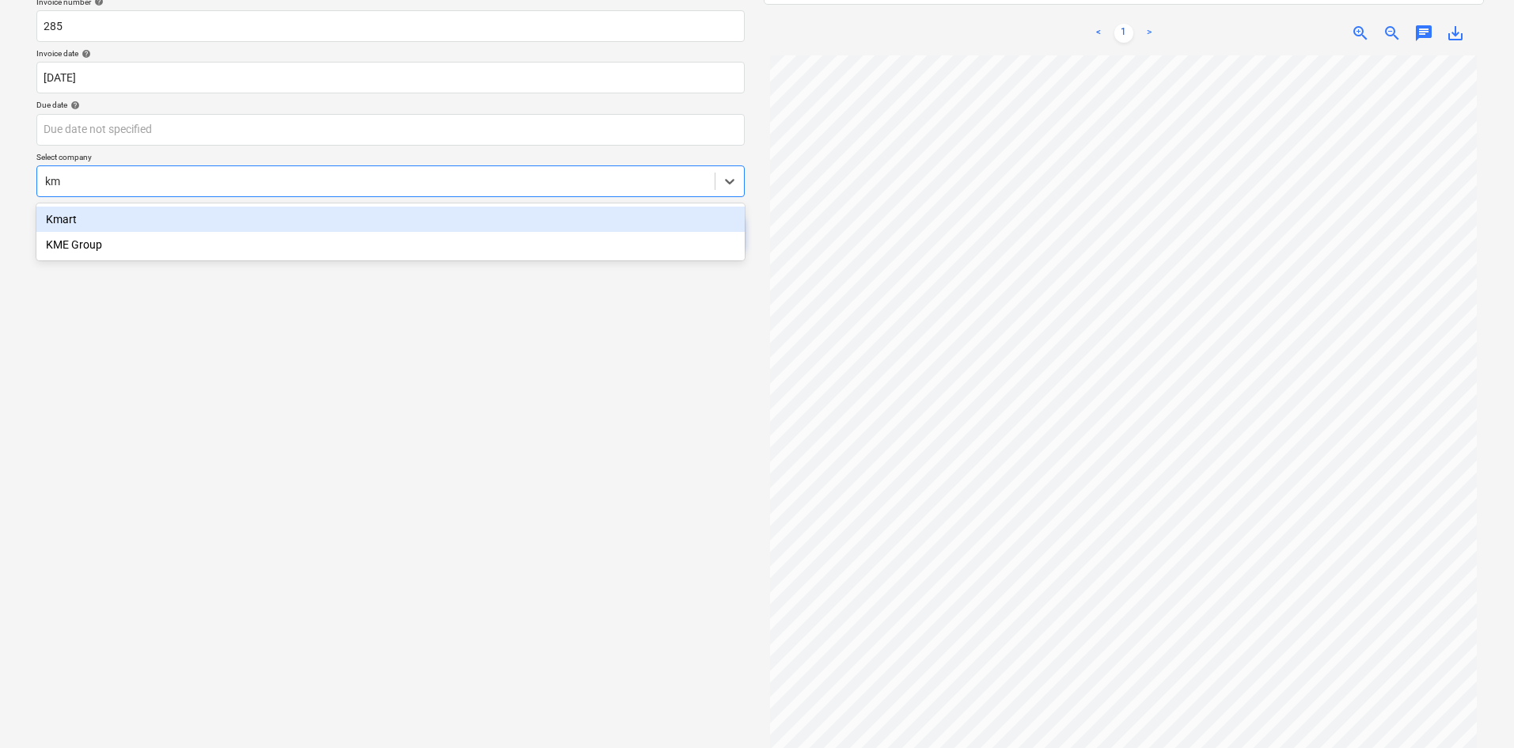
type input "kme"
click at [603, 215] on div "KME Group" at bounding box center [390, 219] width 708 height 25
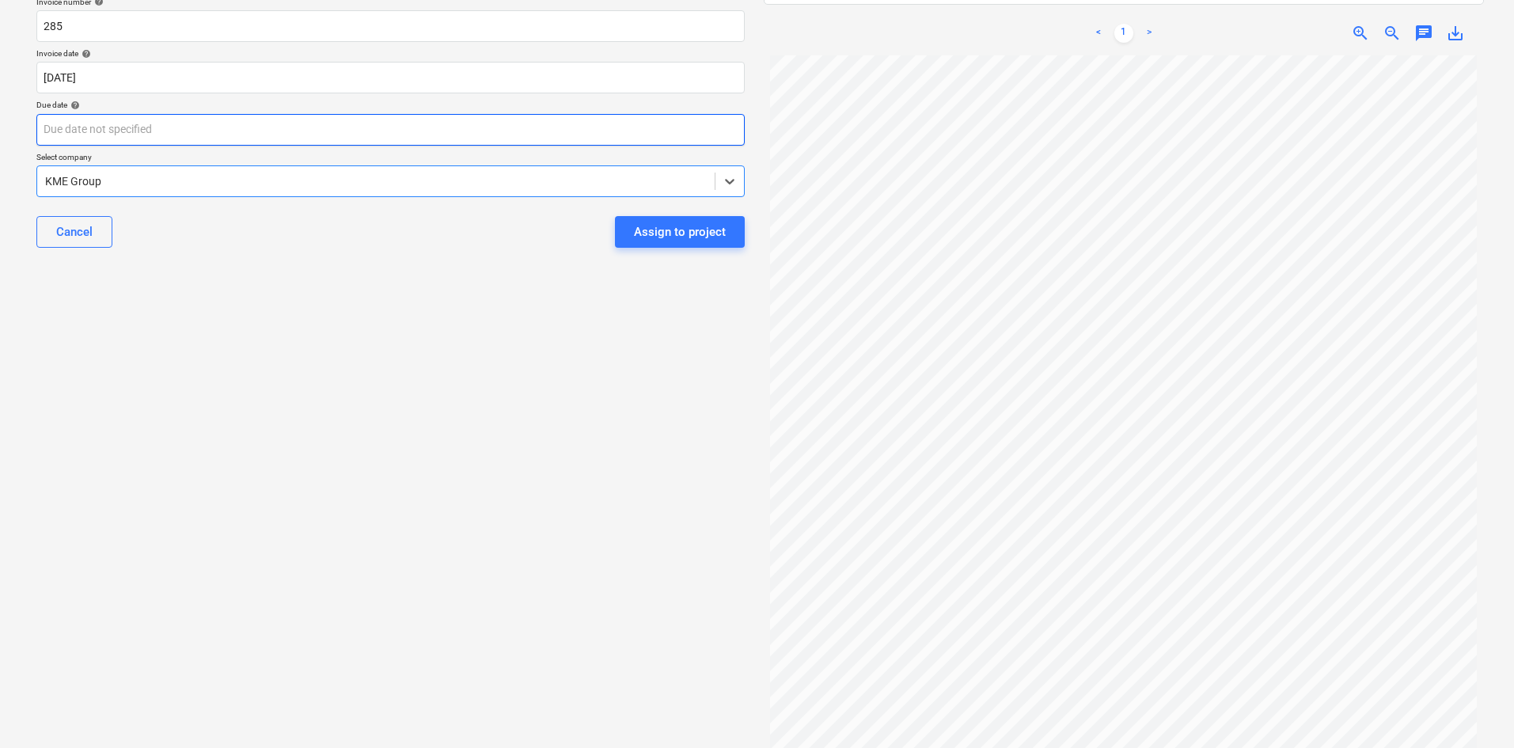
click at [230, 123] on body "Sales Projects Contacts Company Consolidated Invoices Inbox 2 format_size keybo…" at bounding box center [757, 169] width 1514 height 748
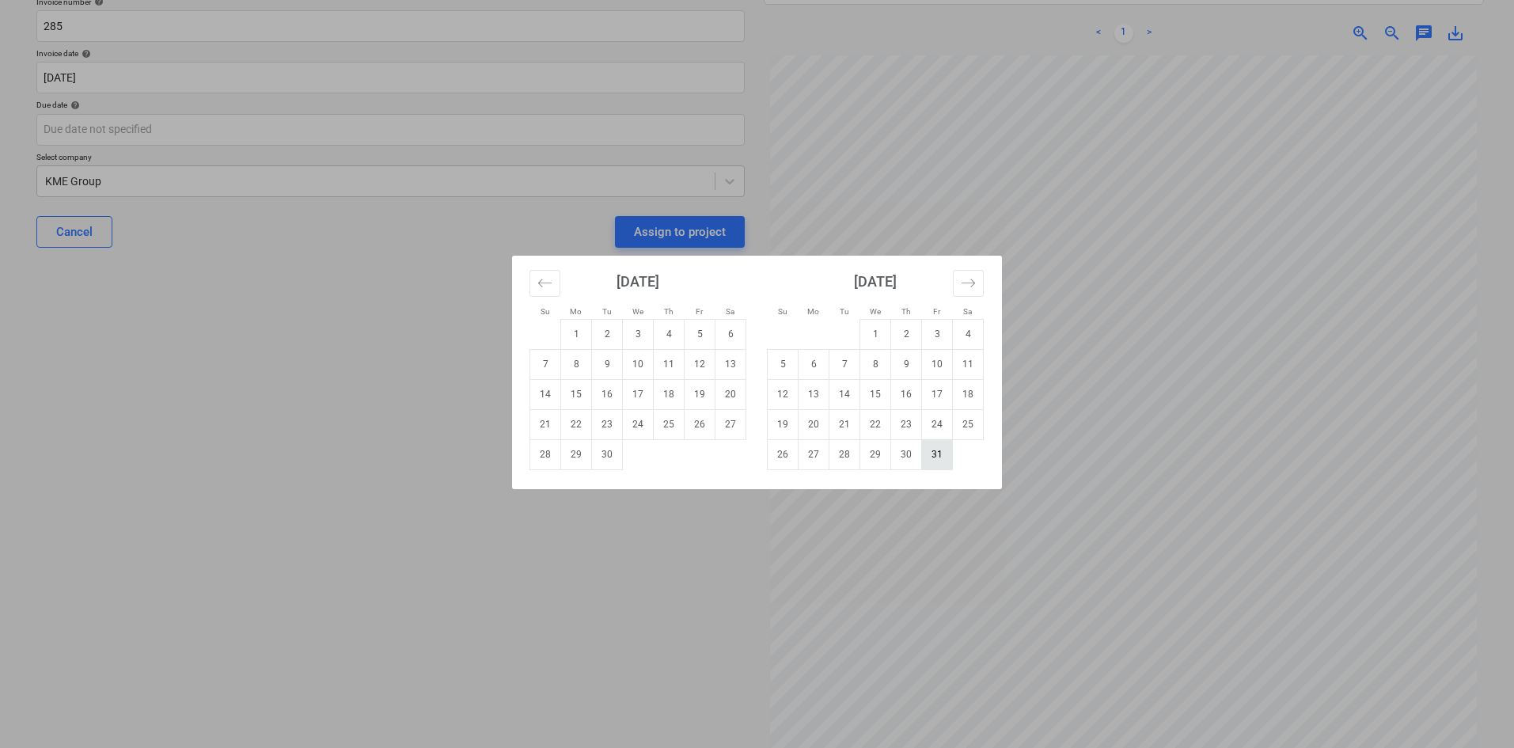
click at [929, 454] on td "31" at bounding box center [937, 454] width 31 height 30
type input "[DATE]"
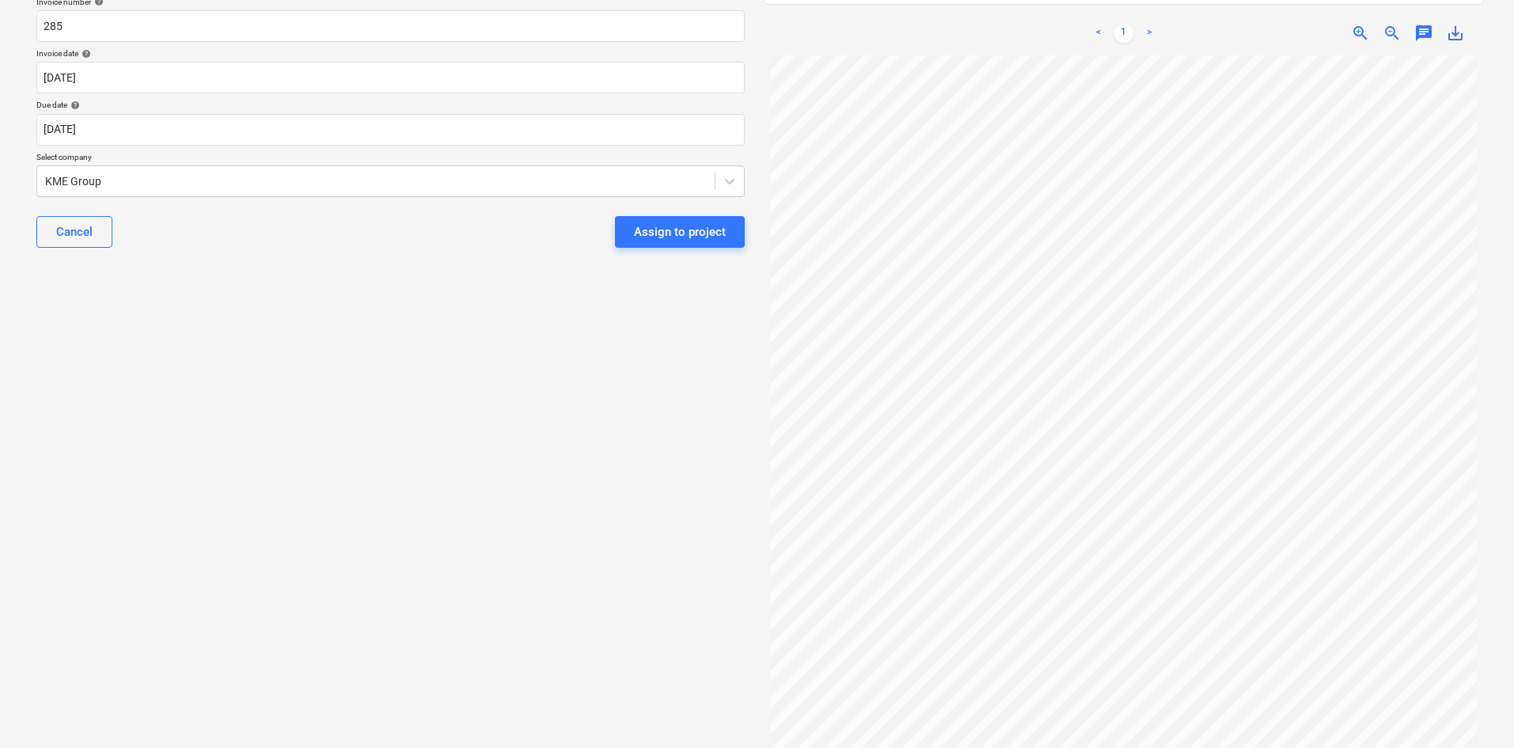
click at [461, 472] on div "Select document type or project help [STREET_ADDRESS][PERSON_NAME] file name he…" at bounding box center [391, 291] width 734 height 887
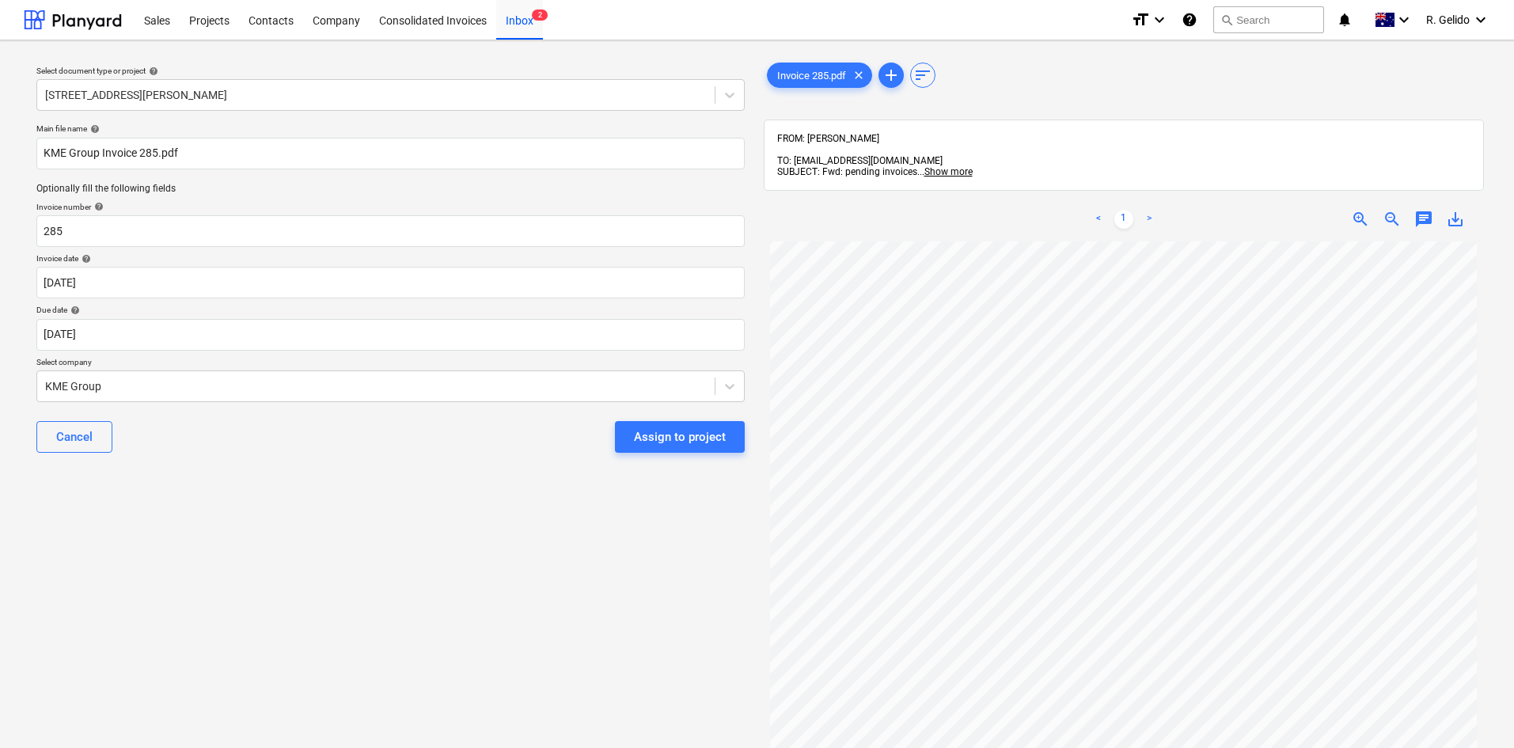
click at [343, 468] on div "Main file name help KME Group Invoice 285.pdf Optionally fill the following fie…" at bounding box center [390, 294] width 721 height 355
click at [513, 529] on div "Select document type or project help [STREET_ADDRESS][PERSON_NAME] file name he…" at bounding box center [391, 502] width 734 height 898
click at [670, 434] on div "Assign to project" at bounding box center [680, 437] width 92 height 21
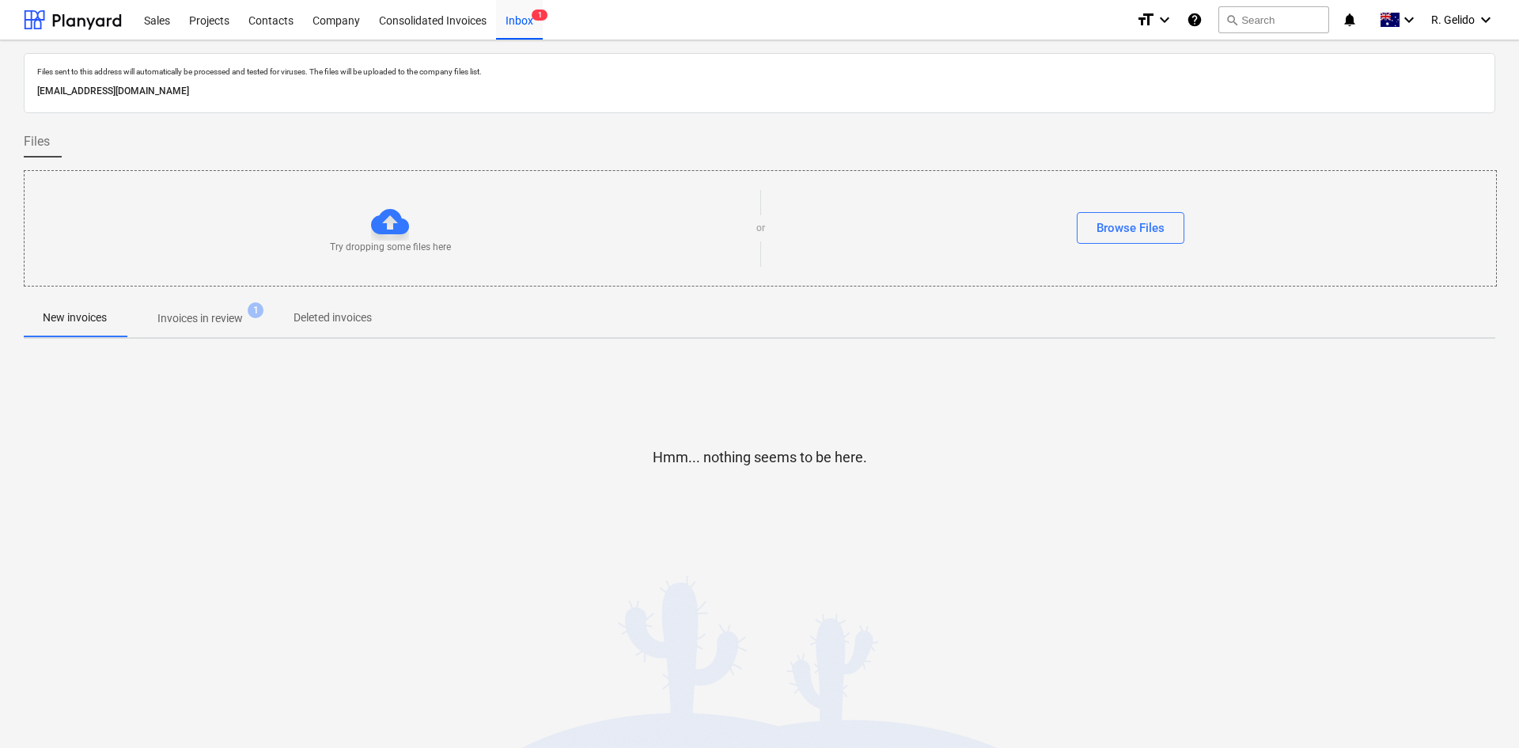
click at [190, 328] on span "Invoices in review 1" at bounding box center [200, 318] width 149 height 28
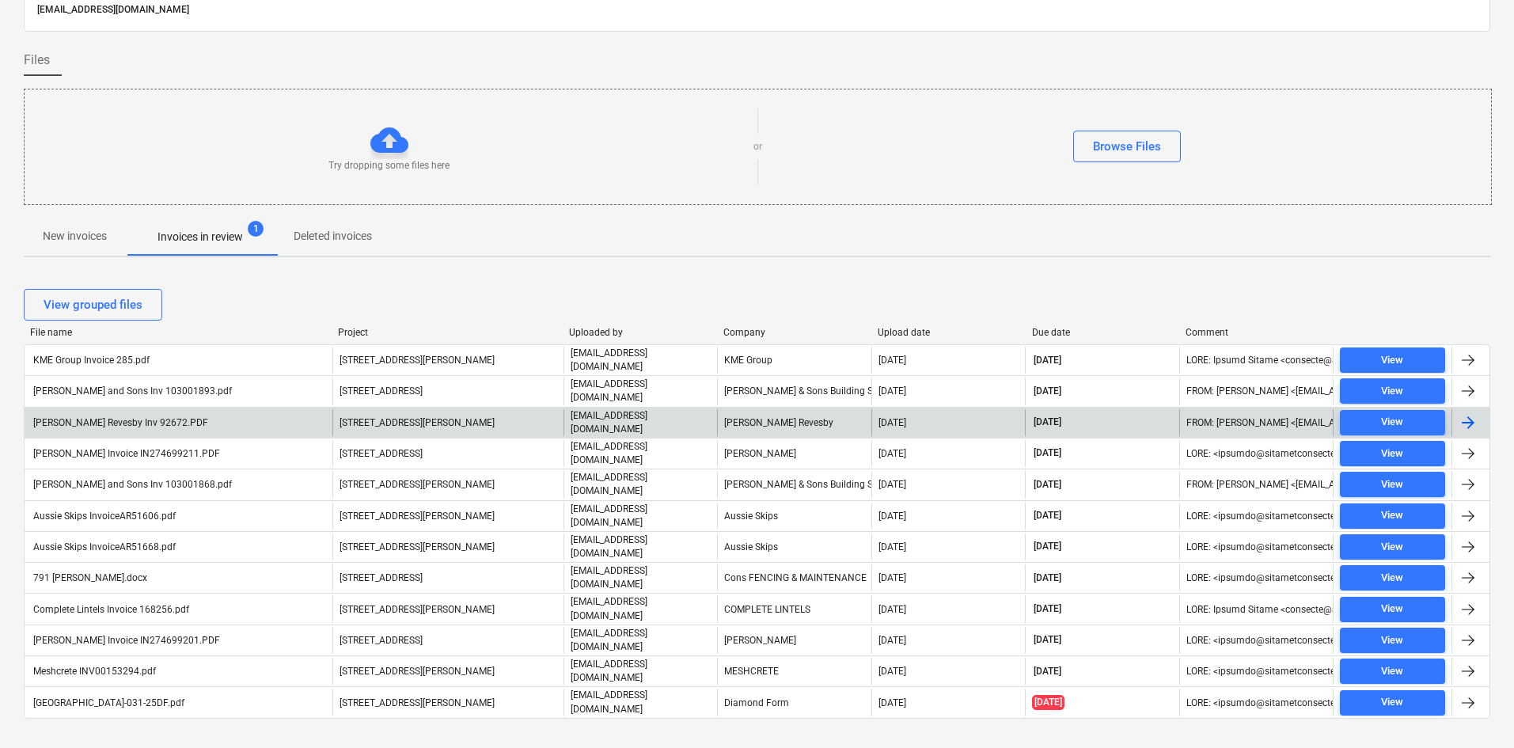
scroll to position [87, 0]
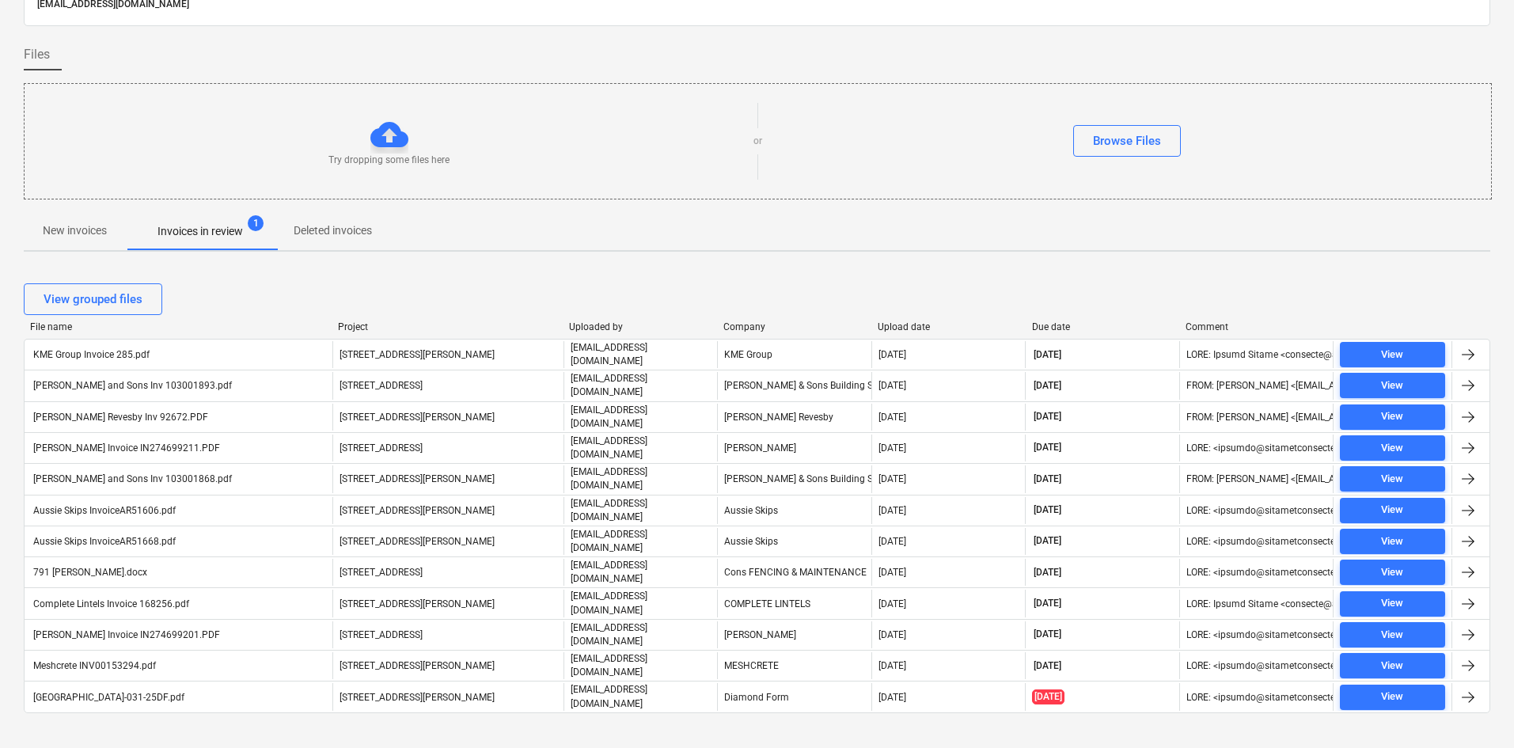
click at [564, 726] on div "Files sent to this address will automatically be processed and tested for virus…" at bounding box center [757, 361] width 1514 height 817
click at [362, 324] on div "Project" at bounding box center [447, 326] width 218 height 11
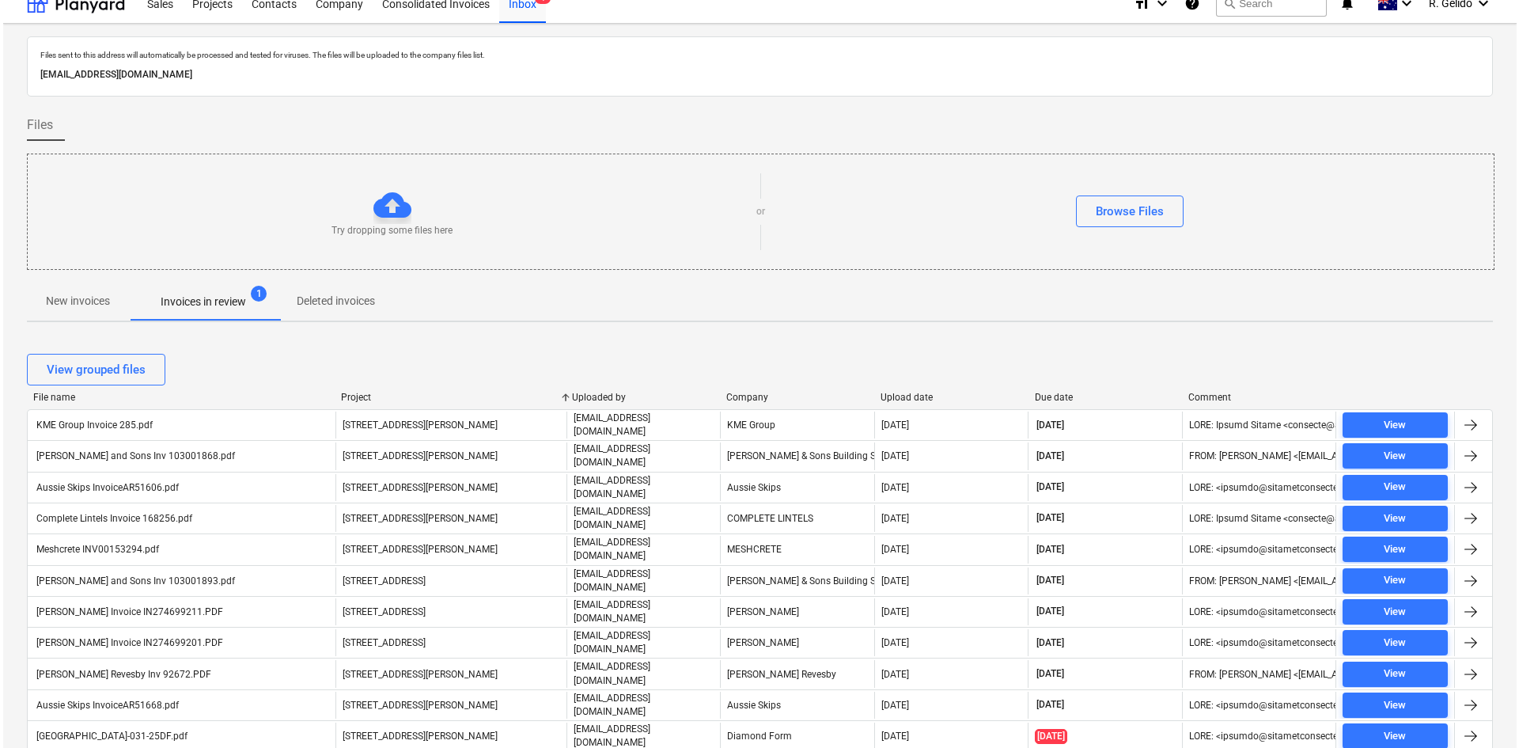
scroll to position [0, 0]
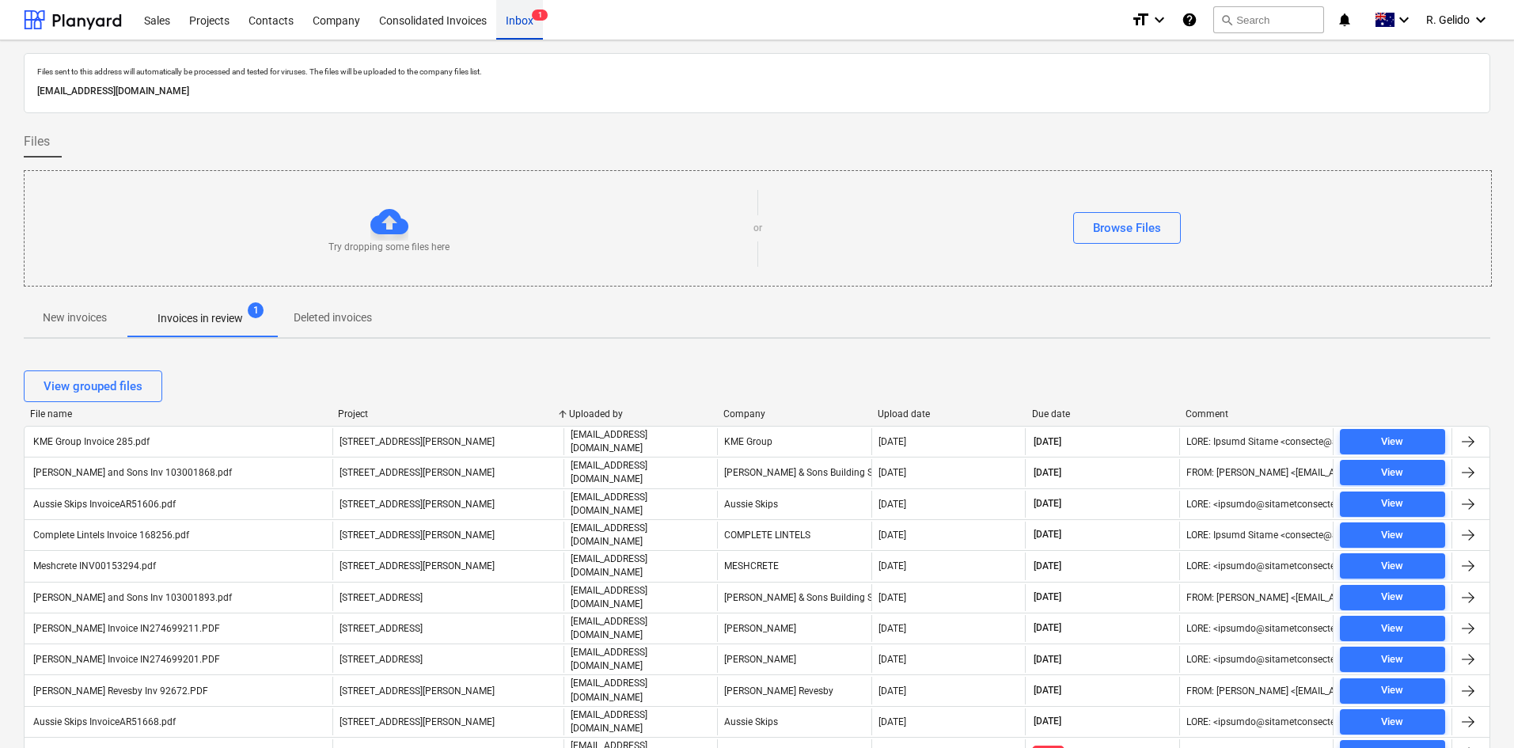
click at [533, 25] on div "Inbox 1" at bounding box center [519, 19] width 47 height 40
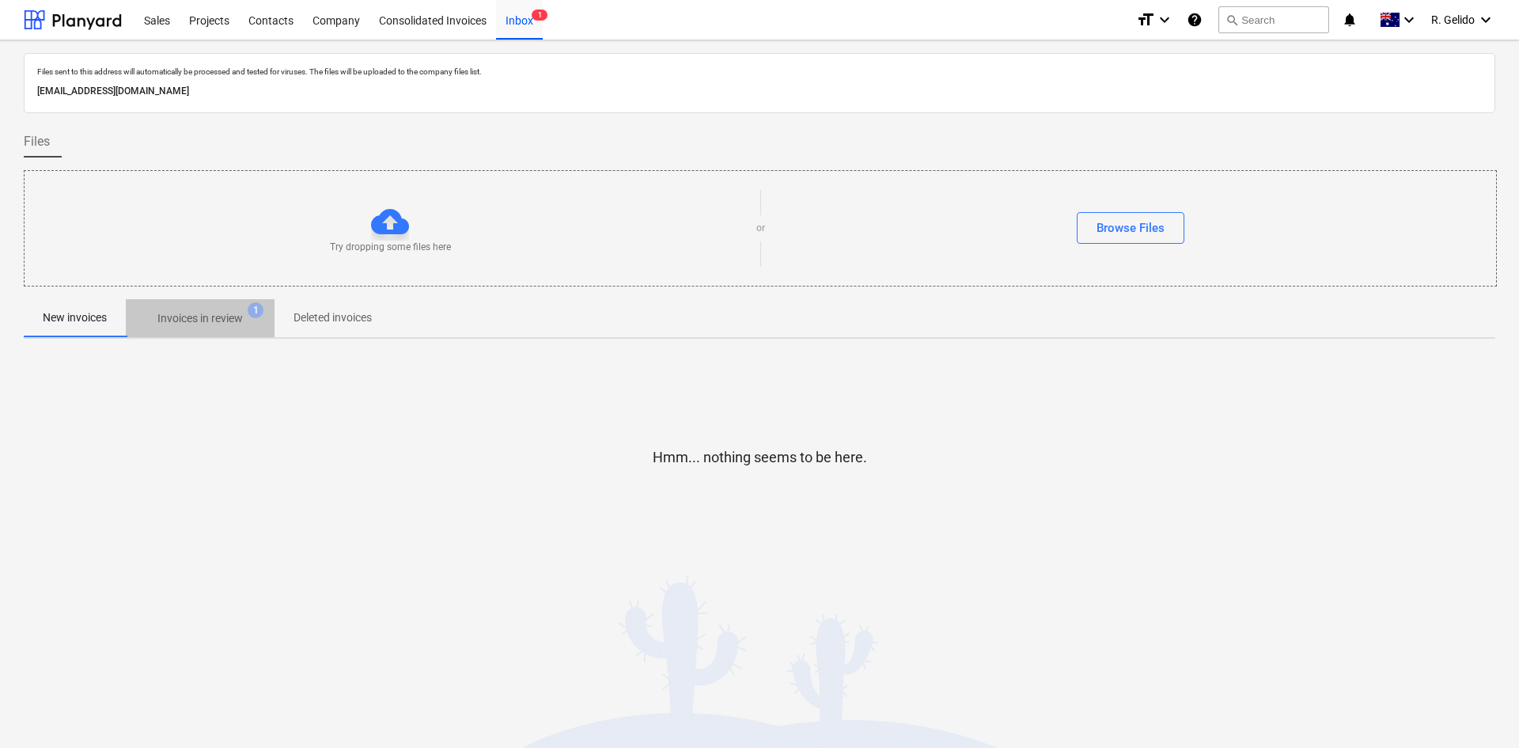
click at [190, 335] on button "Invoices in review 1" at bounding box center [200, 318] width 149 height 38
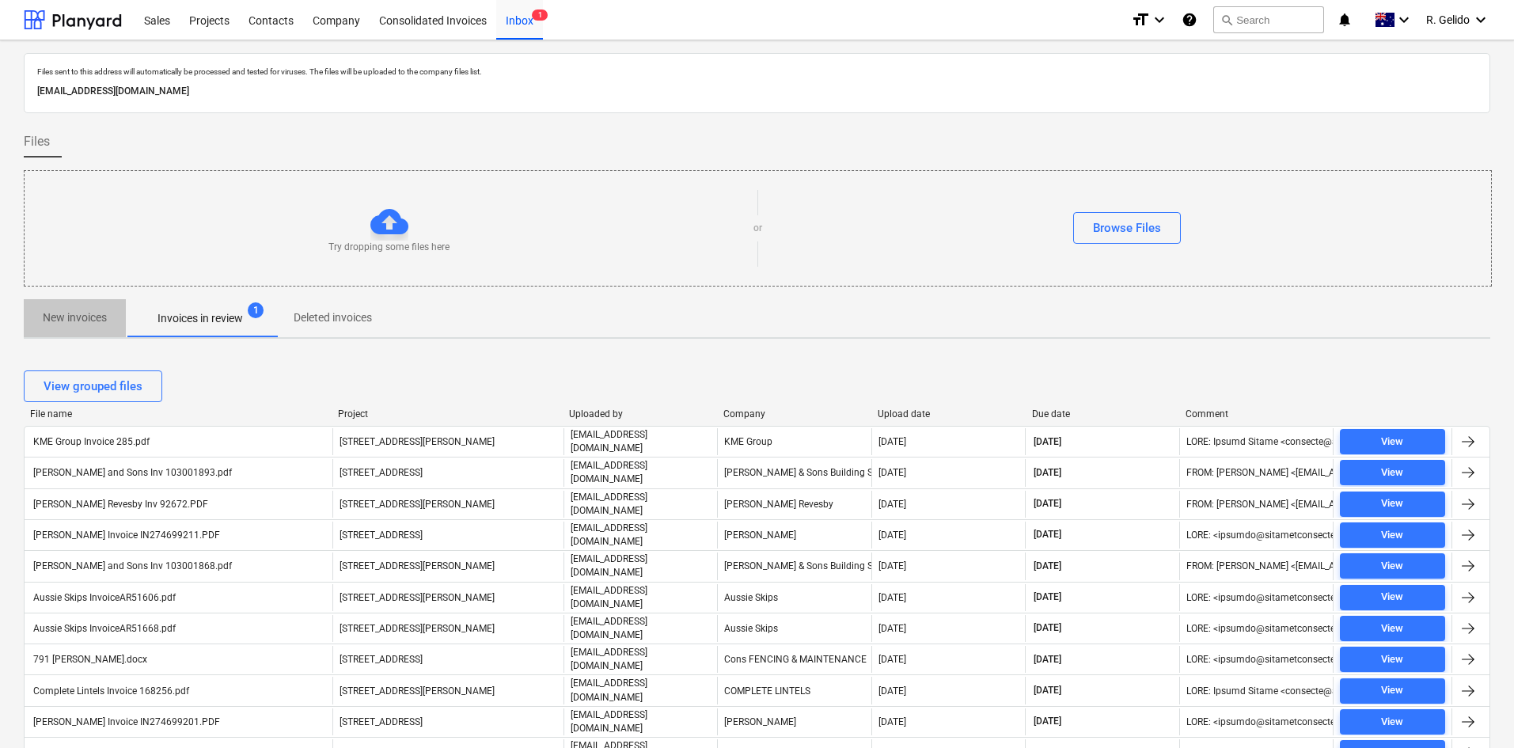
click at [111, 316] on span "New invoices" at bounding box center [75, 318] width 102 height 26
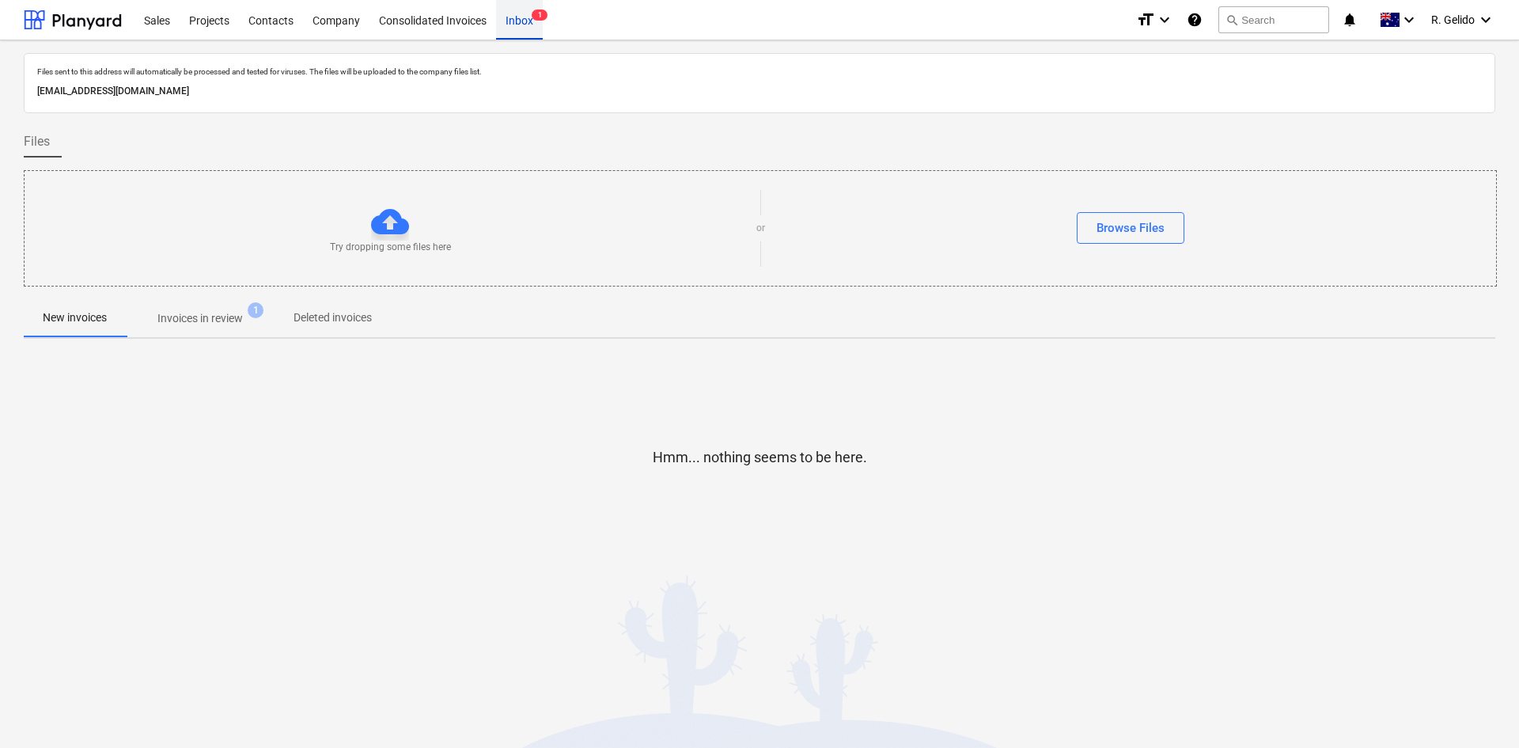
click at [511, 20] on div "Inbox 1" at bounding box center [519, 19] width 47 height 40
